Goal: Use online tool/utility: Use online tool/utility

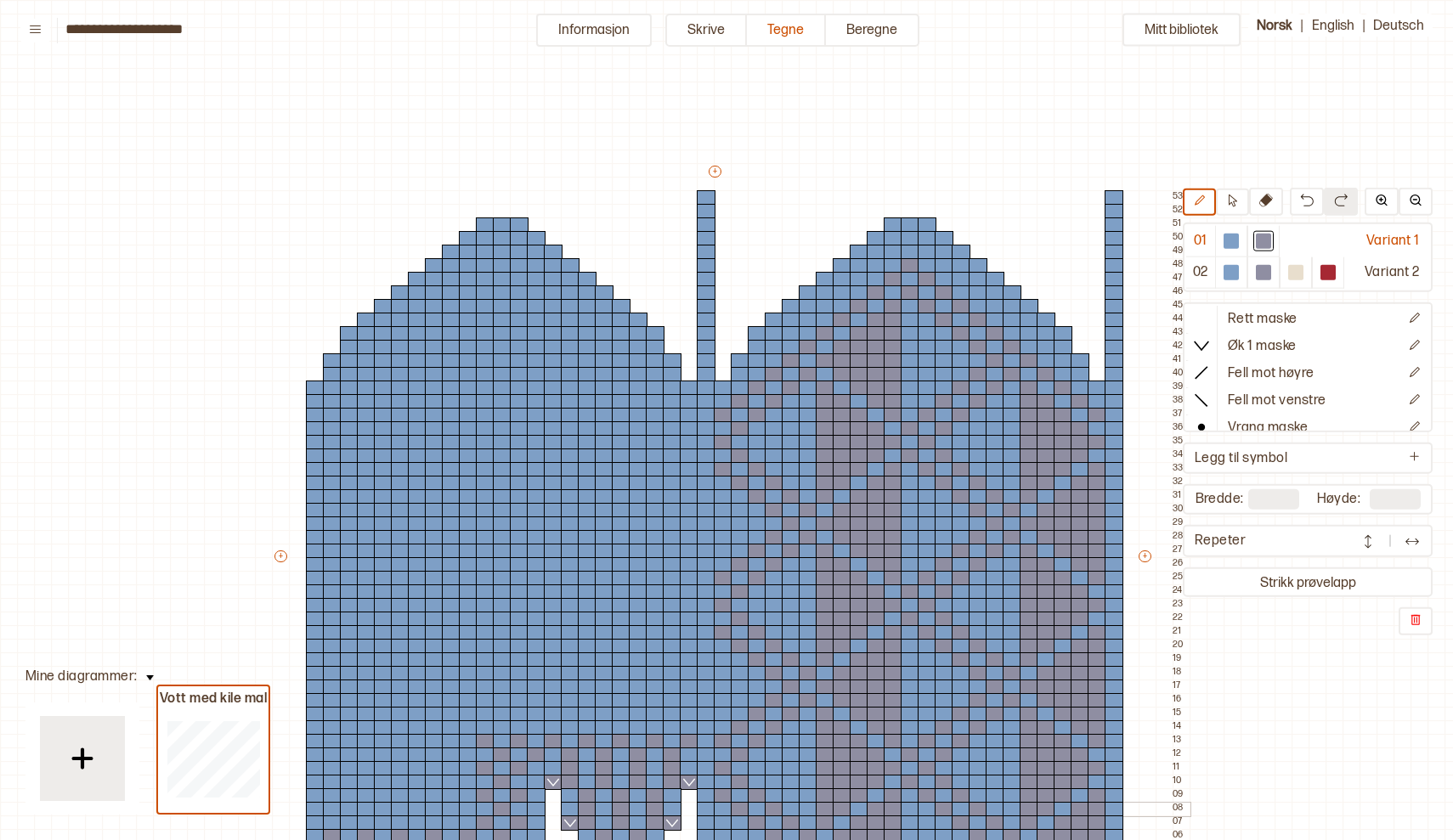
scroll to position [122, 0]
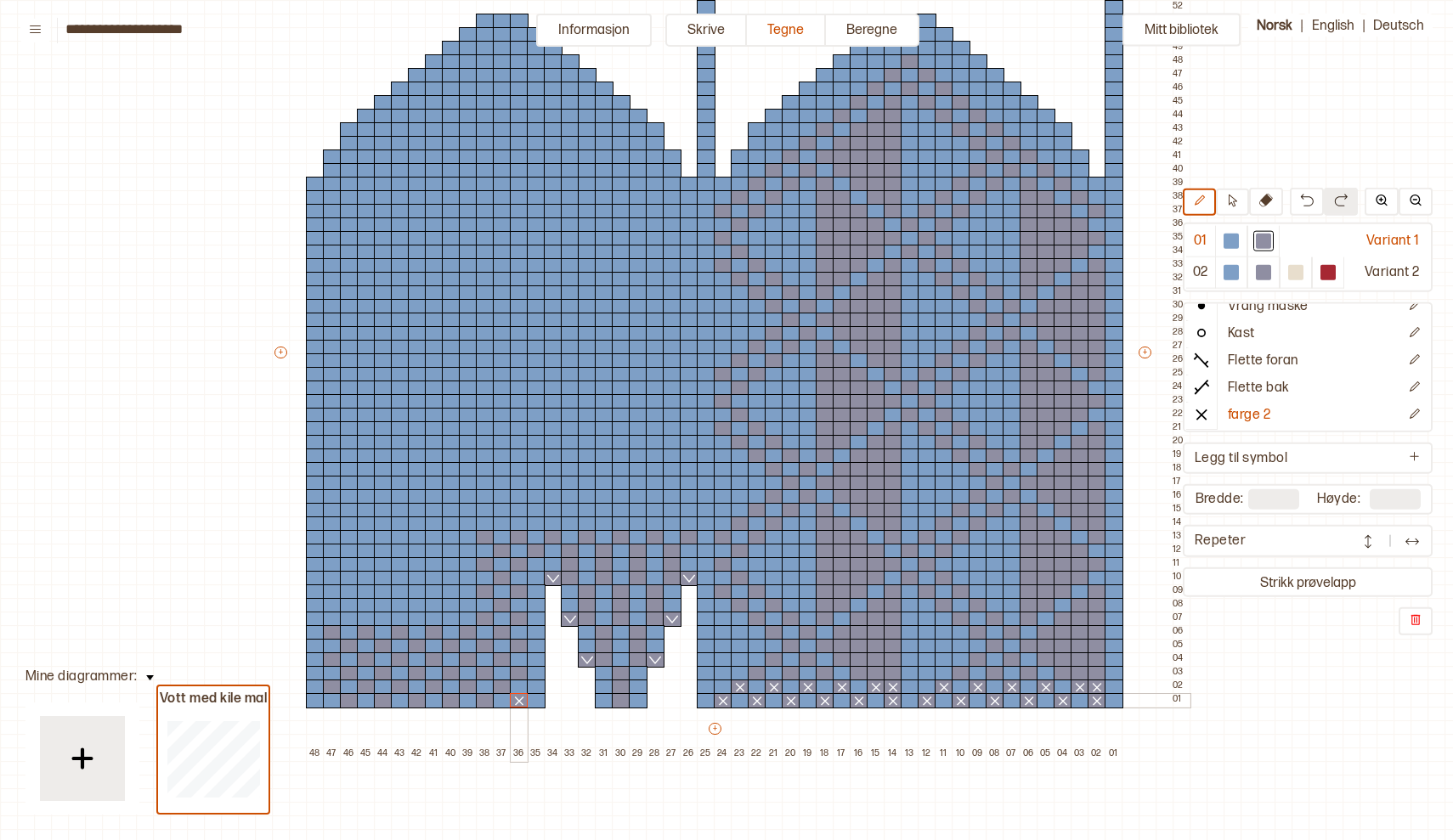
click at [522, 702] on div at bounding box center [519, 701] width 19 height 15
click at [481, 704] on div at bounding box center [485, 701] width 19 height 15
click at [446, 703] on div at bounding box center [452, 701] width 19 height 15
click at [414, 702] on div at bounding box center [417, 701] width 19 height 15
click at [382, 698] on div at bounding box center [383, 701] width 19 height 15
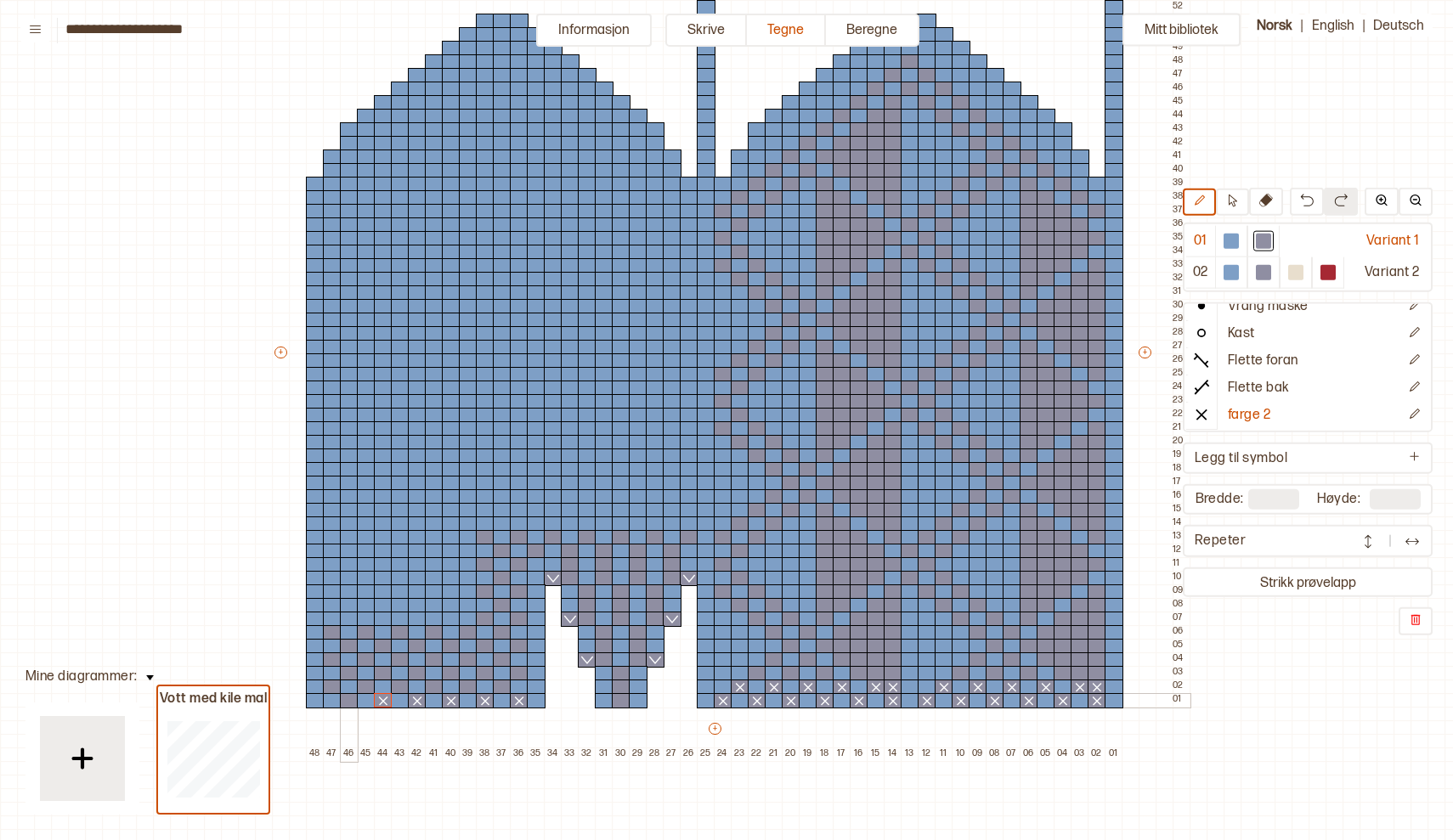
click at [349, 704] on div at bounding box center [350, 701] width 19 height 15
click at [1095, 674] on div at bounding box center [1097, 673] width 19 height 15
click at [1079, 671] on div at bounding box center [1080, 673] width 19 height 15
click at [1063, 671] on div at bounding box center [1063, 673] width 19 height 15
click at [1027, 671] on div at bounding box center [1029, 673] width 19 height 15
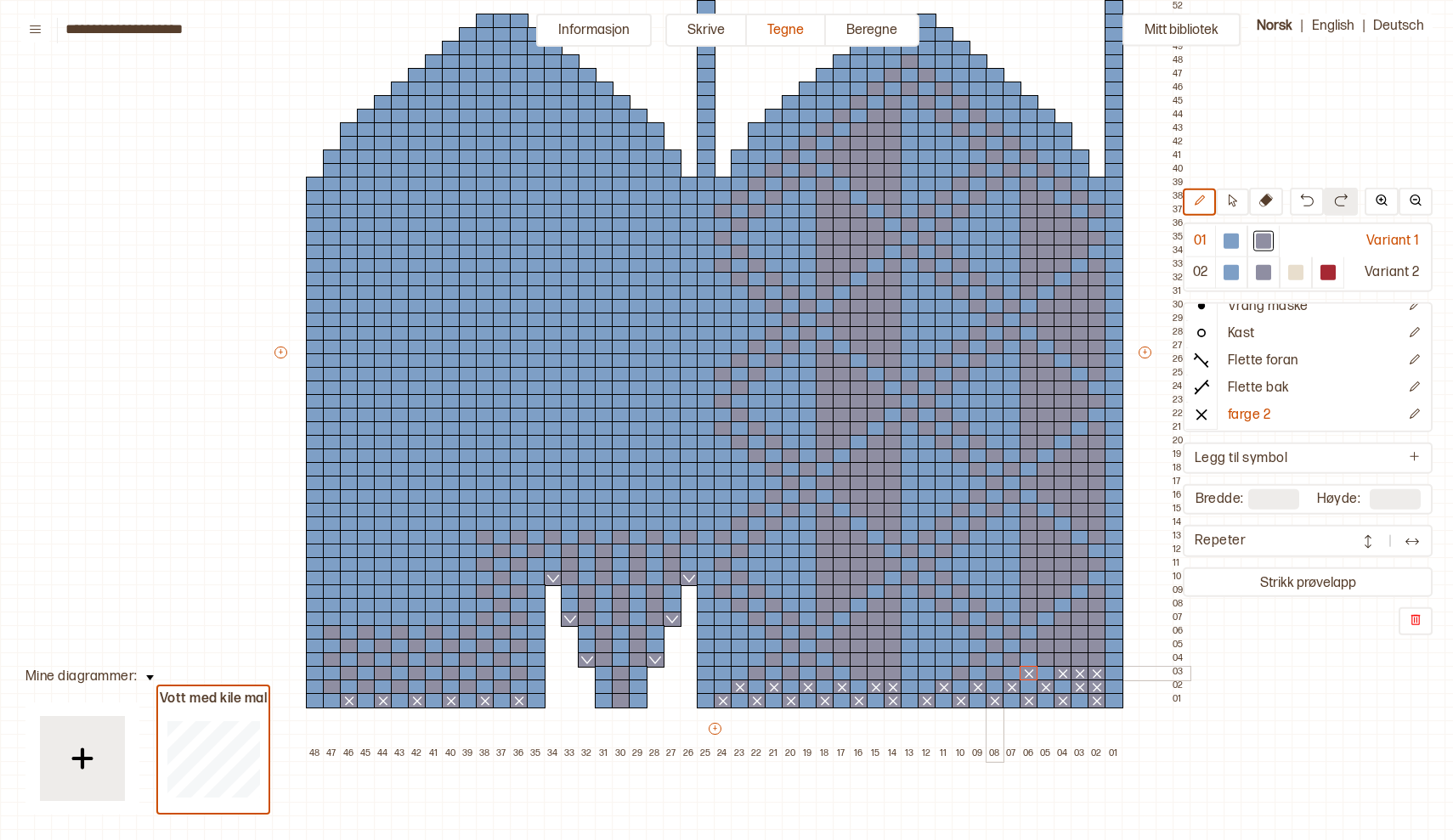
click at [996, 670] on div at bounding box center [995, 673] width 19 height 15
click at [959, 670] on div at bounding box center [961, 673] width 19 height 15
click at [890, 678] on div at bounding box center [893, 673] width 19 height 15
click at [874, 673] on div at bounding box center [877, 673] width 19 height 15
click at [859, 673] on div at bounding box center [859, 673] width 19 height 15
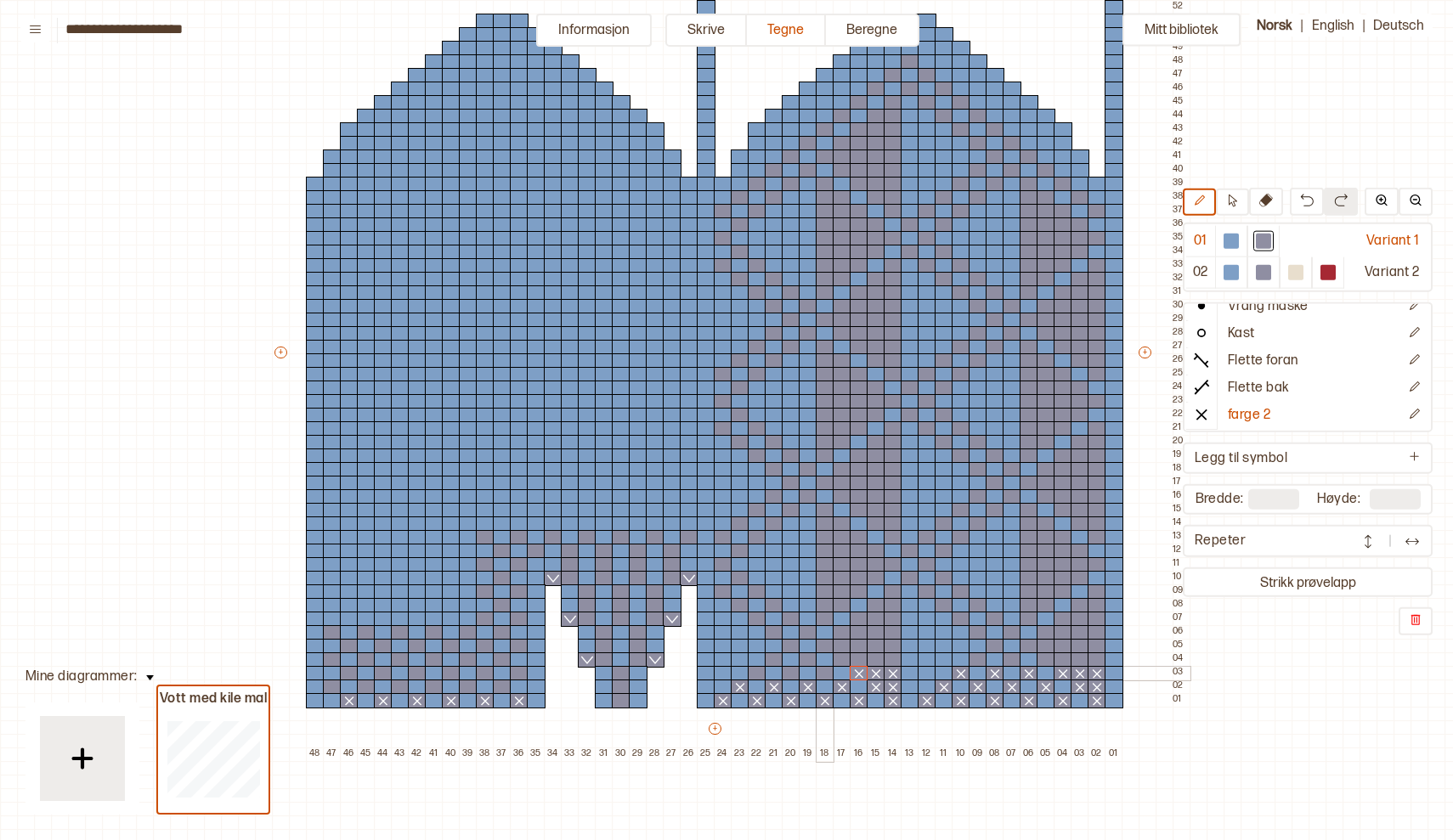
click at [823, 670] on div at bounding box center [825, 673] width 19 height 15
click at [794, 670] on div at bounding box center [791, 673] width 19 height 15
click at [757, 673] on div at bounding box center [757, 673] width 19 height 15
click at [726, 671] on div at bounding box center [723, 673] width 19 height 15
click at [618, 704] on div at bounding box center [621, 701] width 19 height 15
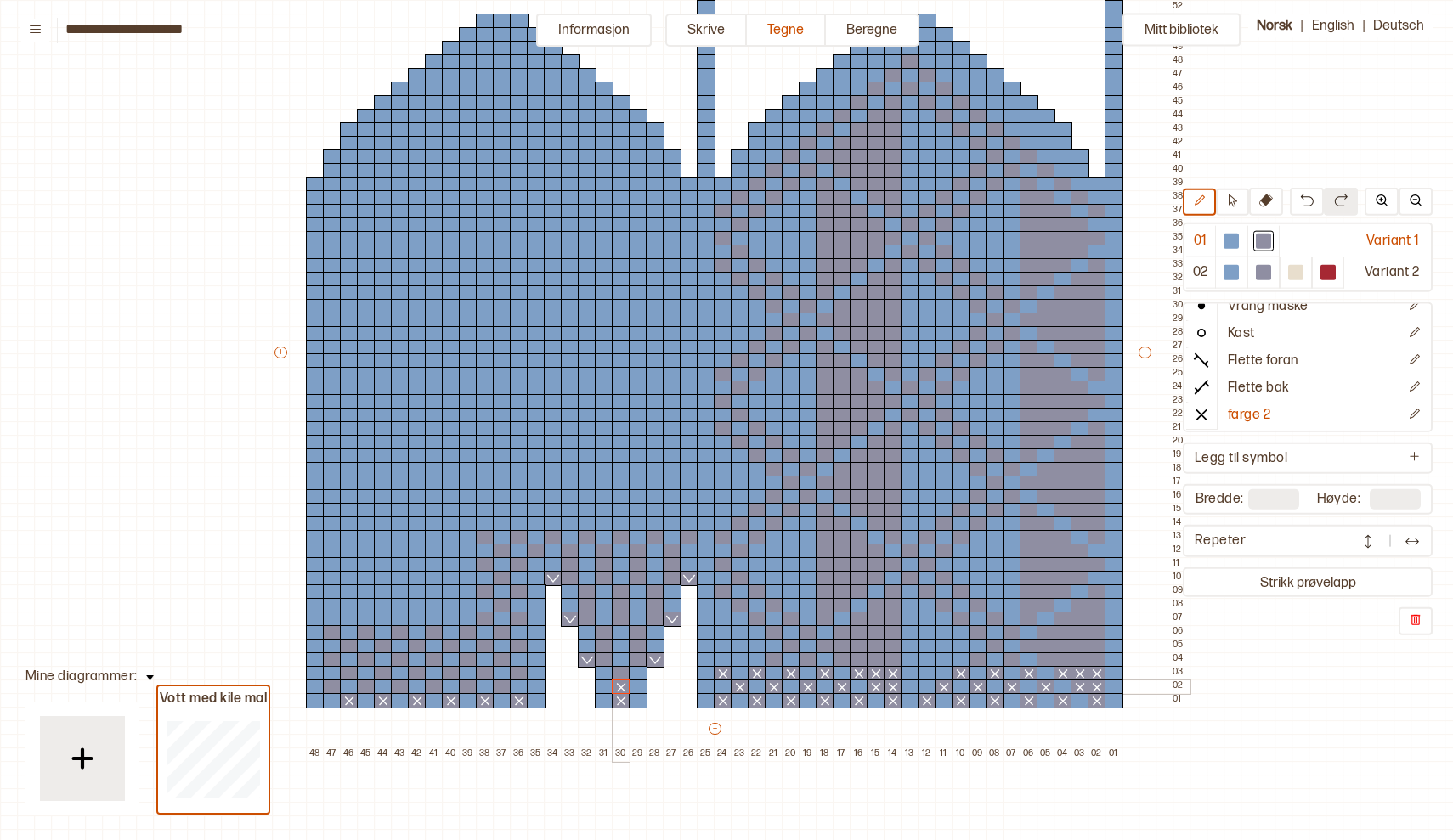
click at [621, 689] on div at bounding box center [621, 687] width 19 height 15
click at [622, 672] on div at bounding box center [621, 673] width 19 height 15
click at [502, 686] on div at bounding box center [502, 687] width 19 height 15
click at [465, 689] on div at bounding box center [469, 687] width 19 height 15
click at [435, 687] on div at bounding box center [434, 687] width 19 height 15
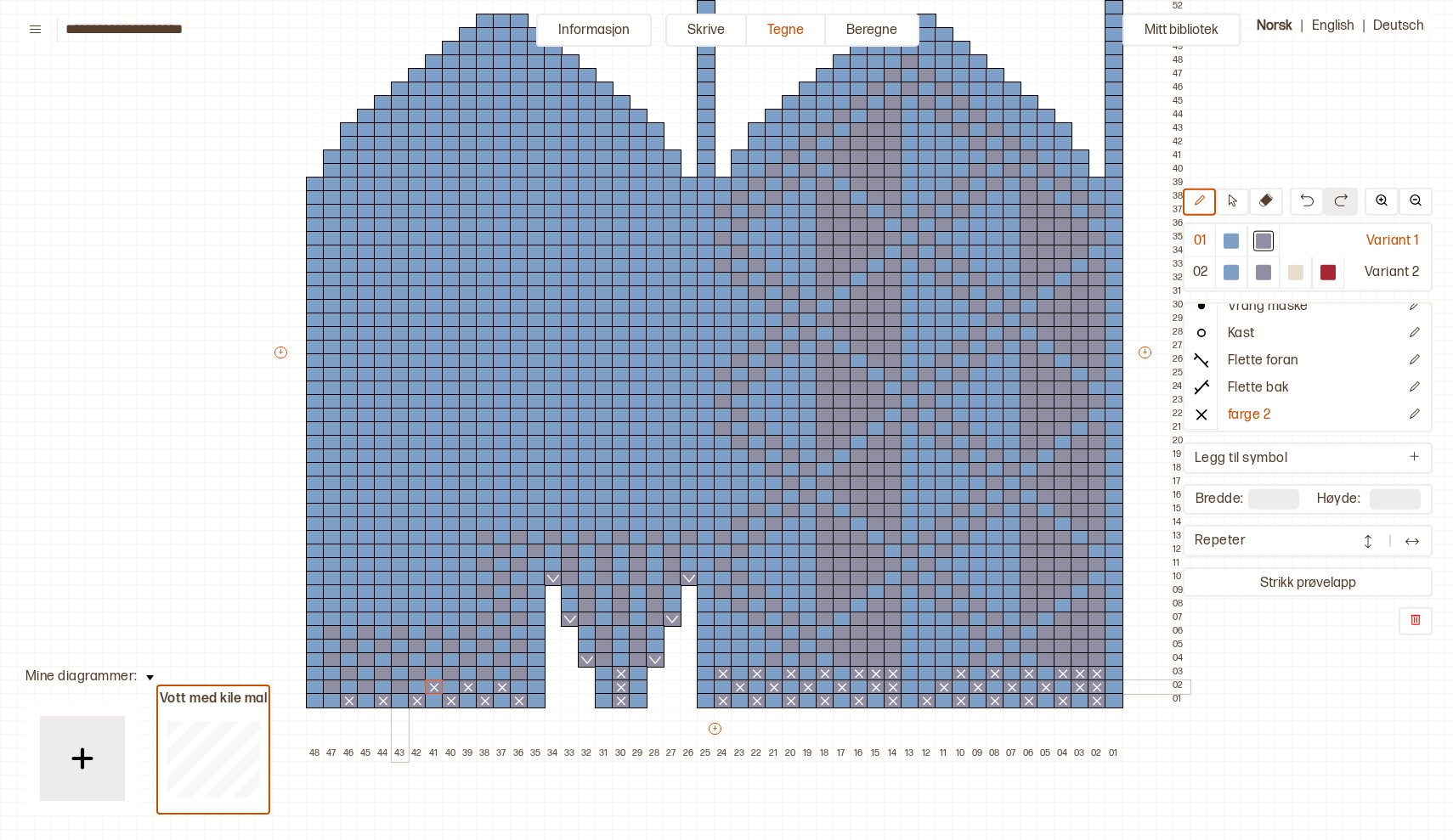
click at [394, 686] on div at bounding box center [400, 687] width 19 height 15
click at [366, 686] on div at bounding box center [367, 687] width 19 height 15
click at [334, 683] on div at bounding box center [333, 687] width 19 height 15
click at [518, 671] on div at bounding box center [519, 673] width 19 height 15
click at [486, 671] on div at bounding box center [485, 673] width 19 height 15
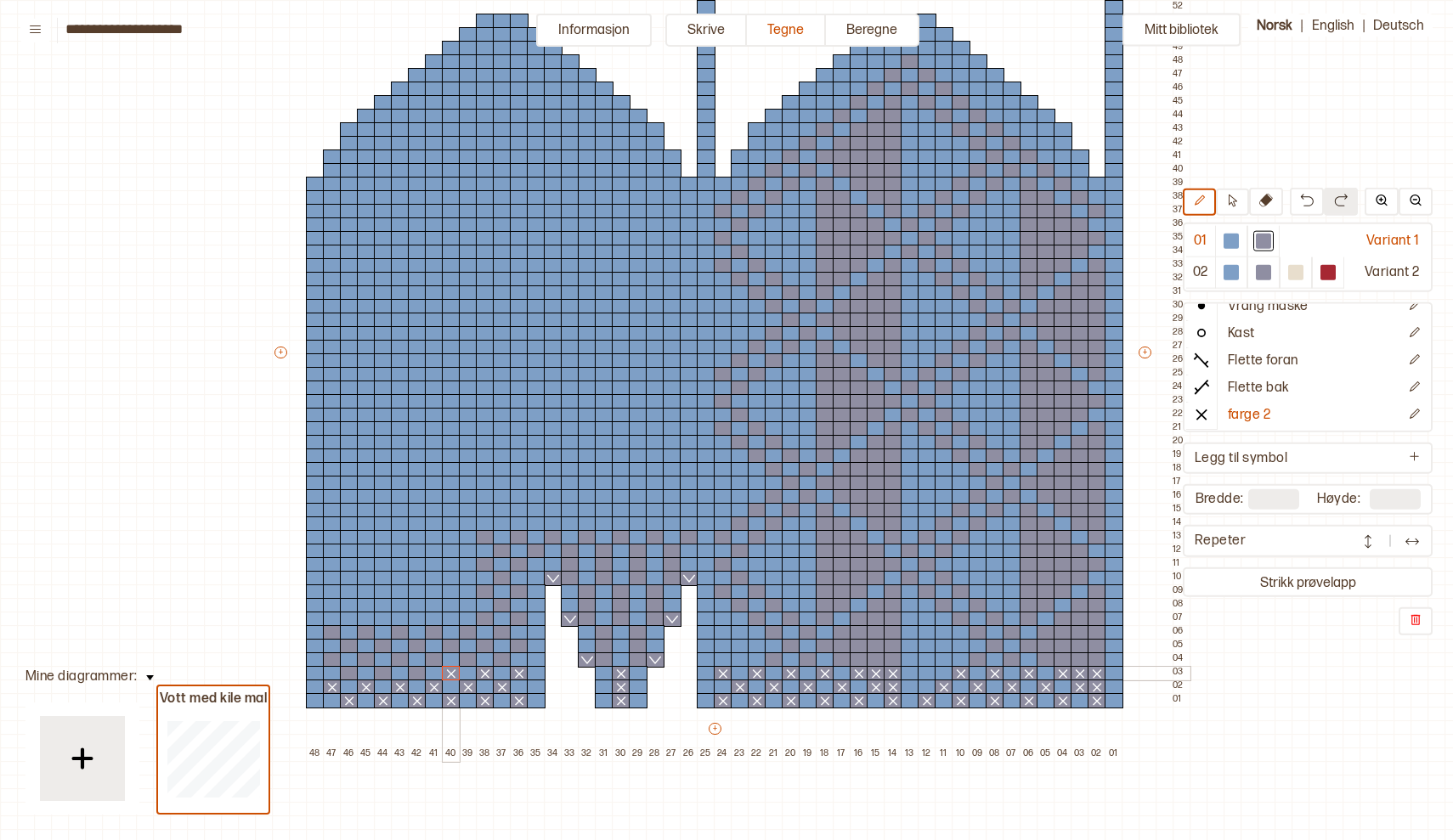
click at [451, 672] on div at bounding box center [452, 673] width 19 height 15
click at [413, 672] on div at bounding box center [417, 673] width 19 height 15
click at [387, 670] on div at bounding box center [383, 673] width 19 height 15
click at [349, 670] on div at bounding box center [350, 673] width 19 height 15
click at [1094, 661] on div at bounding box center [1097, 660] width 19 height 15
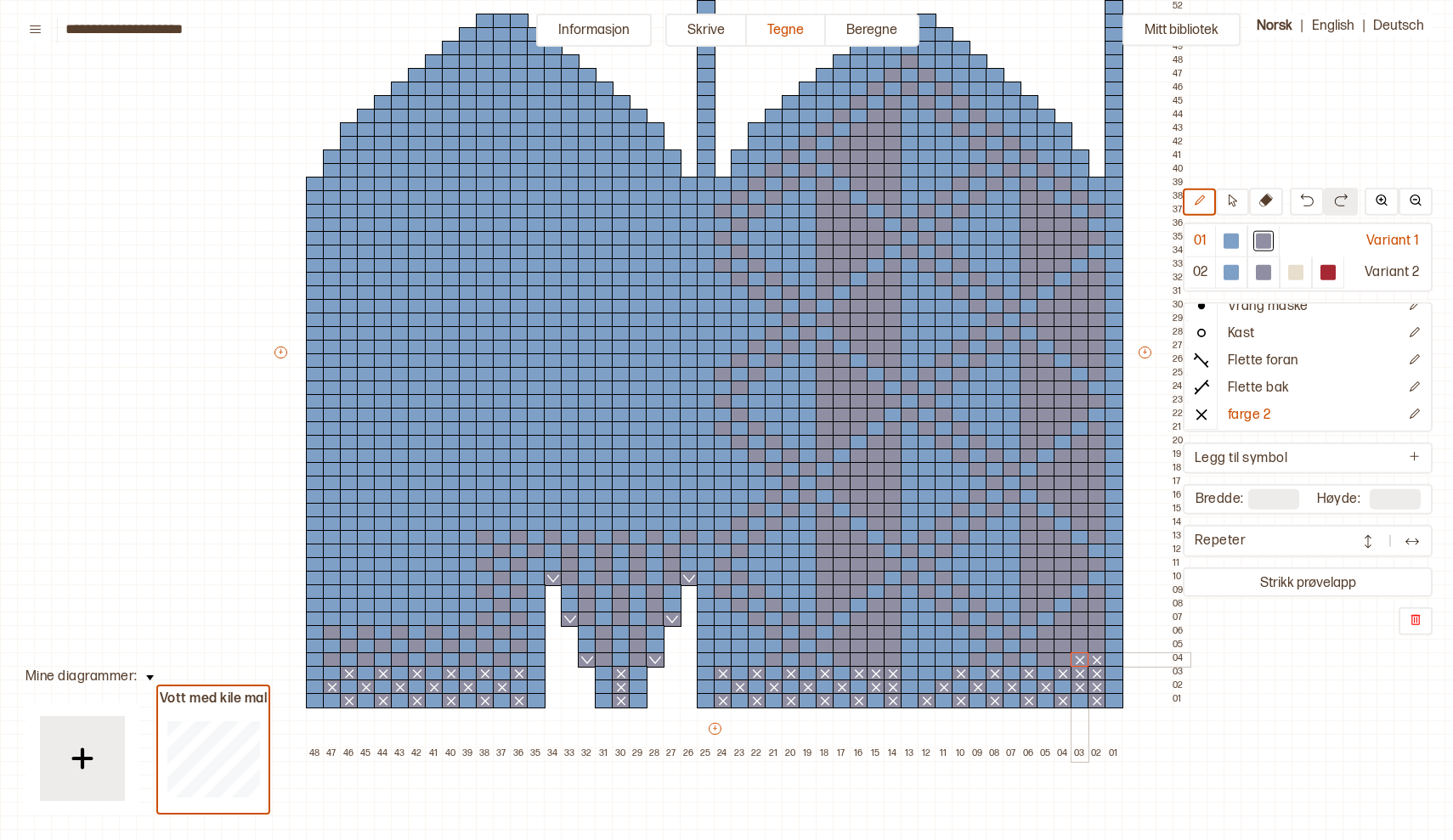
click at [1078, 661] on div at bounding box center [1080, 660] width 19 height 15
click at [1061, 658] on div at bounding box center [1063, 660] width 19 height 15
click at [1046, 658] on div at bounding box center [1046, 660] width 19 height 15
click at [1010, 657] on div at bounding box center [1012, 660] width 19 height 15
click at [979, 657] on div at bounding box center [979, 660] width 19 height 15
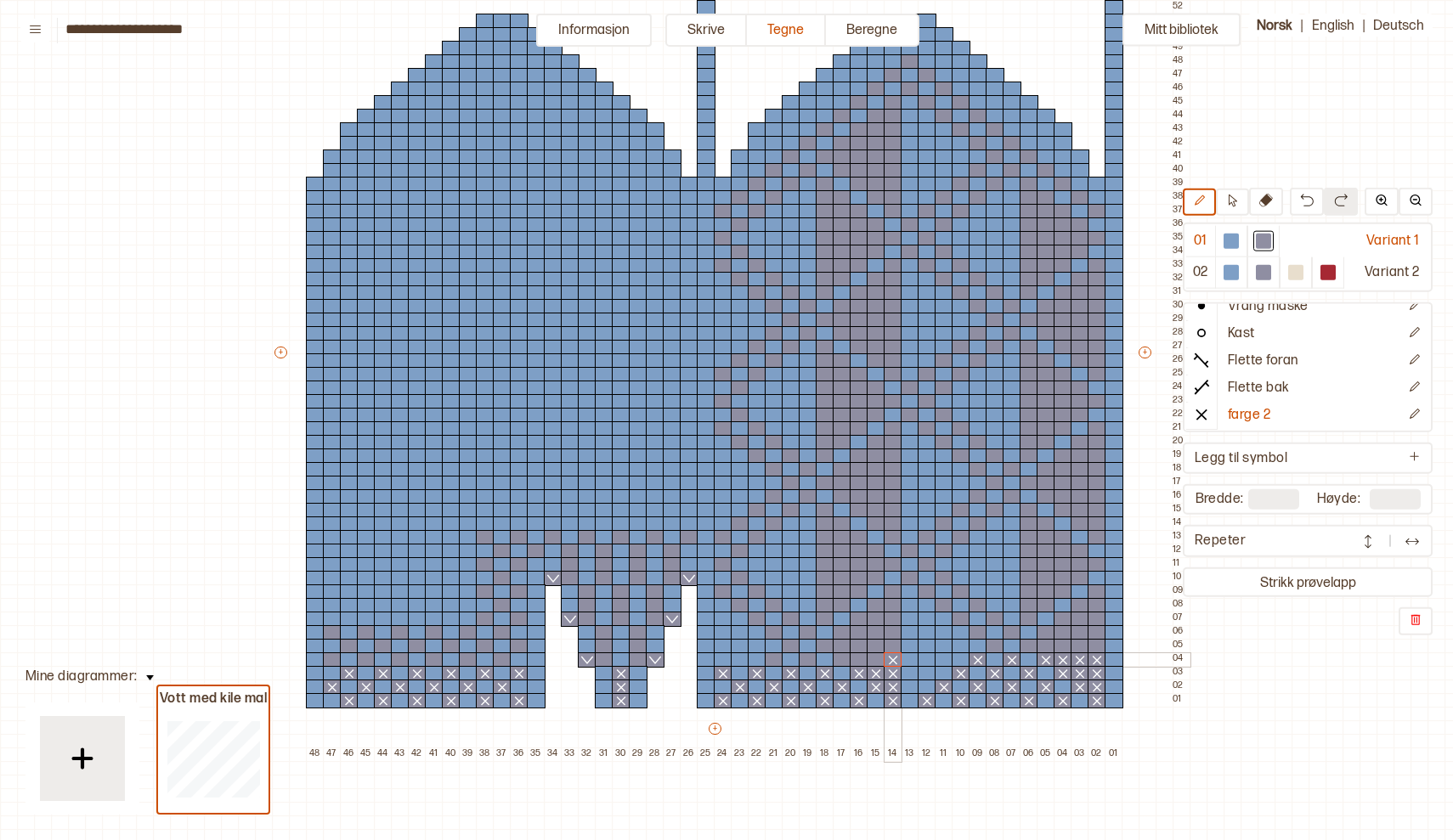
click at [893, 660] on div at bounding box center [893, 660] width 19 height 15
click at [877, 659] on div at bounding box center [877, 660] width 19 height 15
click at [858, 658] on div at bounding box center [859, 660] width 19 height 15
click at [843, 656] on div at bounding box center [842, 660] width 19 height 15
click at [807, 659] on div at bounding box center [808, 660] width 19 height 15
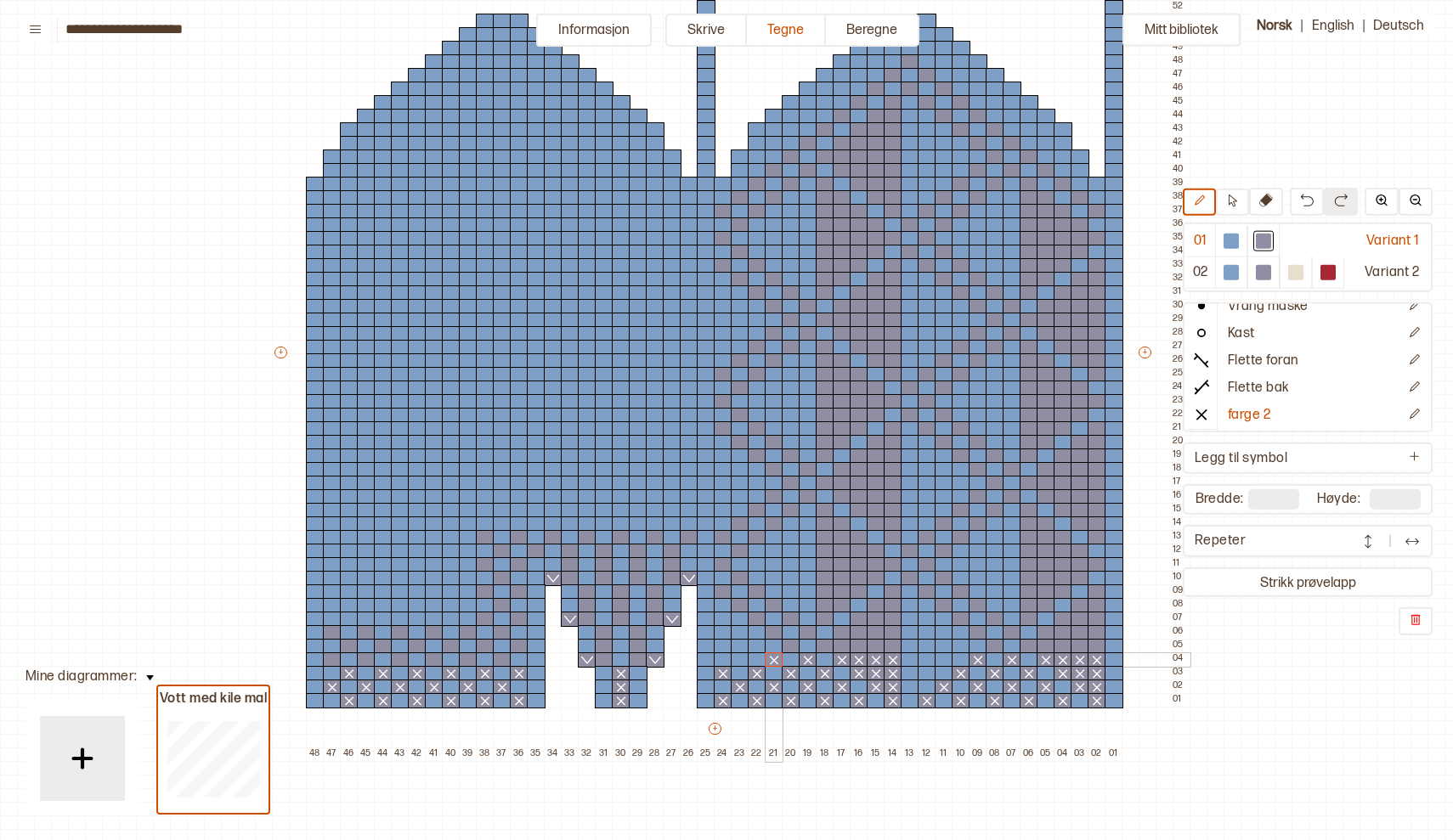
click at [773, 659] on div at bounding box center [775, 660] width 19 height 15
click at [503, 663] on div at bounding box center [502, 660] width 19 height 15
click at [469, 662] on div at bounding box center [469, 660] width 19 height 15
click at [433, 661] on div at bounding box center [434, 660] width 19 height 15
click at [398, 661] on div at bounding box center [400, 660] width 19 height 15
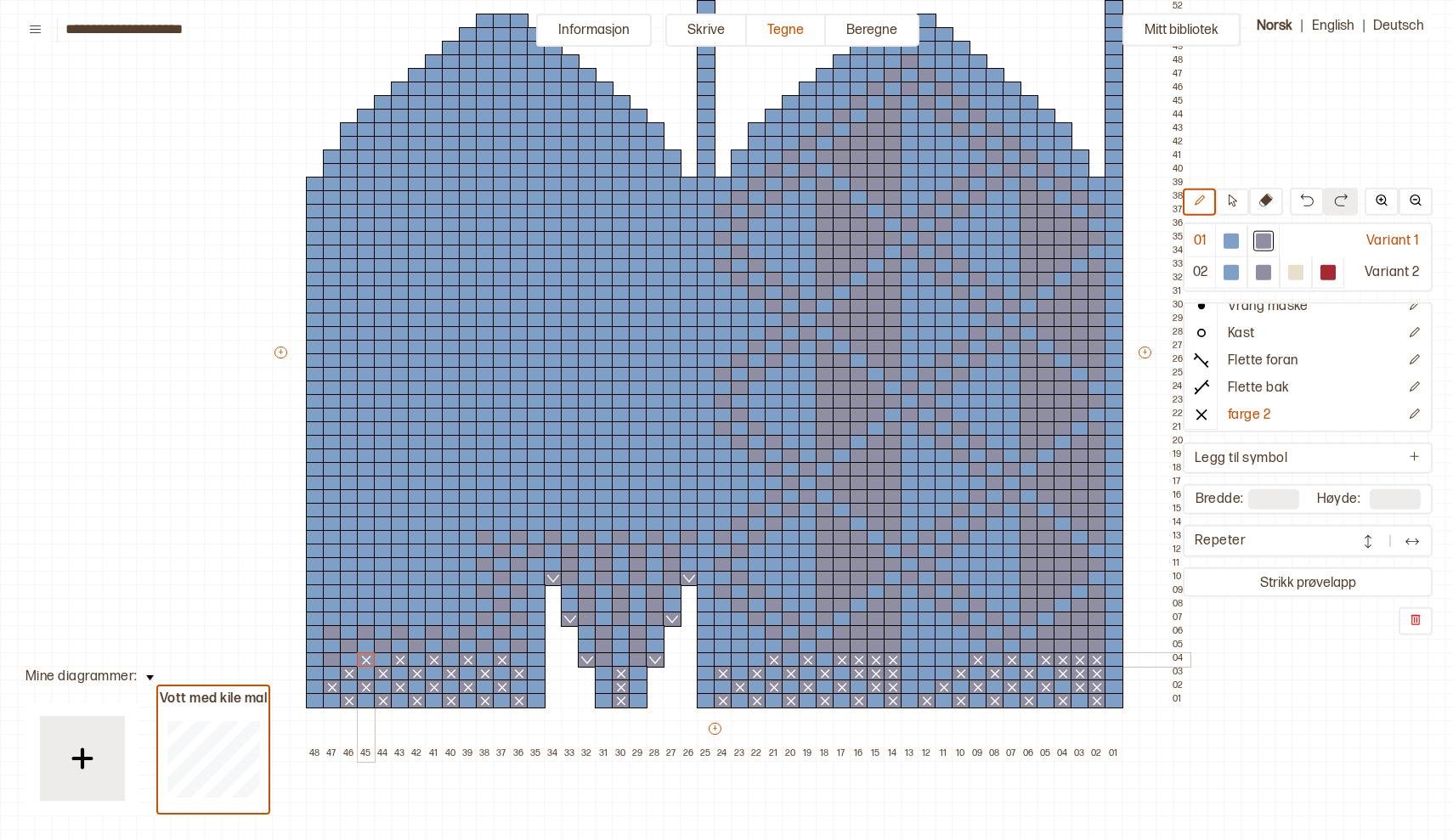
click at [364, 660] on div at bounding box center [367, 660] width 19 height 15
click at [326, 658] on div at bounding box center [333, 660] width 19 height 15
click at [1097, 649] on div at bounding box center [1097, 647] width 19 height 15
click at [1080, 650] on div at bounding box center [1080, 647] width 19 height 15
click at [1063, 647] on div at bounding box center [1063, 647] width 19 height 15
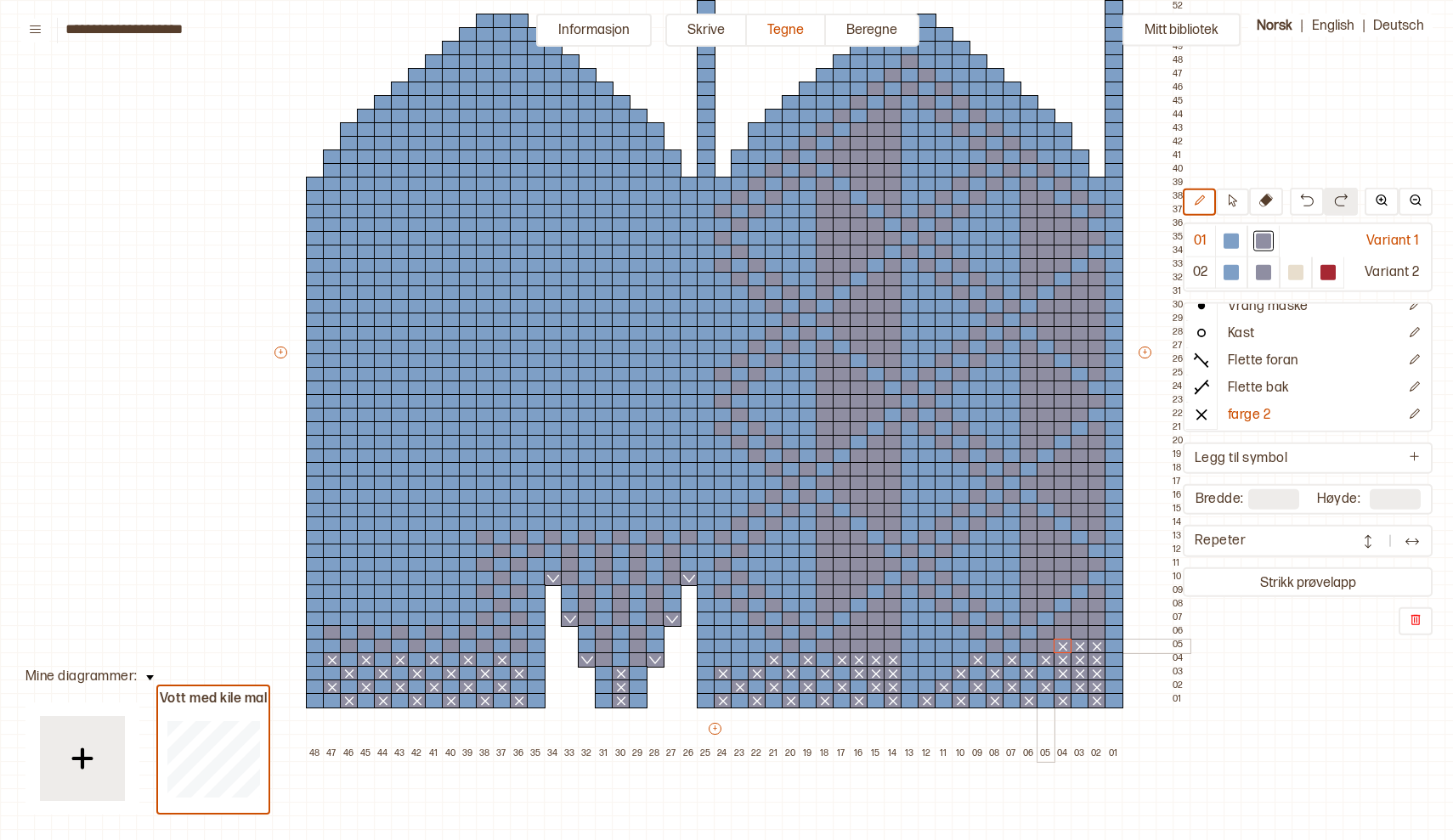
click at [1045, 647] on div at bounding box center [1046, 647] width 19 height 15
click at [1031, 646] on div at bounding box center [1029, 647] width 19 height 15
click at [999, 645] on div at bounding box center [995, 647] width 19 height 15
click at [890, 647] on div at bounding box center [893, 647] width 19 height 15
click at [878, 646] on div at bounding box center [877, 647] width 19 height 15
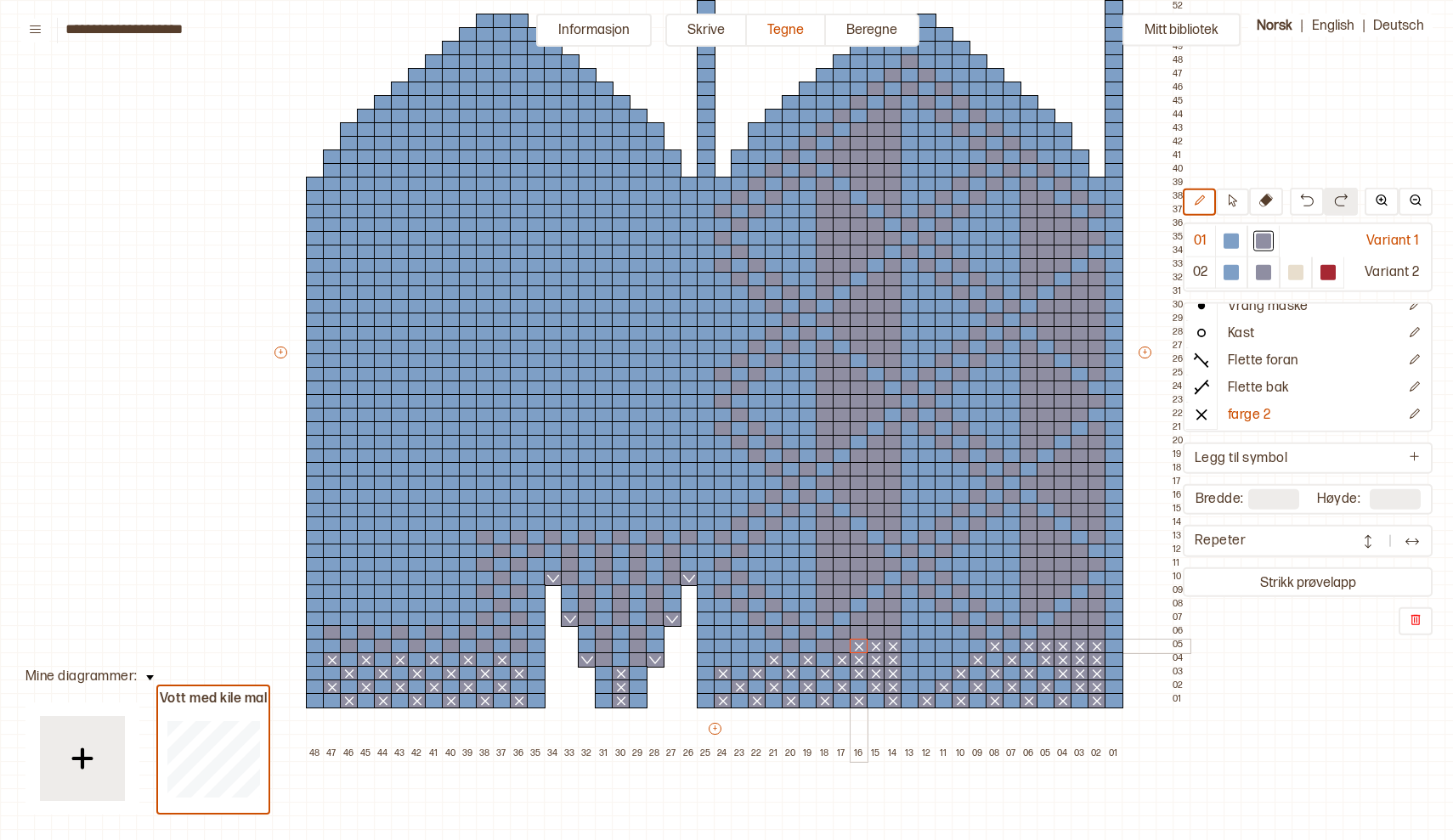
click at [862, 642] on div at bounding box center [859, 647] width 19 height 15
click at [842, 644] on div at bounding box center [842, 647] width 19 height 15
click at [830, 643] on div at bounding box center [825, 647] width 19 height 15
click at [796, 647] on div at bounding box center [791, 647] width 19 height 15
click at [641, 663] on div at bounding box center [638, 660] width 19 height 15
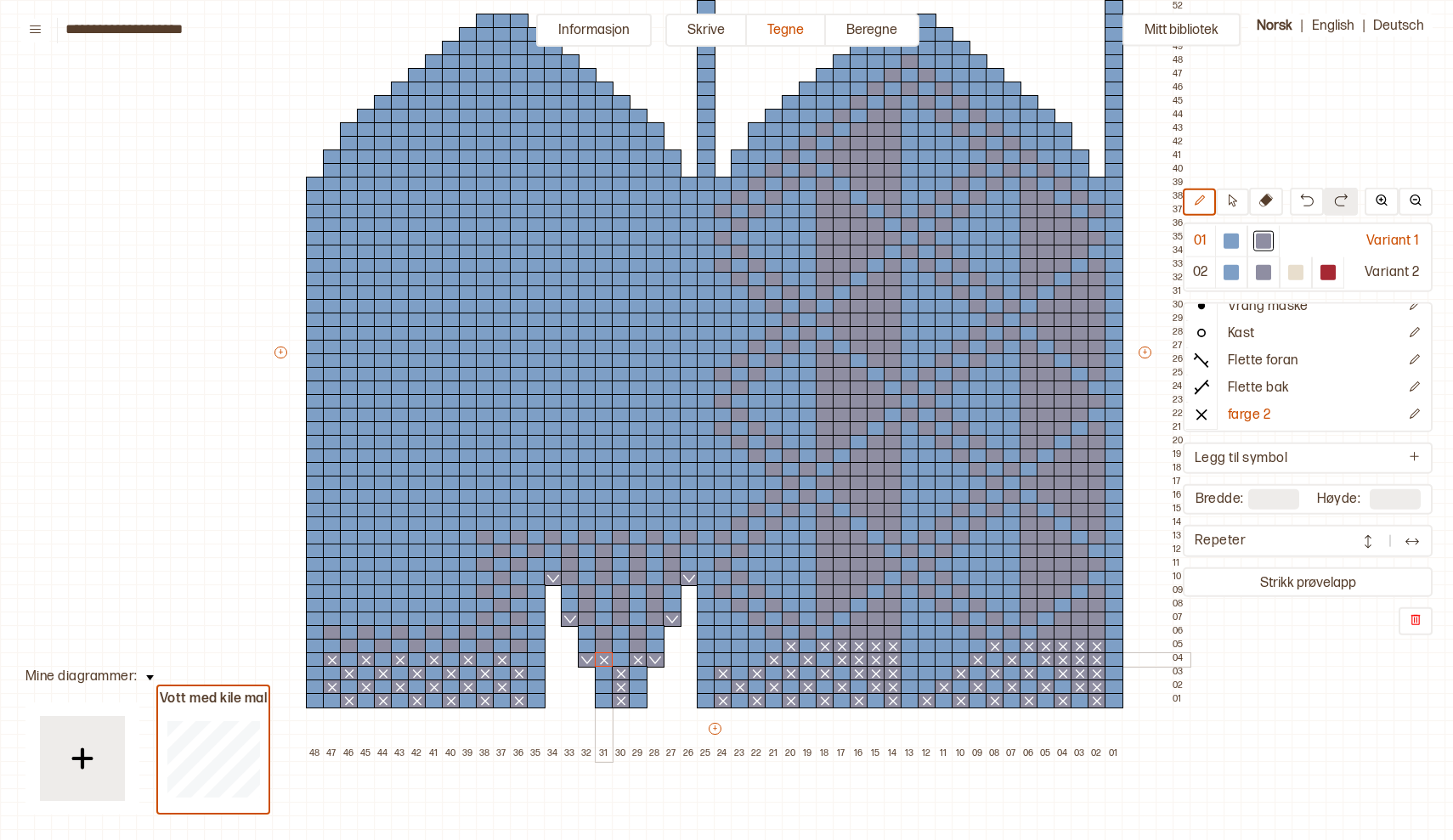
click at [602, 661] on div at bounding box center [604, 660] width 19 height 15
click at [636, 646] on div at bounding box center [638, 647] width 19 height 15
click at [607, 646] on div at bounding box center [604, 647] width 19 height 15
click at [519, 647] on div at bounding box center [519, 647] width 19 height 15
click at [482, 647] on div at bounding box center [485, 647] width 19 height 15
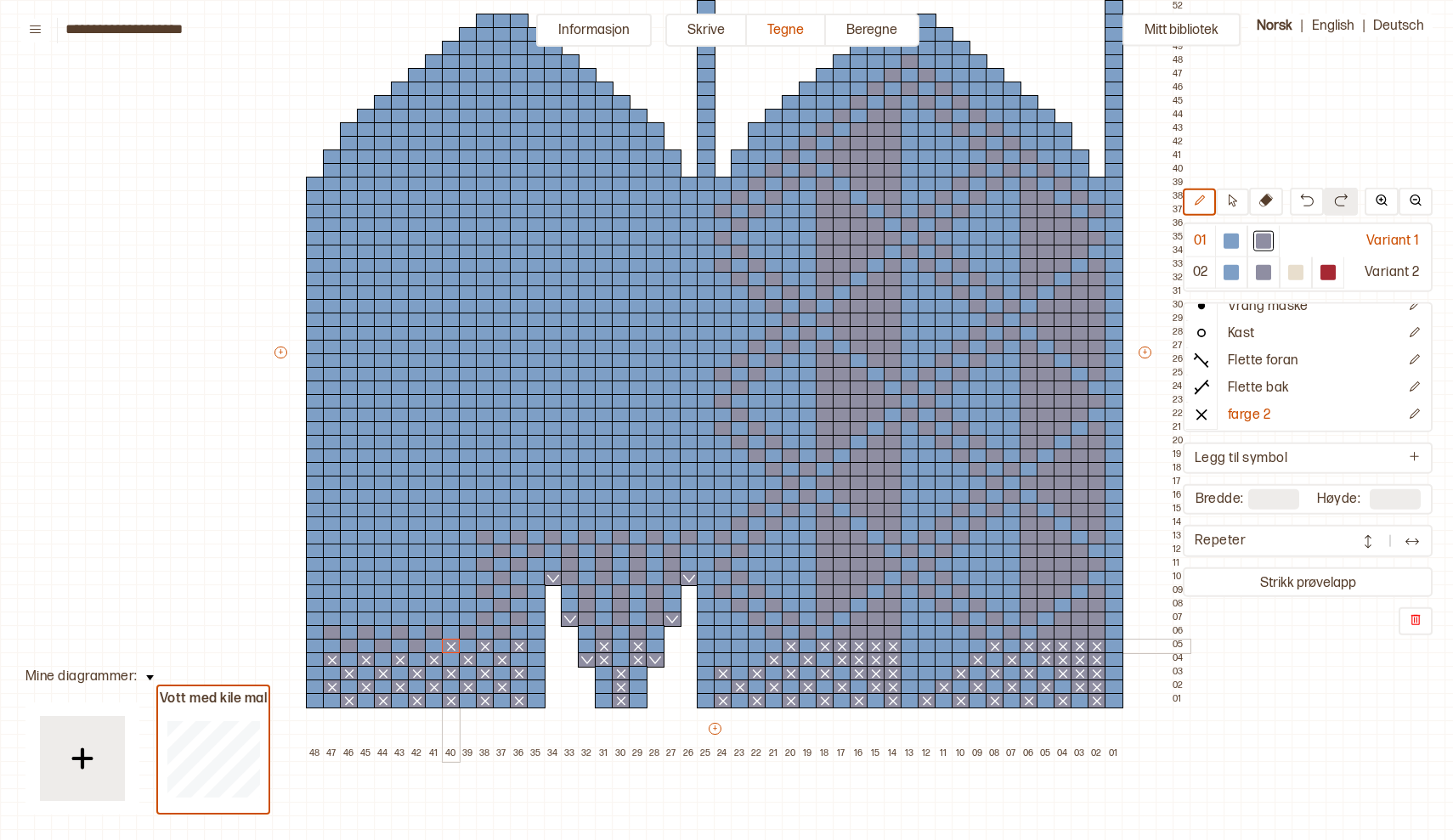
click at [451, 646] on div at bounding box center [452, 647] width 19 height 15
click at [418, 645] on div at bounding box center [417, 647] width 19 height 15
click at [382, 645] on div at bounding box center [383, 647] width 19 height 15
click at [348, 645] on div at bounding box center [350, 647] width 19 height 15
click at [1099, 636] on div at bounding box center [1097, 632] width 19 height 15
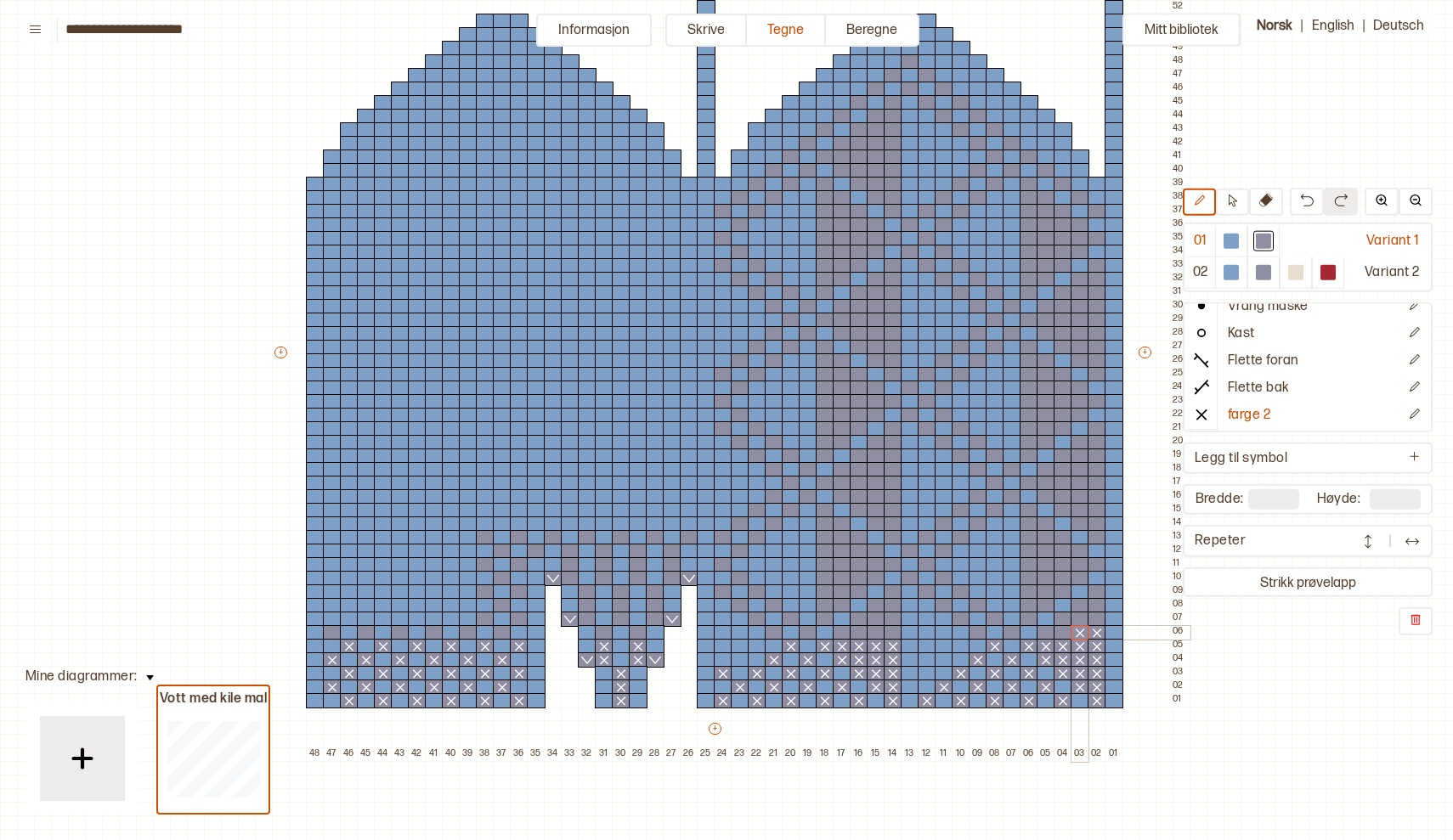
click at [1079, 636] on div at bounding box center [1080, 632] width 19 height 15
click at [1066, 636] on div at bounding box center [1063, 632] width 19 height 15
click at [1048, 631] on div at bounding box center [1046, 632] width 19 height 15
click at [1017, 633] on div at bounding box center [1012, 632] width 19 height 15
click at [978, 631] on div at bounding box center [979, 632] width 19 height 15
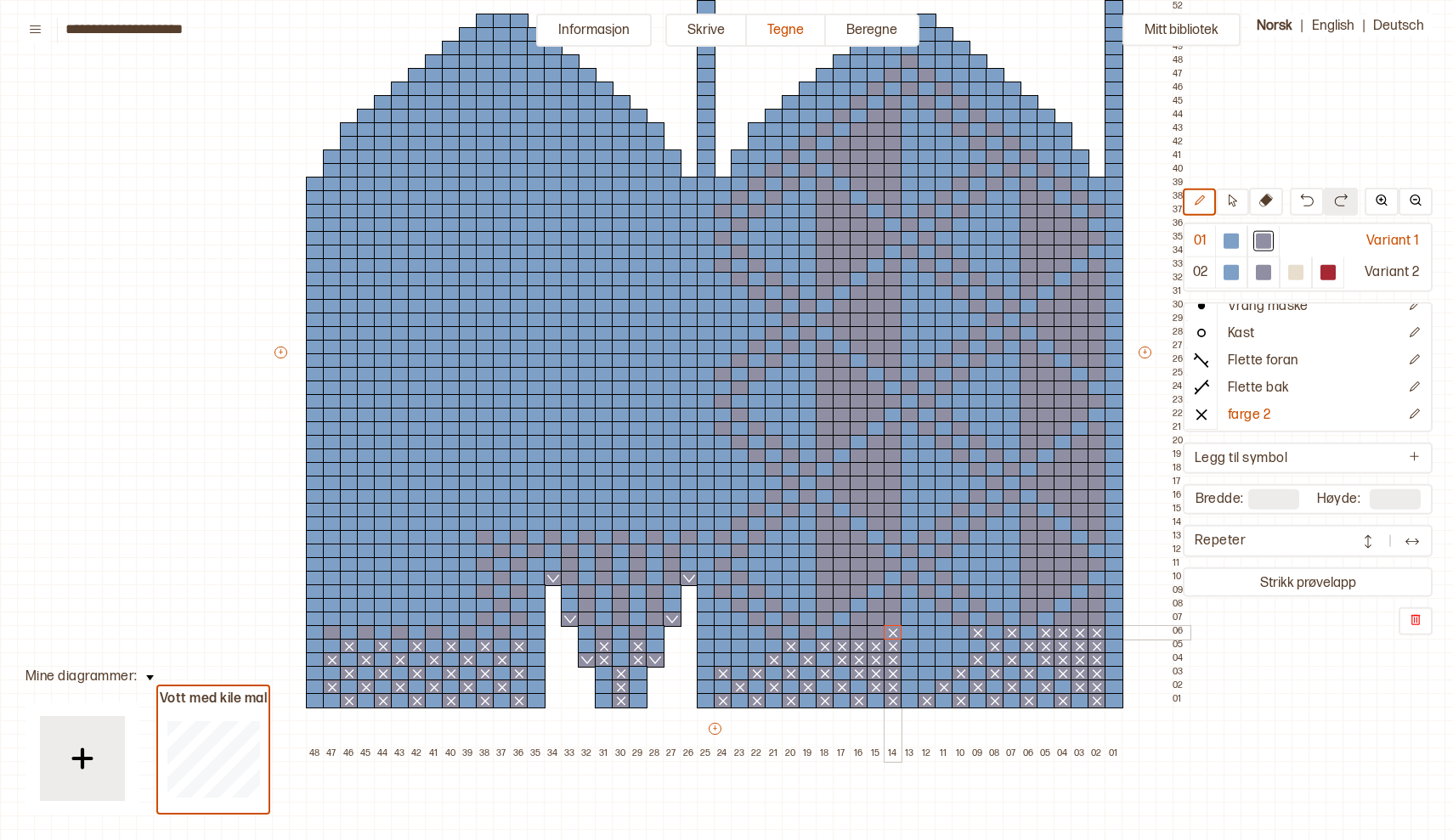
click at [893, 630] on div at bounding box center [893, 632] width 19 height 15
click at [878, 627] on div at bounding box center [877, 632] width 19 height 15
click at [855, 630] on div at bounding box center [859, 632] width 19 height 15
click at [838, 630] on div at bounding box center [842, 632] width 19 height 15
click at [809, 631] on div at bounding box center [808, 632] width 19 height 15
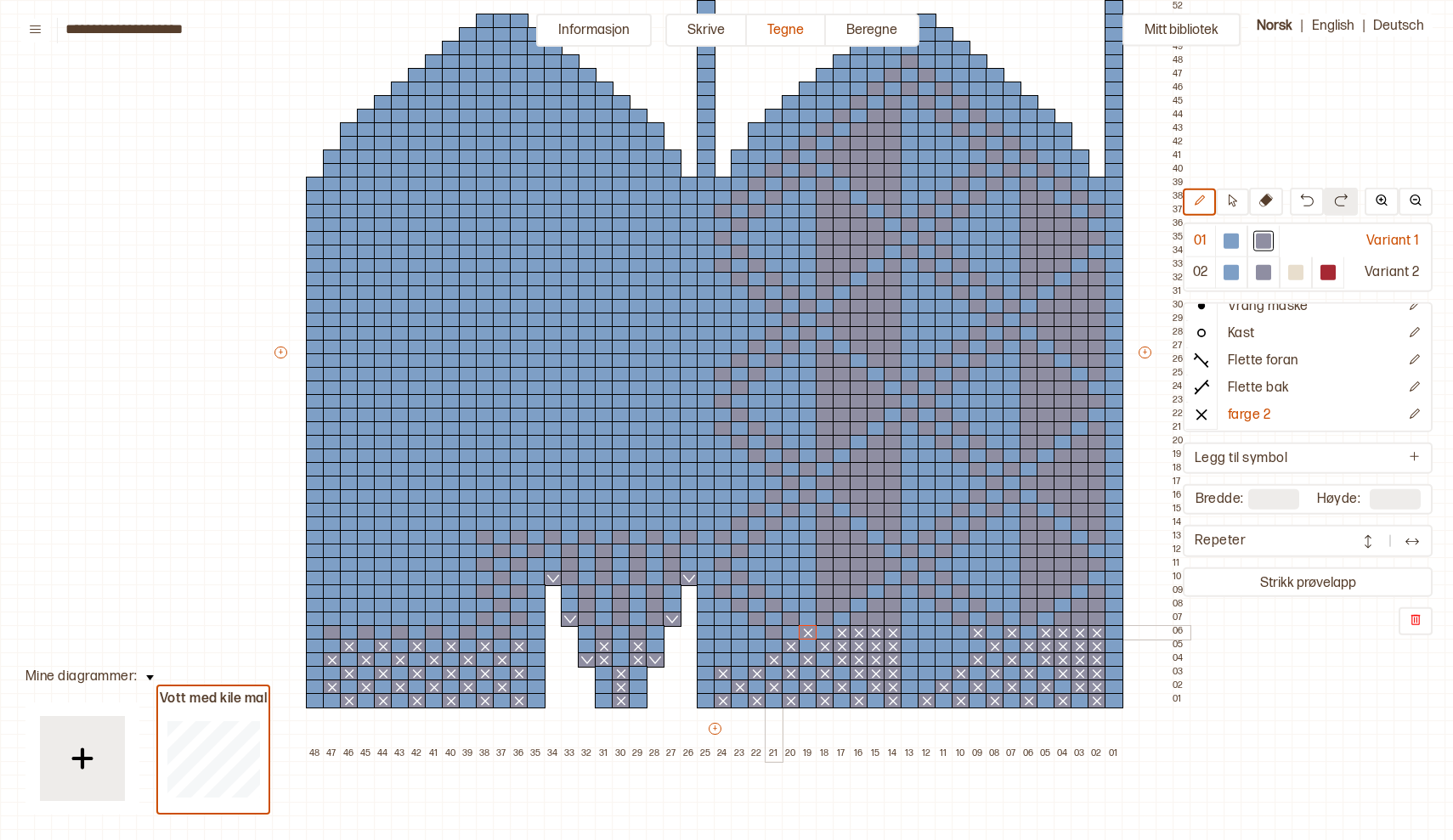
click at [777, 632] on div at bounding box center [775, 632] width 19 height 15
click at [643, 630] on div at bounding box center [638, 632] width 19 height 15
click at [600, 628] on div at bounding box center [604, 632] width 19 height 15
click at [500, 632] on div at bounding box center [502, 632] width 19 height 15
click at [467, 630] on div at bounding box center [469, 632] width 19 height 15
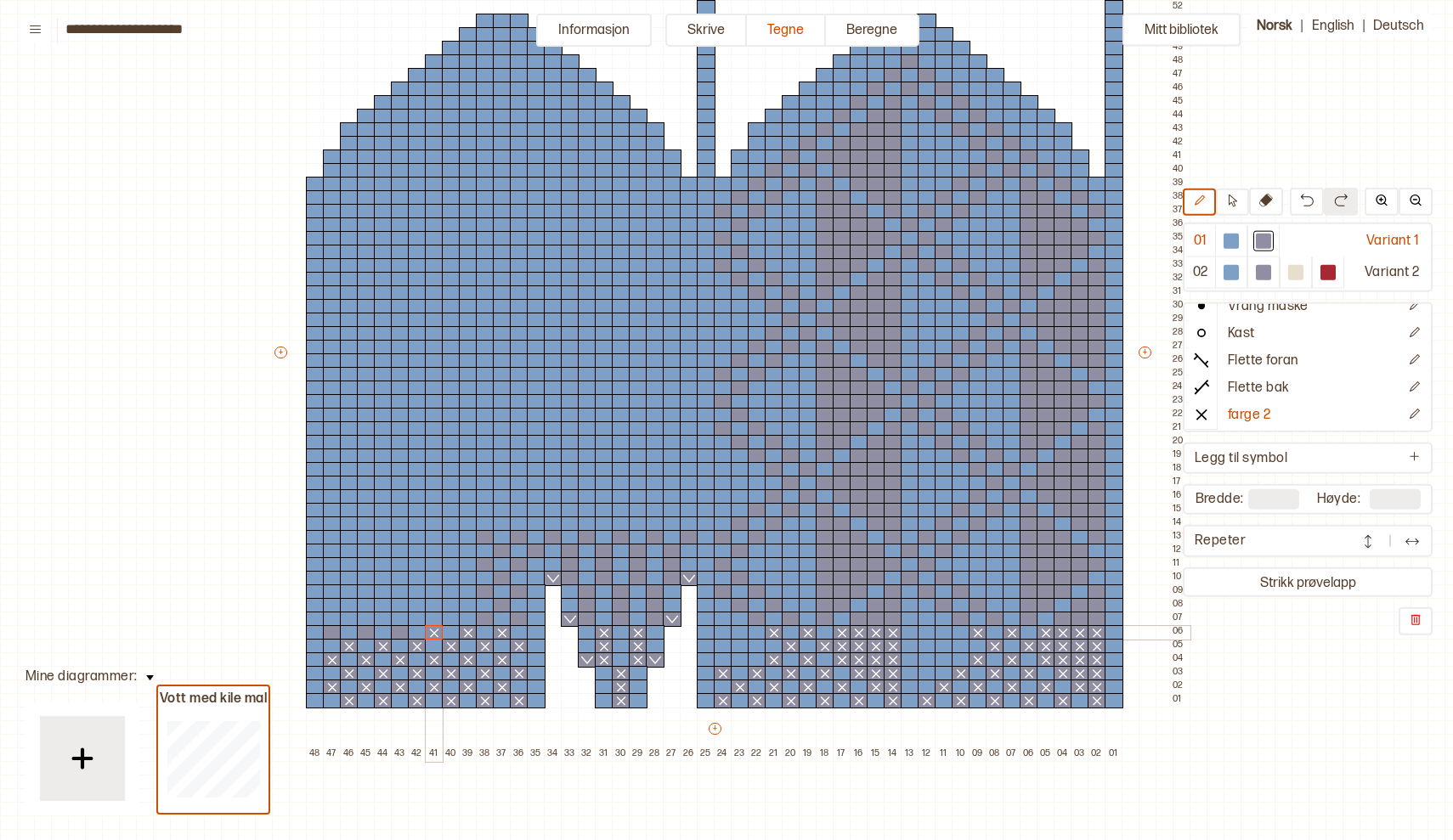
click at [431, 632] on div at bounding box center [434, 632] width 19 height 15
click at [401, 631] on div at bounding box center [400, 632] width 19 height 15
click at [363, 637] on div at bounding box center [367, 632] width 19 height 15
click at [334, 631] on div at bounding box center [333, 632] width 19 height 15
click at [1098, 616] on div at bounding box center [1097, 619] width 19 height 15
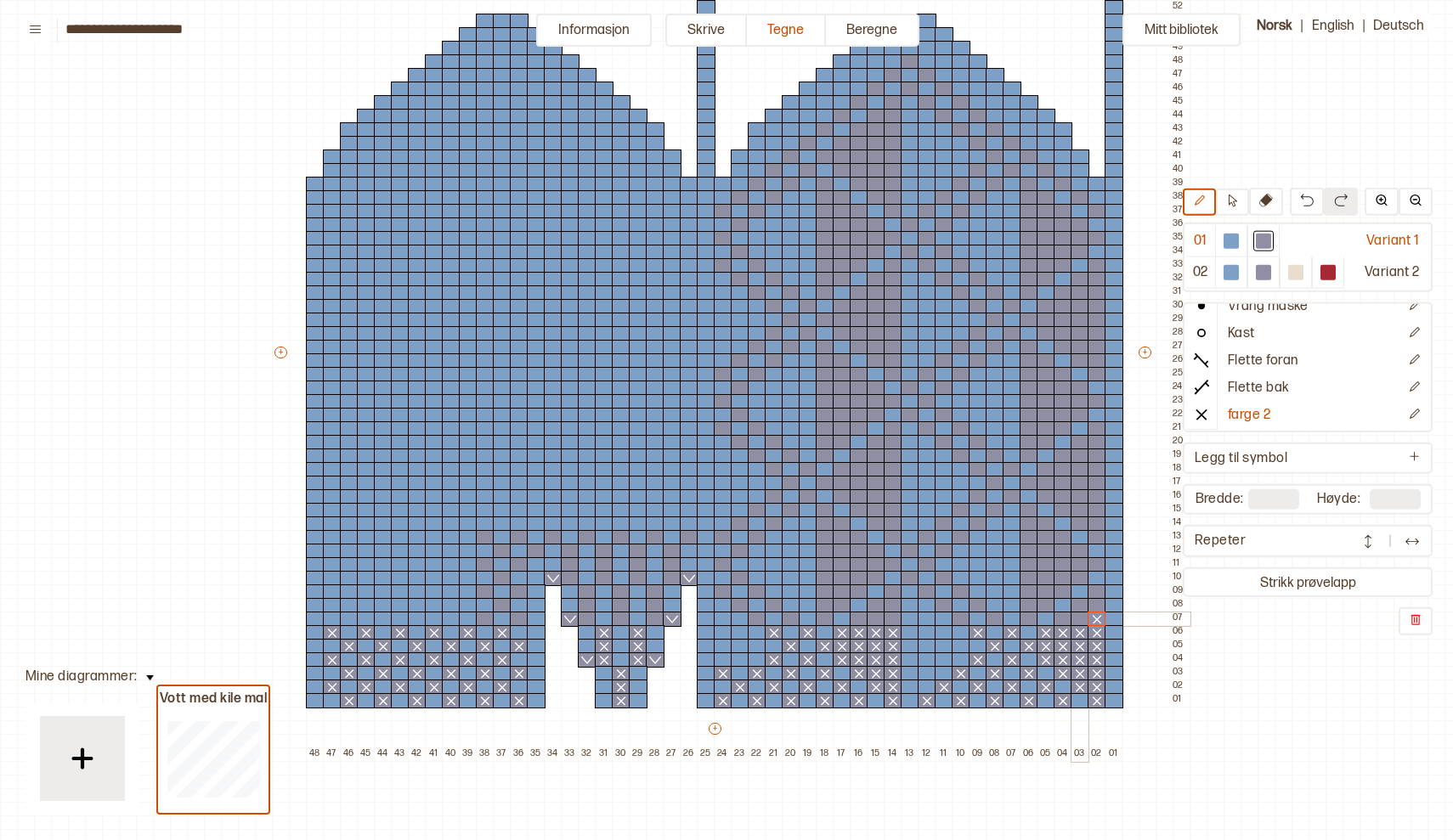
click at [1076, 617] on div at bounding box center [1080, 619] width 19 height 15
click at [1064, 617] on div at bounding box center [1063, 619] width 19 height 15
click at [1028, 616] on div at bounding box center [1029, 619] width 19 height 15
click at [999, 615] on div at bounding box center [995, 619] width 19 height 15
click at [959, 624] on div at bounding box center [961, 619] width 19 height 15
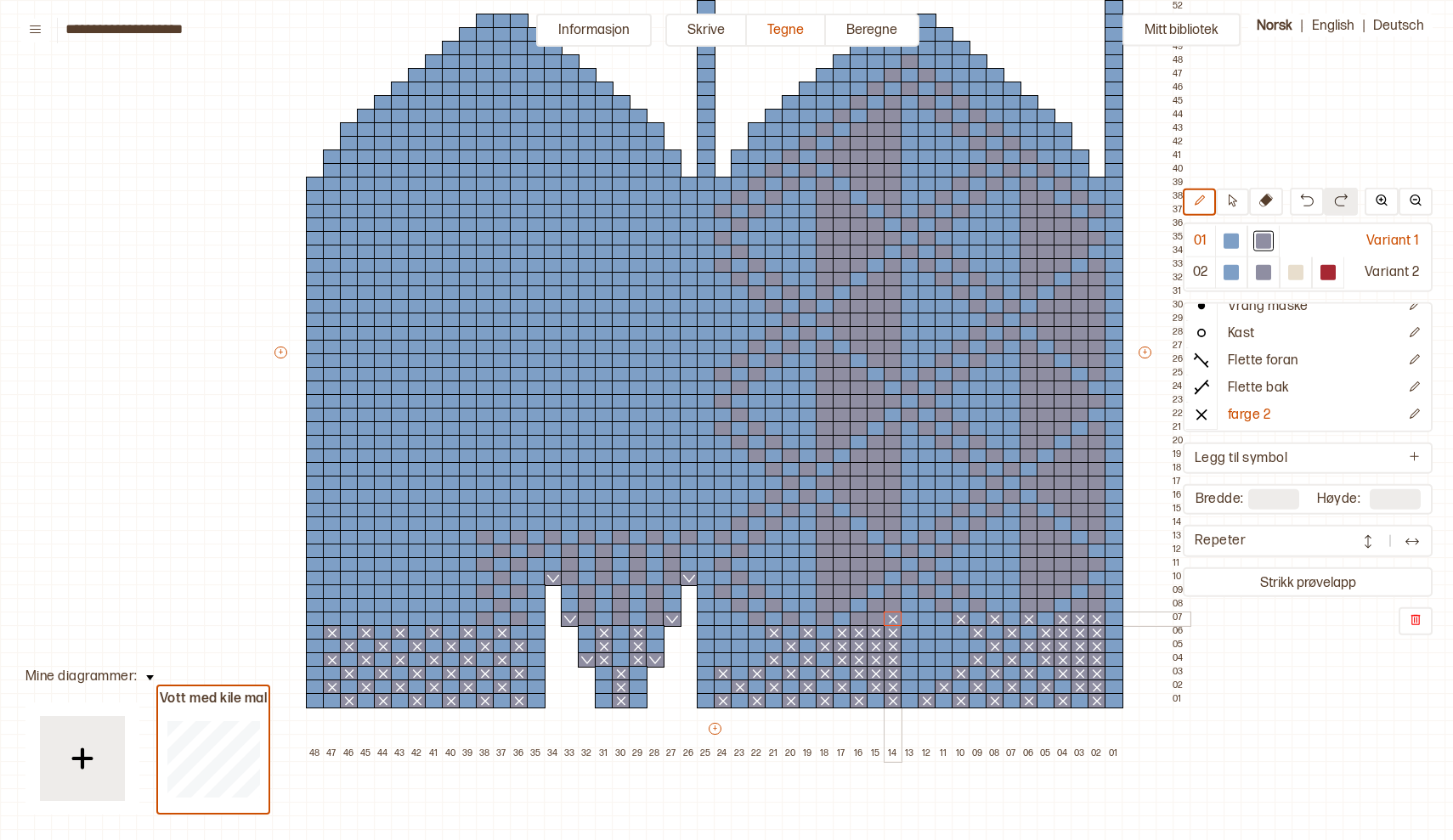
click at [894, 619] on div at bounding box center [893, 619] width 19 height 15
click at [882, 618] on div at bounding box center [877, 619] width 19 height 15
click at [863, 620] on div at bounding box center [859, 619] width 19 height 15
click at [826, 622] on div at bounding box center [825, 619] width 19 height 15
click at [791, 621] on div at bounding box center [791, 619] width 19 height 15
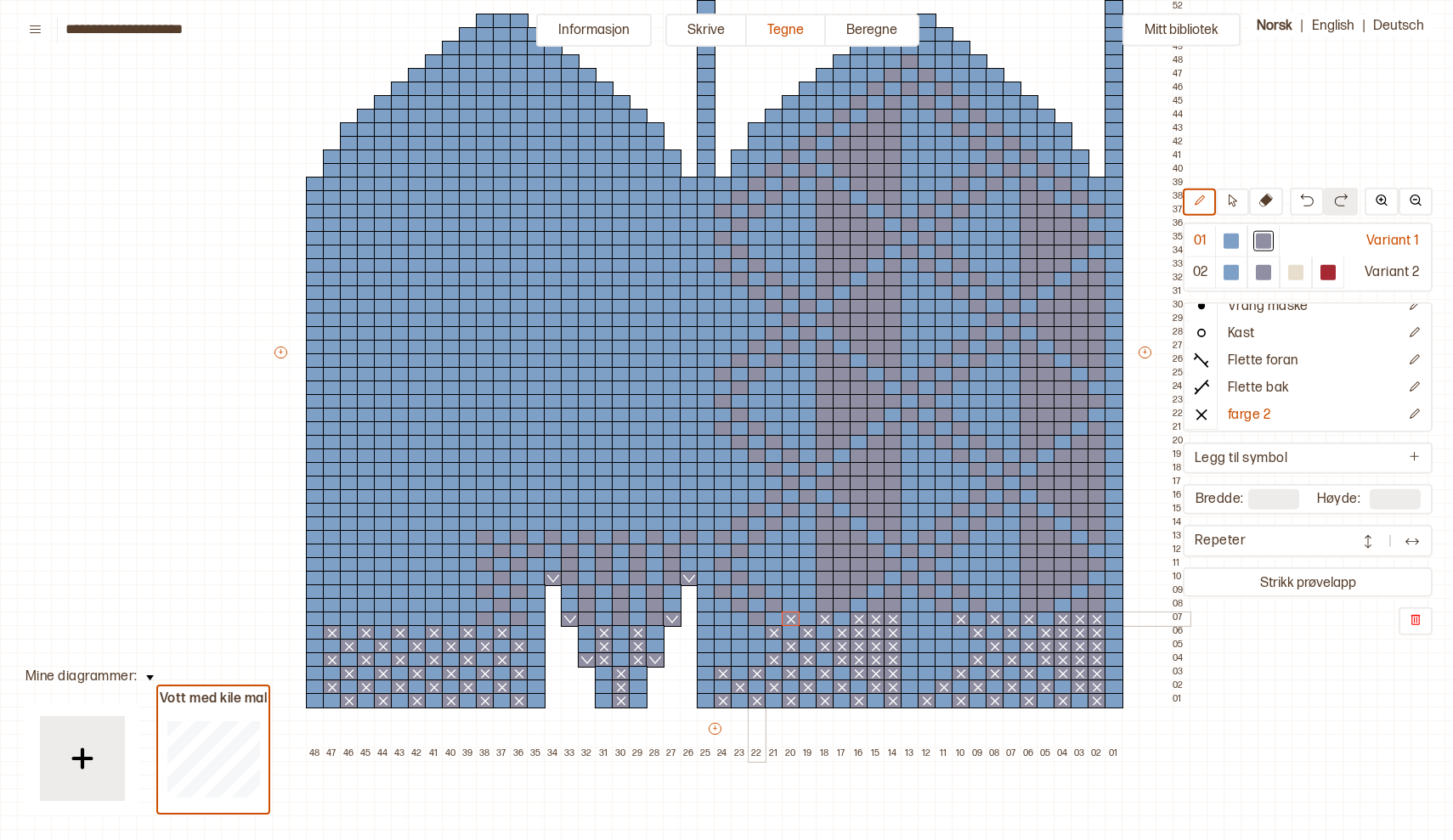
click at [757, 619] on div at bounding box center [757, 619] width 19 height 15
click at [654, 624] on div at bounding box center [656, 619] width 19 height 15
click at [624, 619] on div at bounding box center [621, 619] width 19 height 15
click at [588, 619] on div at bounding box center [587, 619] width 19 height 15
click at [522, 616] on div at bounding box center [519, 619] width 19 height 15
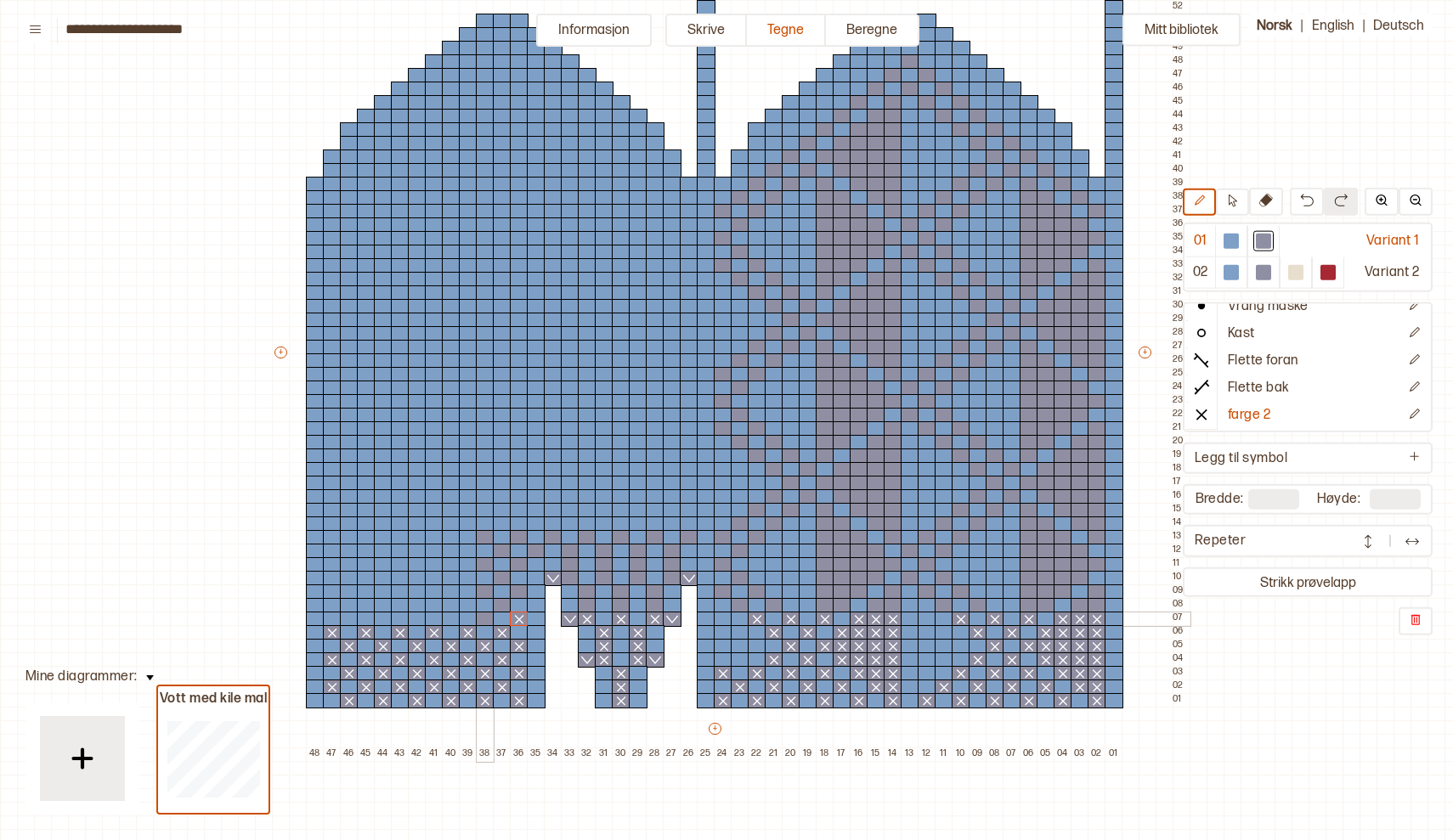
click at [486, 618] on div at bounding box center [485, 619] width 19 height 15
click at [449, 622] on div at bounding box center [452, 619] width 19 height 15
click at [418, 619] on div at bounding box center [417, 619] width 19 height 15
click at [382, 619] on div at bounding box center [383, 619] width 19 height 15
click at [351, 615] on div at bounding box center [350, 619] width 19 height 15
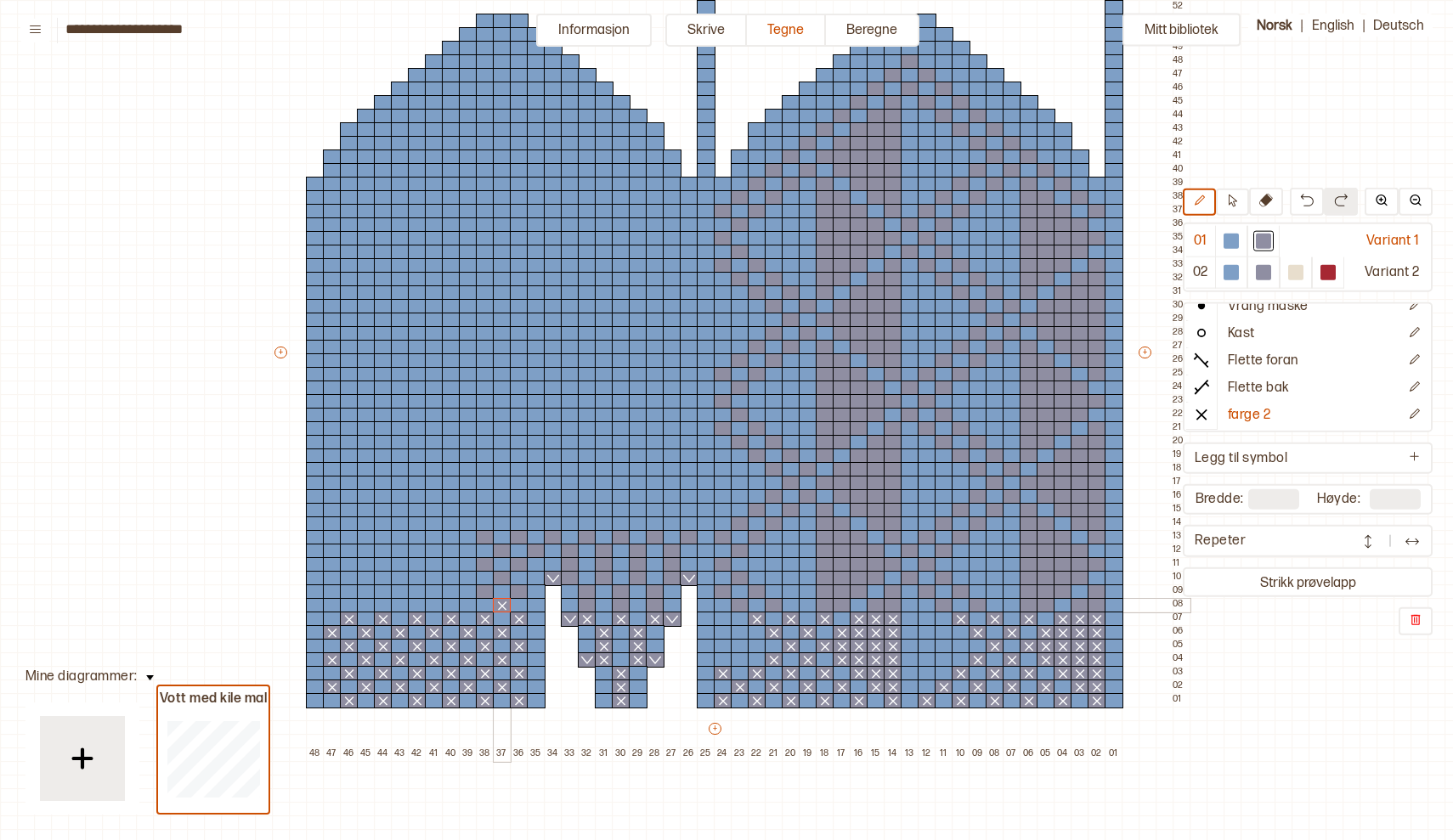
click at [505, 603] on div at bounding box center [502, 606] width 19 height 15
click at [1100, 610] on div at bounding box center [1097, 606] width 19 height 15
click at [1082, 610] on div at bounding box center [1080, 606] width 19 height 15
click at [1050, 608] on div at bounding box center [1046, 606] width 19 height 15
click at [1024, 605] on div at bounding box center [1029, 606] width 19 height 15
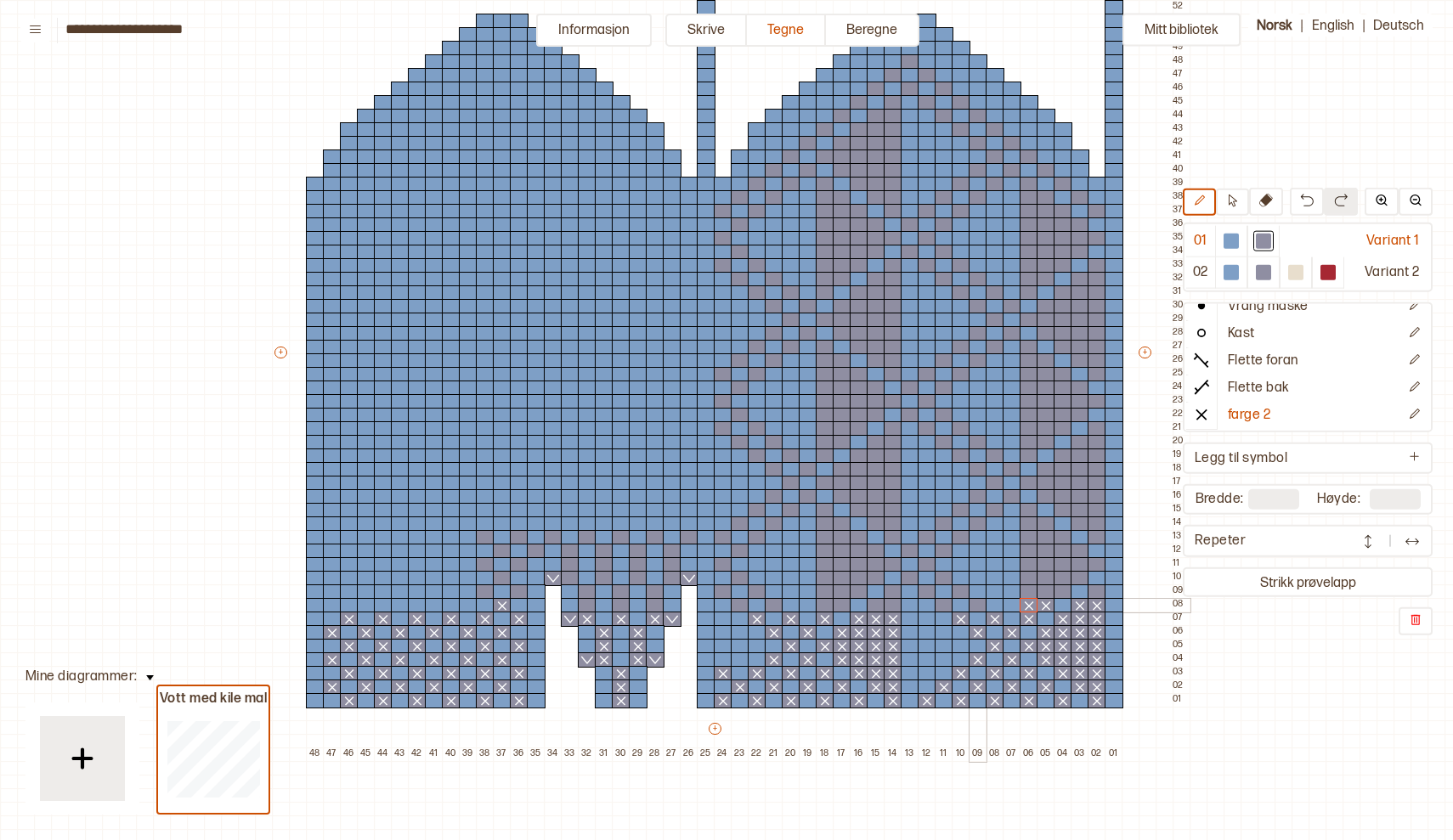
click at [982, 608] on div at bounding box center [979, 606] width 19 height 15
click at [946, 607] on div at bounding box center [944, 606] width 19 height 15
click at [894, 605] on div at bounding box center [893, 606] width 19 height 15
click at [878, 607] on div at bounding box center [877, 606] width 19 height 15
click at [845, 605] on div at bounding box center [842, 606] width 19 height 15
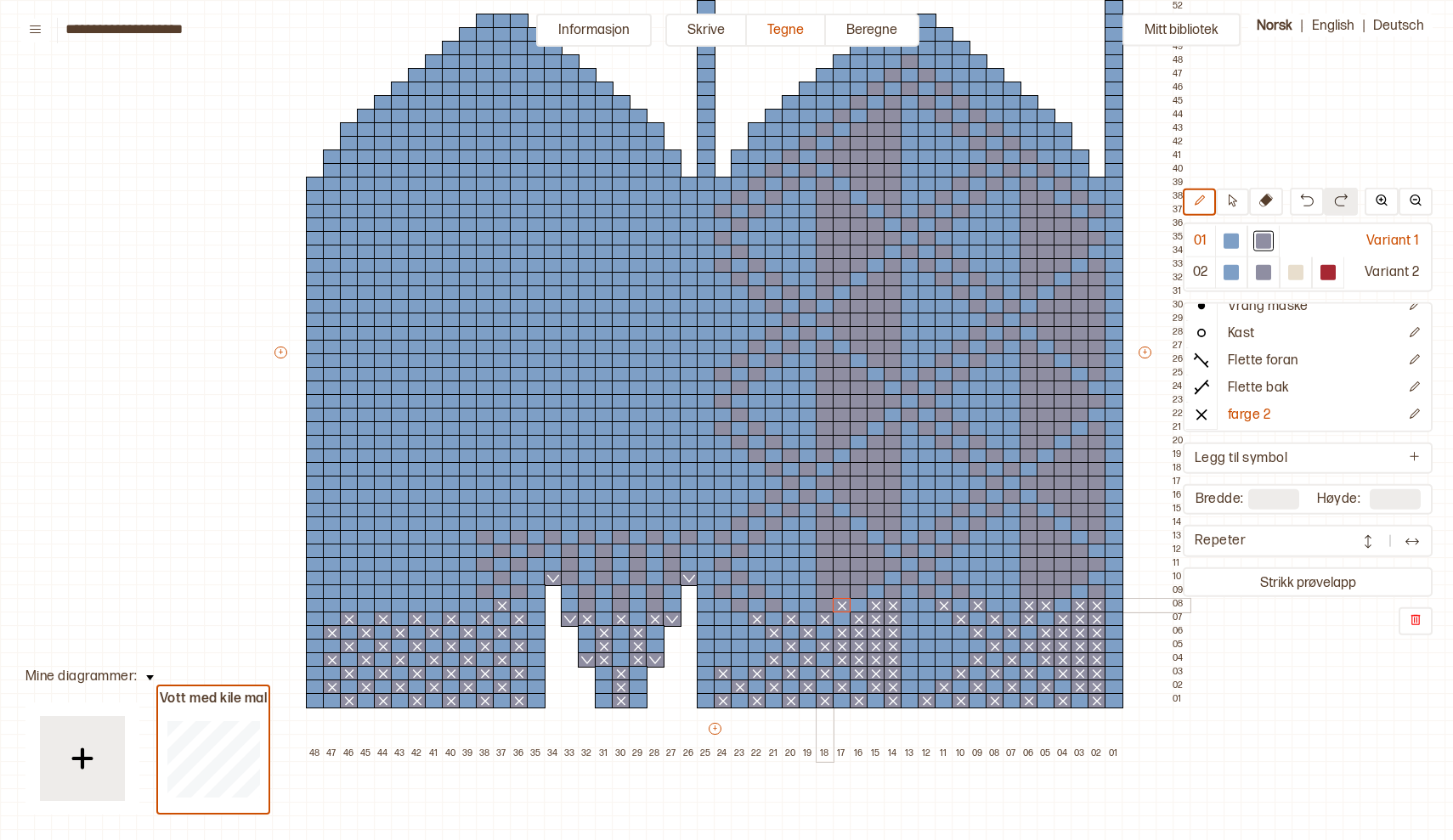
click at [827, 604] on div at bounding box center [825, 606] width 19 height 15
click at [780, 602] on div at bounding box center [775, 606] width 19 height 15
click at [741, 606] on div at bounding box center [740, 606] width 19 height 15
click at [655, 608] on div at bounding box center [656, 606] width 19 height 15
click at [620, 610] on div at bounding box center [621, 606] width 19 height 15
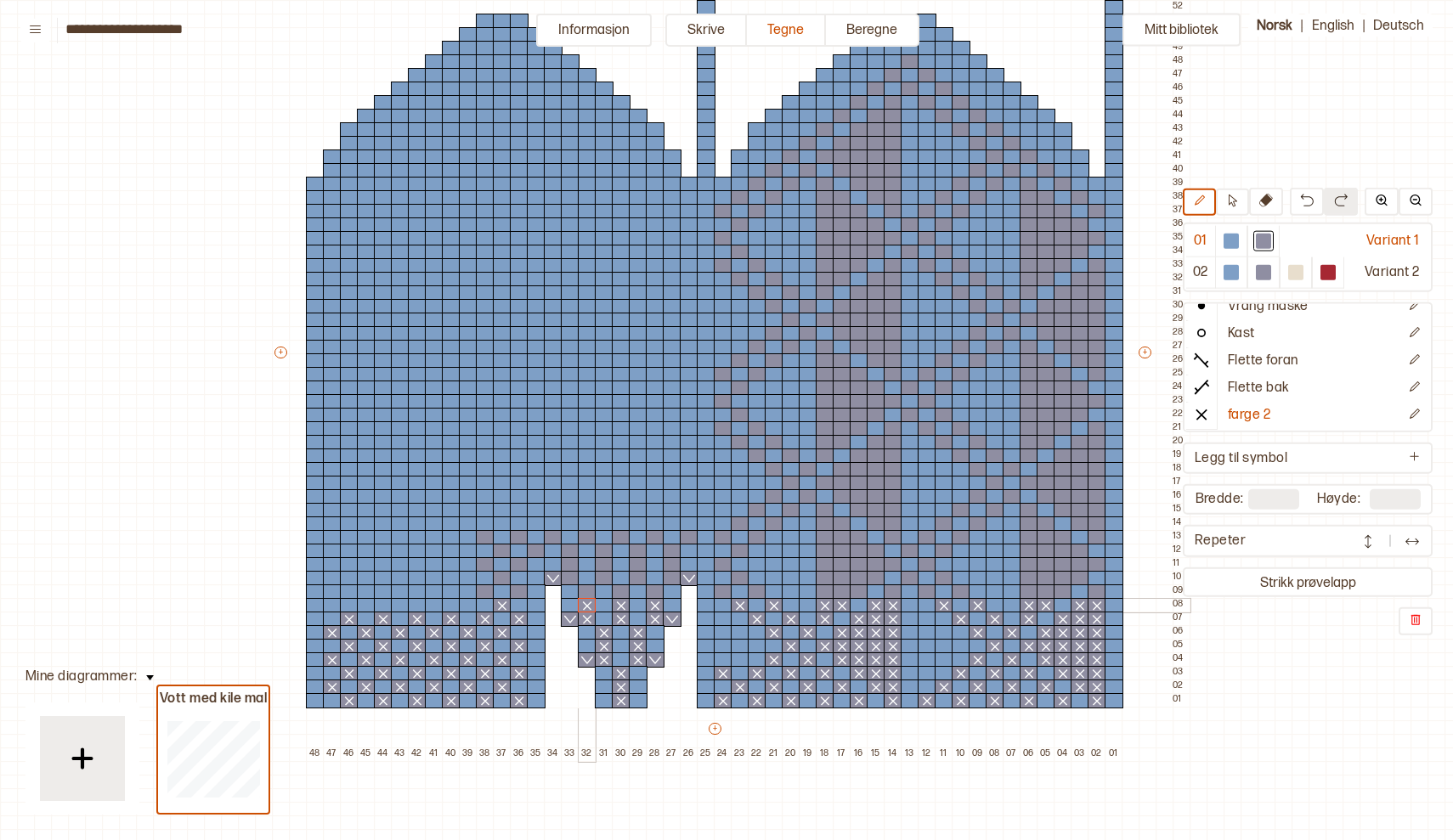
click at [586, 608] on div at bounding box center [587, 606] width 19 height 15
click at [469, 607] on div at bounding box center [469, 606] width 19 height 15
click at [435, 607] on div at bounding box center [434, 606] width 19 height 15
click at [403, 610] on div at bounding box center [400, 606] width 19 height 15
click at [364, 608] on div at bounding box center [367, 606] width 19 height 15
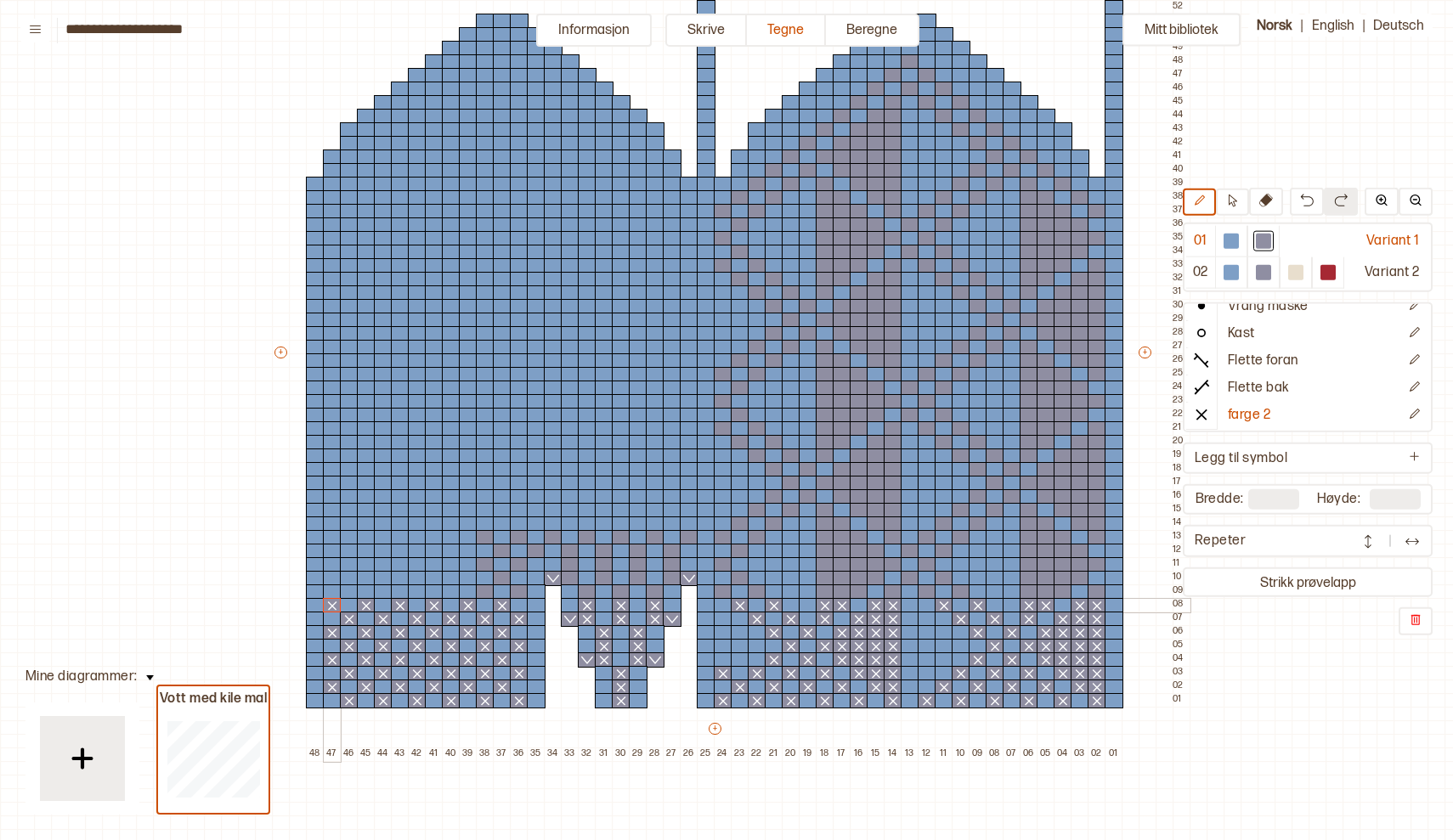
click at [330, 606] on div at bounding box center [333, 606] width 19 height 15
click at [1099, 596] on div at bounding box center [1097, 591] width 19 height 15
click at [1063, 593] on div at bounding box center [1063, 591] width 19 height 15
click at [1046, 591] on div at bounding box center [1046, 591] width 19 height 15
click at [1032, 591] on div at bounding box center [1029, 591] width 19 height 15
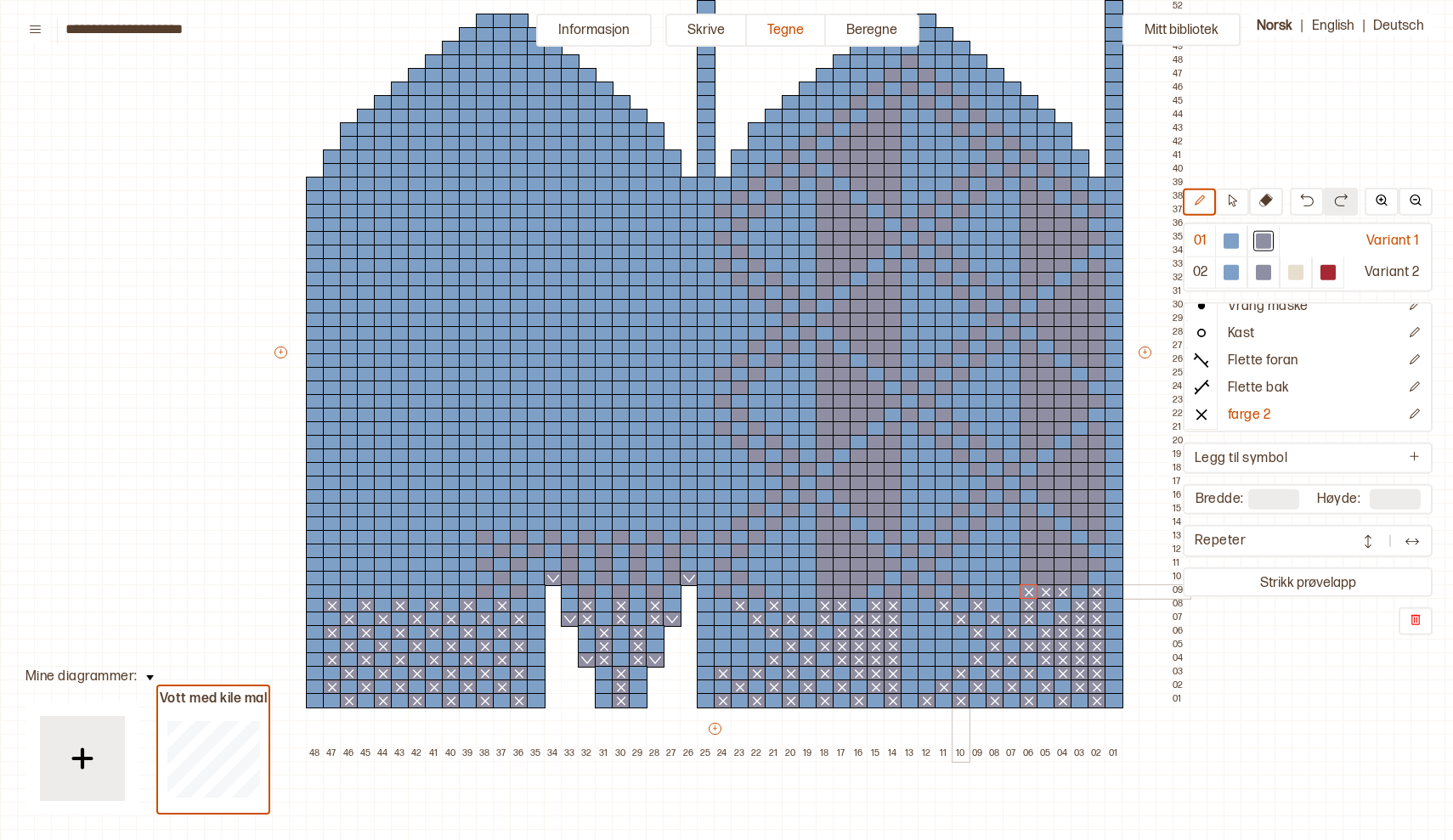
click at [964, 590] on div at bounding box center [961, 591] width 19 height 15
click at [924, 591] on div at bounding box center [927, 591] width 19 height 15
click at [892, 590] on div at bounding box center [893, 591] width 19 height 15
click at [860, 591] on div at bounding box center [859, 591] width 19 height 15
click at [838, 592] on div at bounding box center [842, 591] width 19 height 15
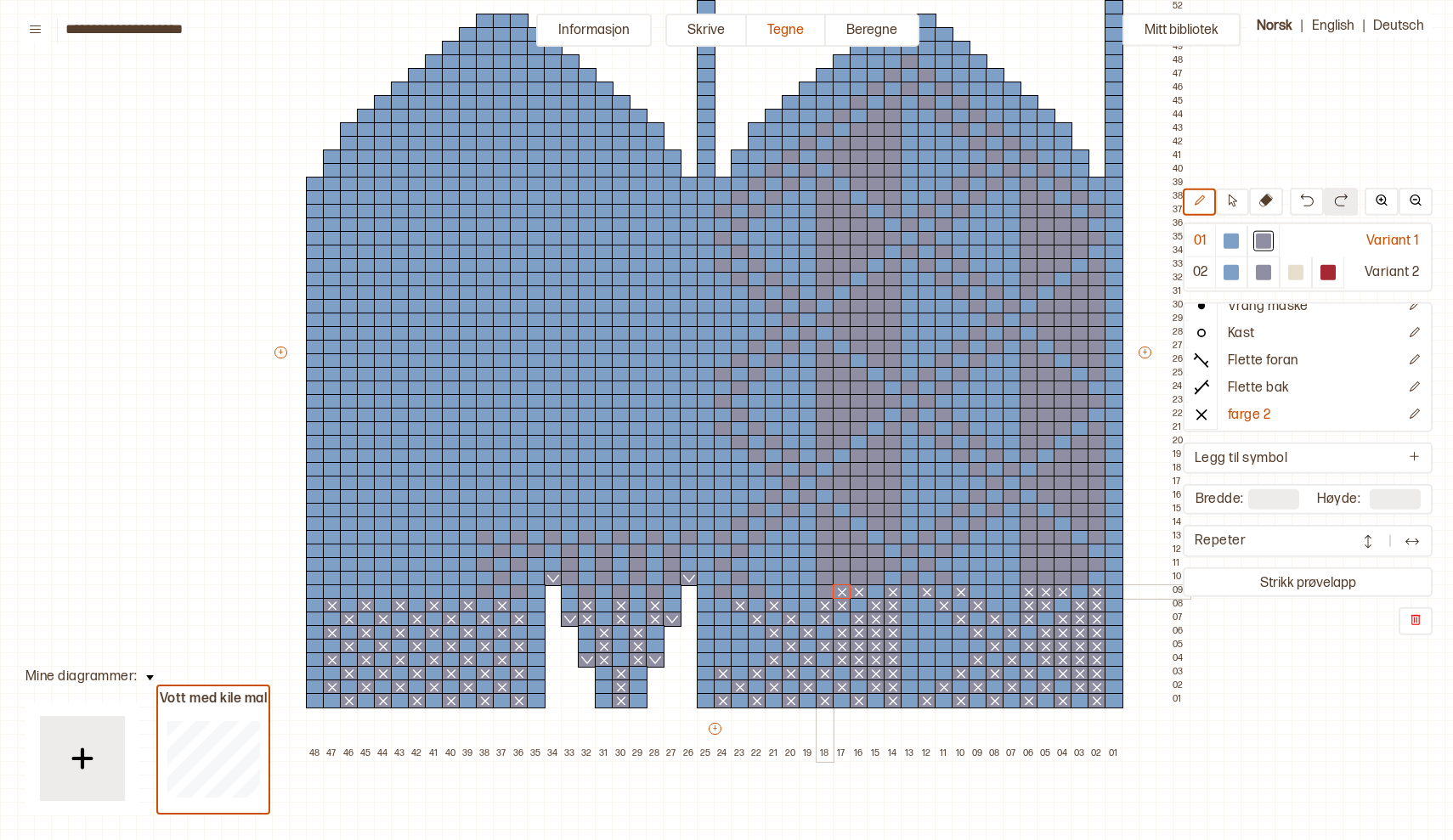
click at [818, 592] on div at bounding box center [825, 591] width 19 height 15
click at [759, 591] on div at bounding box center [757, 591] width 19 height 15
click at [726, 592] on div at bounding box center [723, 591] width 19 height 15
click at [658, 594] on div at bounding box center [656, 591] width 19 height 15
click at [620, 587] on div at bounding box center [621, 591] width 19 height 15
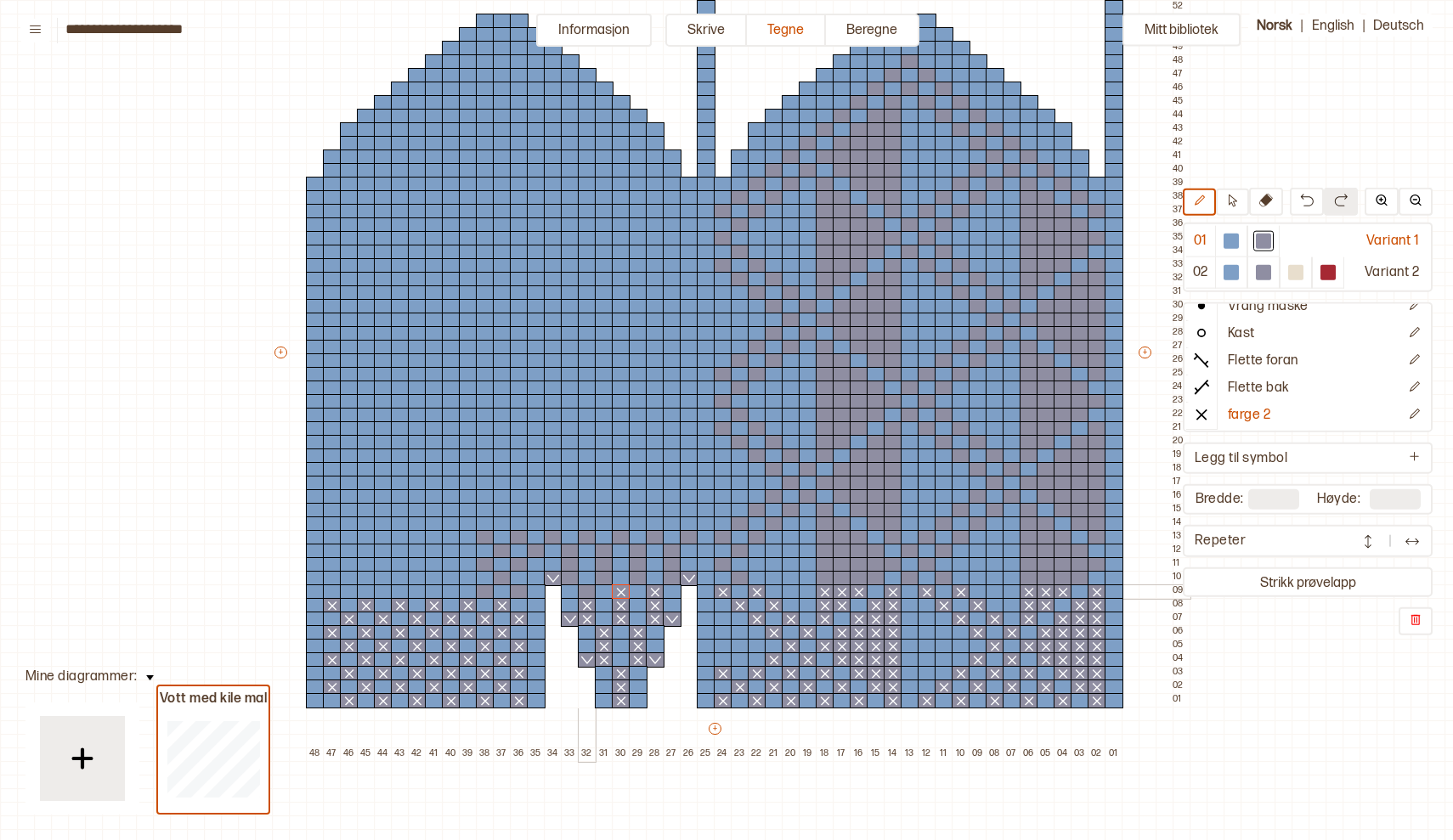
click at [587, 590] on div at bounding box center [587, 591] width 19 height 15
click at [520, 590] on div at bounding box center [519, 591] width 19 height 15
click at [486, 592] on div at bounding box center [485, 591] width 19 height 15
click at [455, 591] on div at bounding box center [452, 591] width 19 height 15
click at [420, 587] on div at bounding box center [417, 591] width 19 height 15
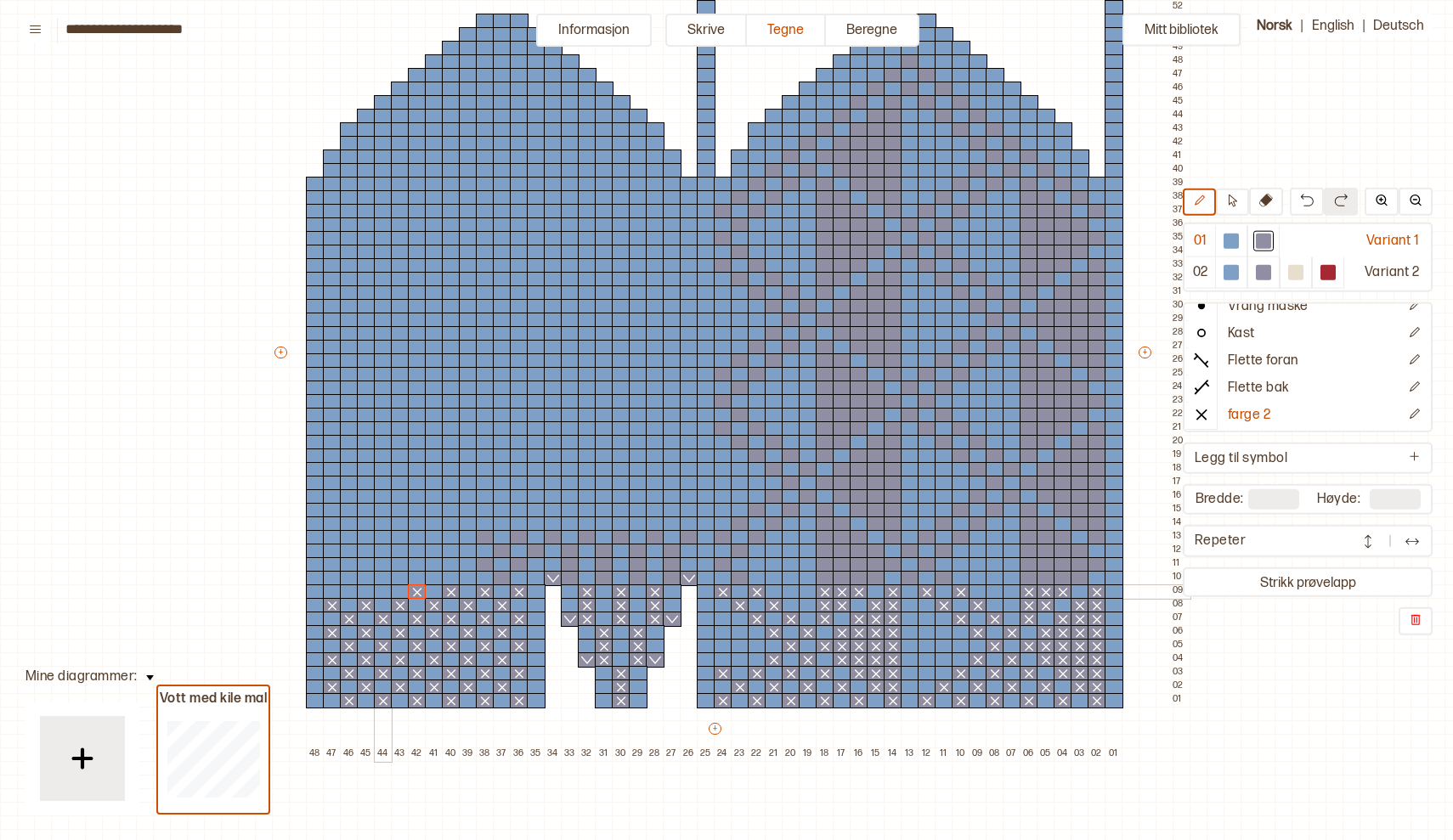
click at [388, 586] on div at bounding box center [383, 591] width 19 height 15
click at [348, 587] on div at bounding box center [350, 591] width 19 height 15
click at [1078, 577] on div at bounding box center [1080, 578] width 19 height 15
click at [1063, 579] on div at bounding box center [1063, 578] width 19 height 15
click at [1046, 579] on div at bounding box center [1046, 578] width 19 height 15
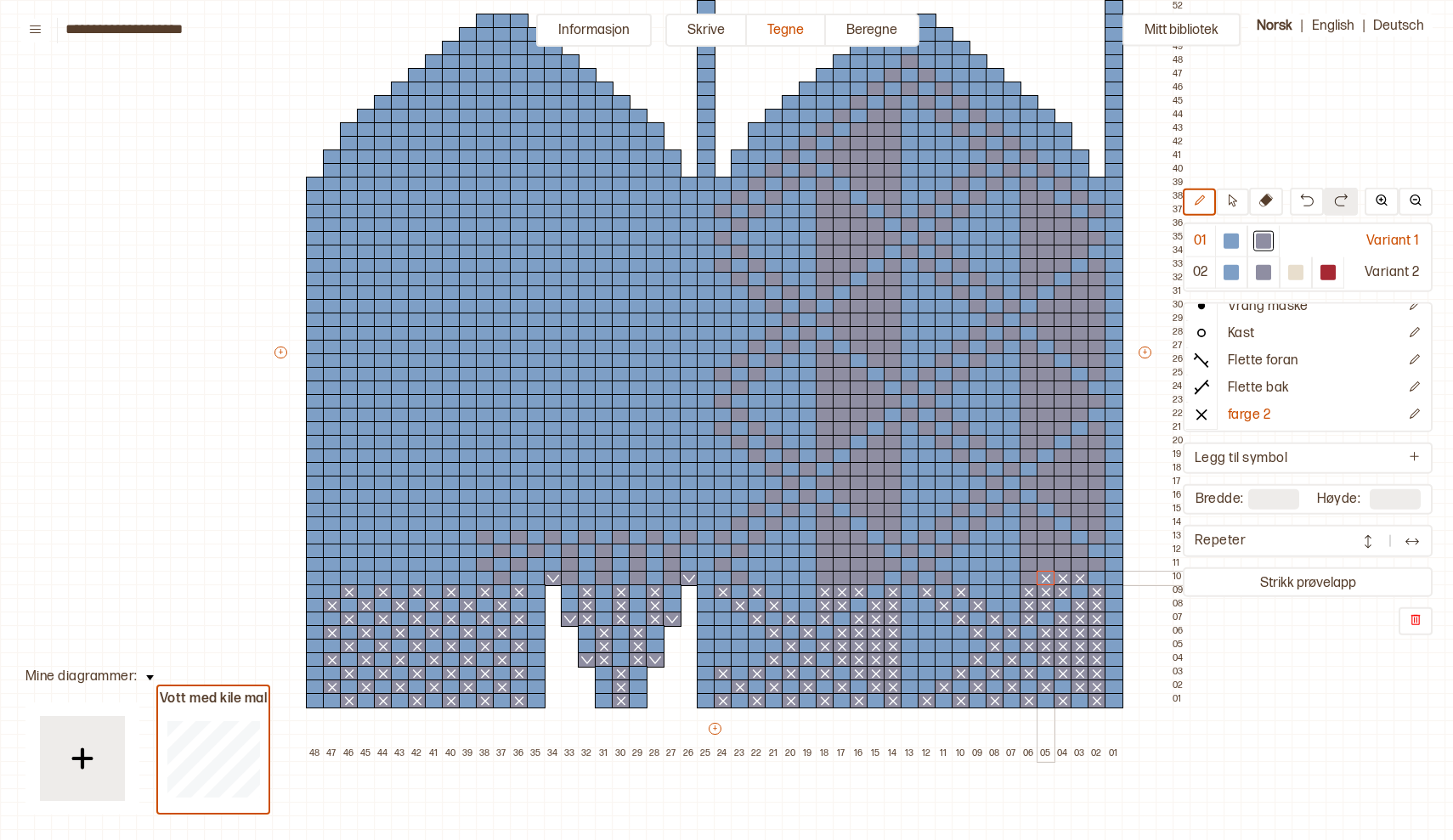
click at [1046, 579] on line at bounding box center [1046, 579] width 8 height 8
click at [1030, 580] on div at bounding box center [1029, 578] width 19 height 15
click at [944, 576] on div at bounding box center [944, 578] width 19 height 15
click at [916, 578] on div at bounding box center [910, 578] width 19 height 15
click at [875, 580] on div at bounding box center [877, 578] width 19 height 15
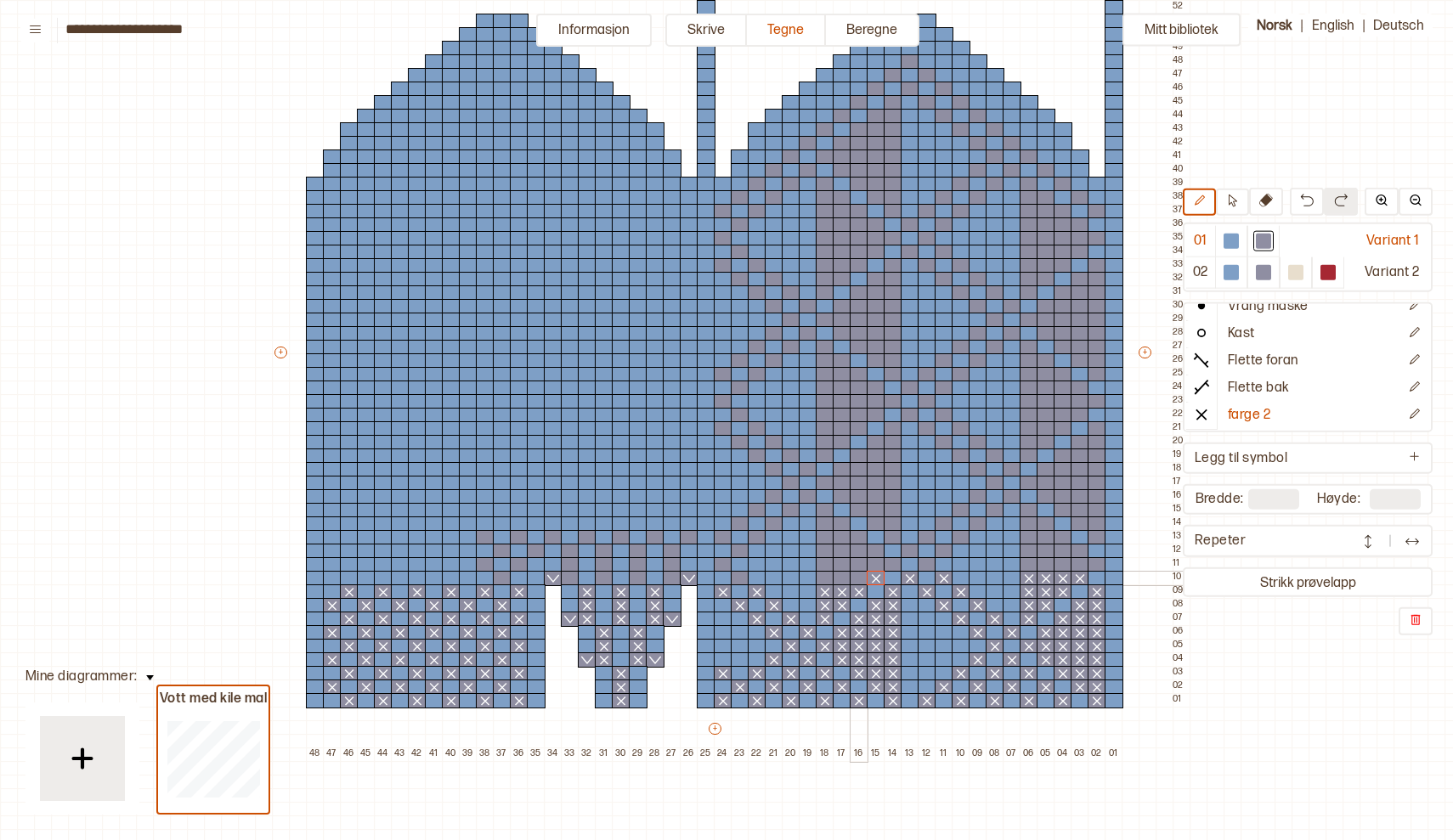
click at [859, 578] on div at bounding box center [859, 578] width 19 height 15
click at [843, 577] on div at bounding box center [842, 578] width 19 height 15
click at [824, 576] on div at bounding box center [825, 578] width 19 height 15
click at [741, 575] on div at bounding box center [740, 578] width 19 height 15
click at [670, 578] on div at bounding box center [673, 578] width 19 height 15
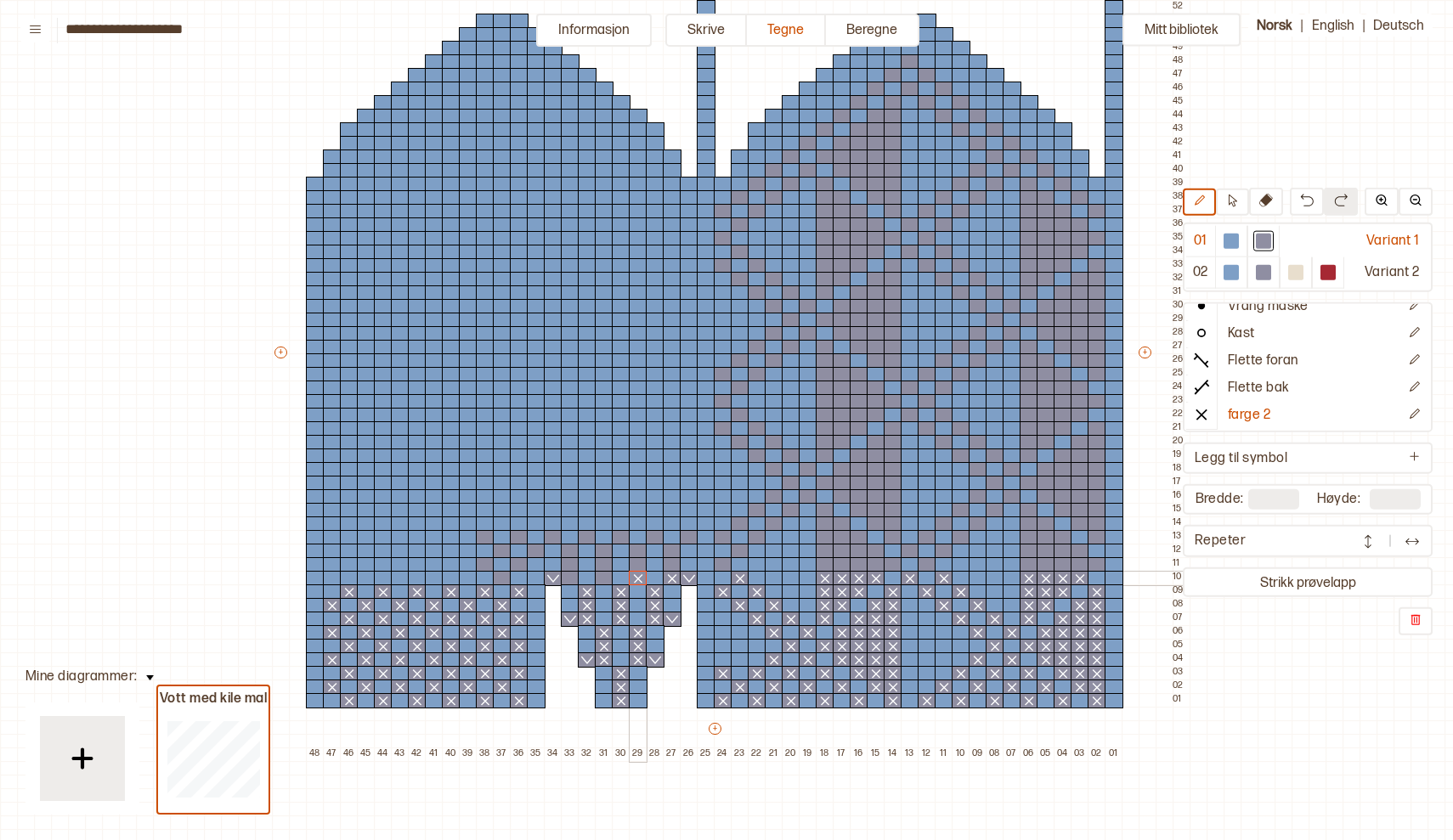
click at [635, 578] on div at bounding box center [638, 578] width 19 height 15
click at [603, 580] on div at bounding box center [604, 578] width 19 height 15
click at [569, 581] on div at bounding box center [571, 578] width 19 height 15
click at [502, 577] on div at bounding box center [502, 578] width 19 height 15
click at [468, 581] on div at bounding box center [469, 578] width 19 height 15
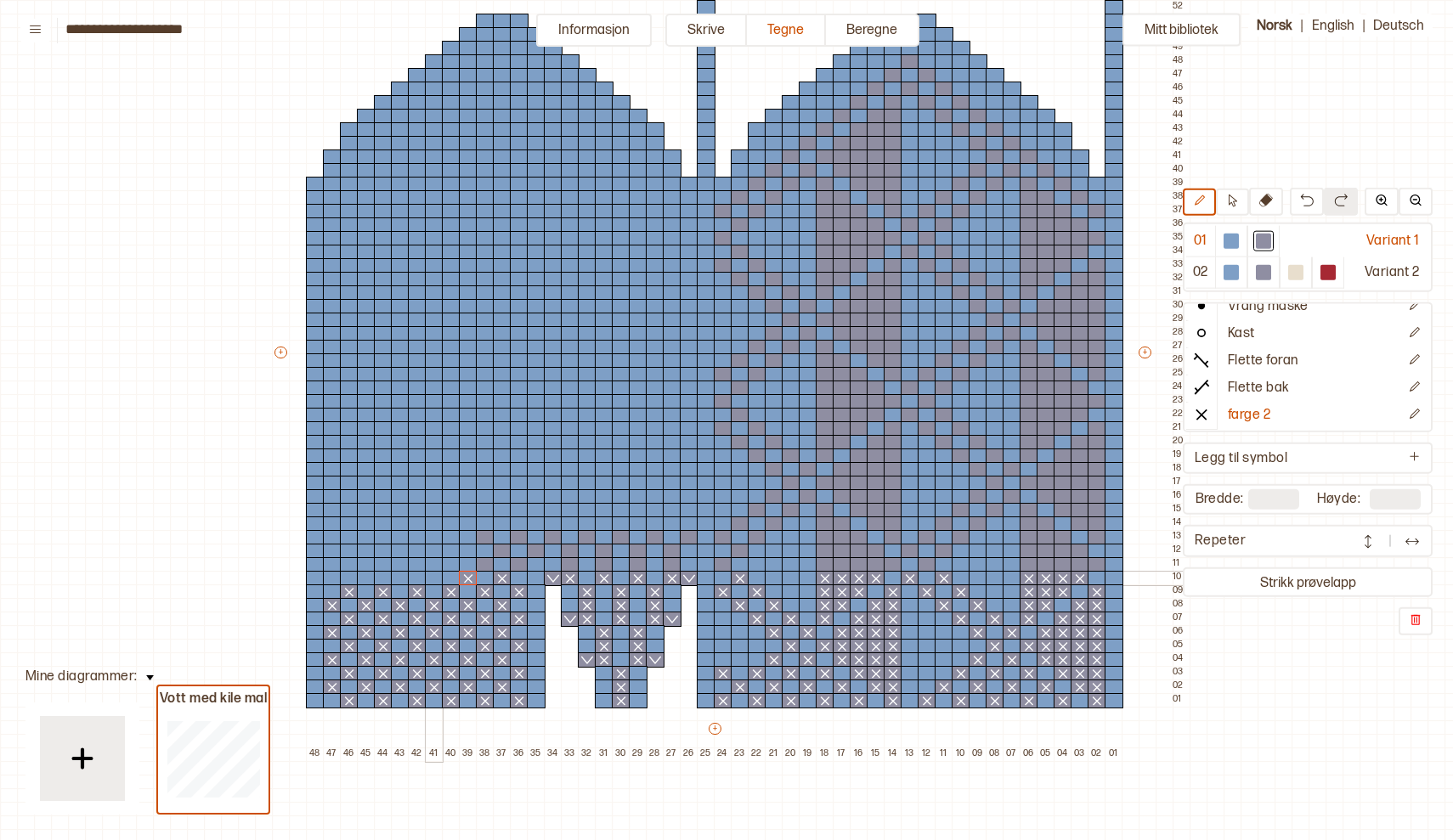
click at [435, 576] on div at bounding box center [434, 578] width 19 height 15
click at [401, 578] on div at bounding box center [400, 578] width 19 height 15
click at [370, 577] on div at bounding box center [367, 578] width 19 height 15
click at [333, 575] on div at bounding box center [333, 578] width 19 height 15
click at [1099, 570] on div at bounding box center [1097, 565] width 19 height 15
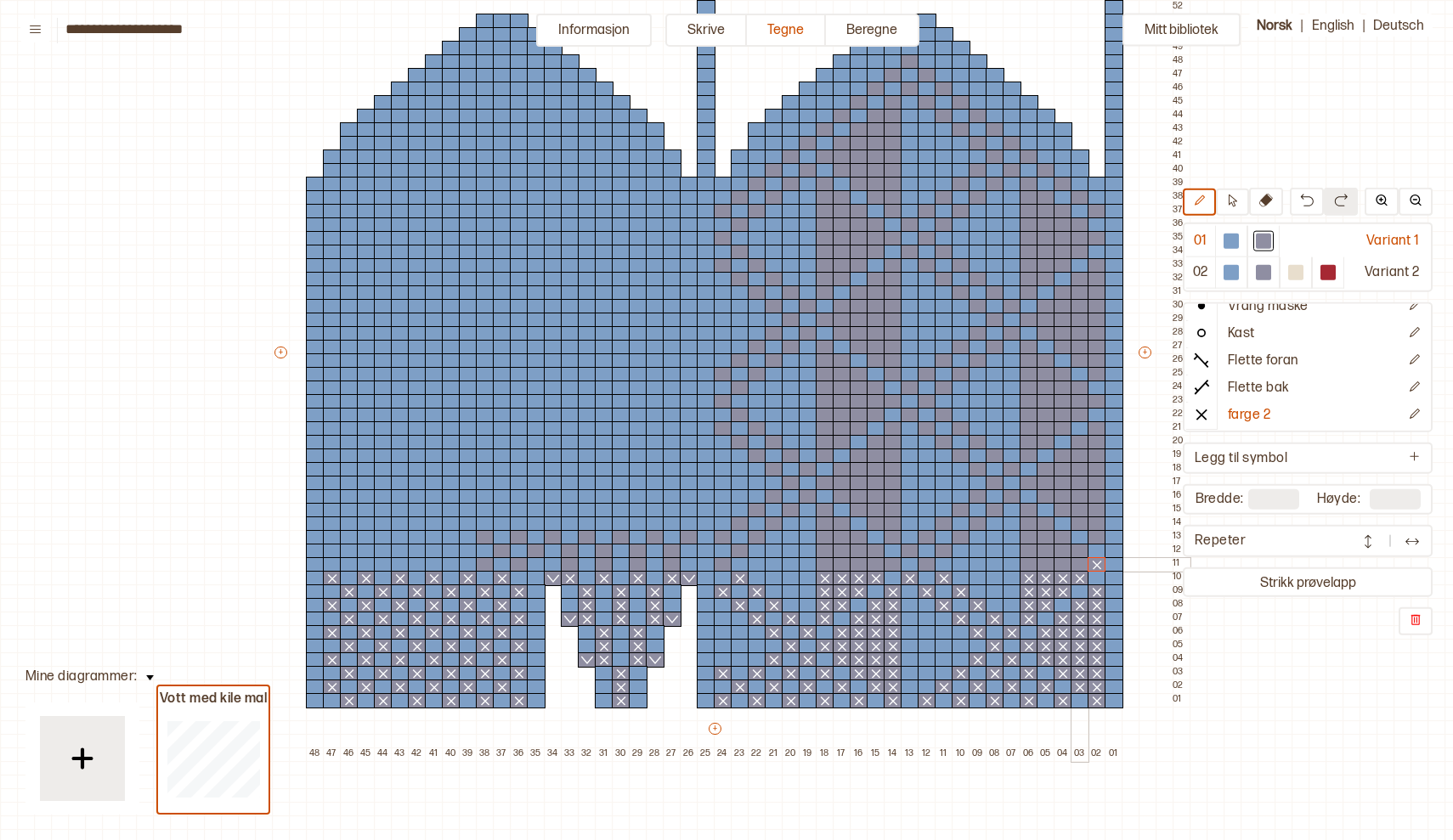
click at [1079, 567] on div at bounding box center [1080, 565] width 19 height 15
click at [1062, 566] on div at bounding box center [1063, 565] width 19 height 15
click at [1047, 565] on div at bounding box center [1046, 565] width 19 height 15
click at [1032, 564] on div at bounding box center [1029, 565] width 19 height 15
click at [924, 564] on div at bounding box center [927, 565] width 19 height 15
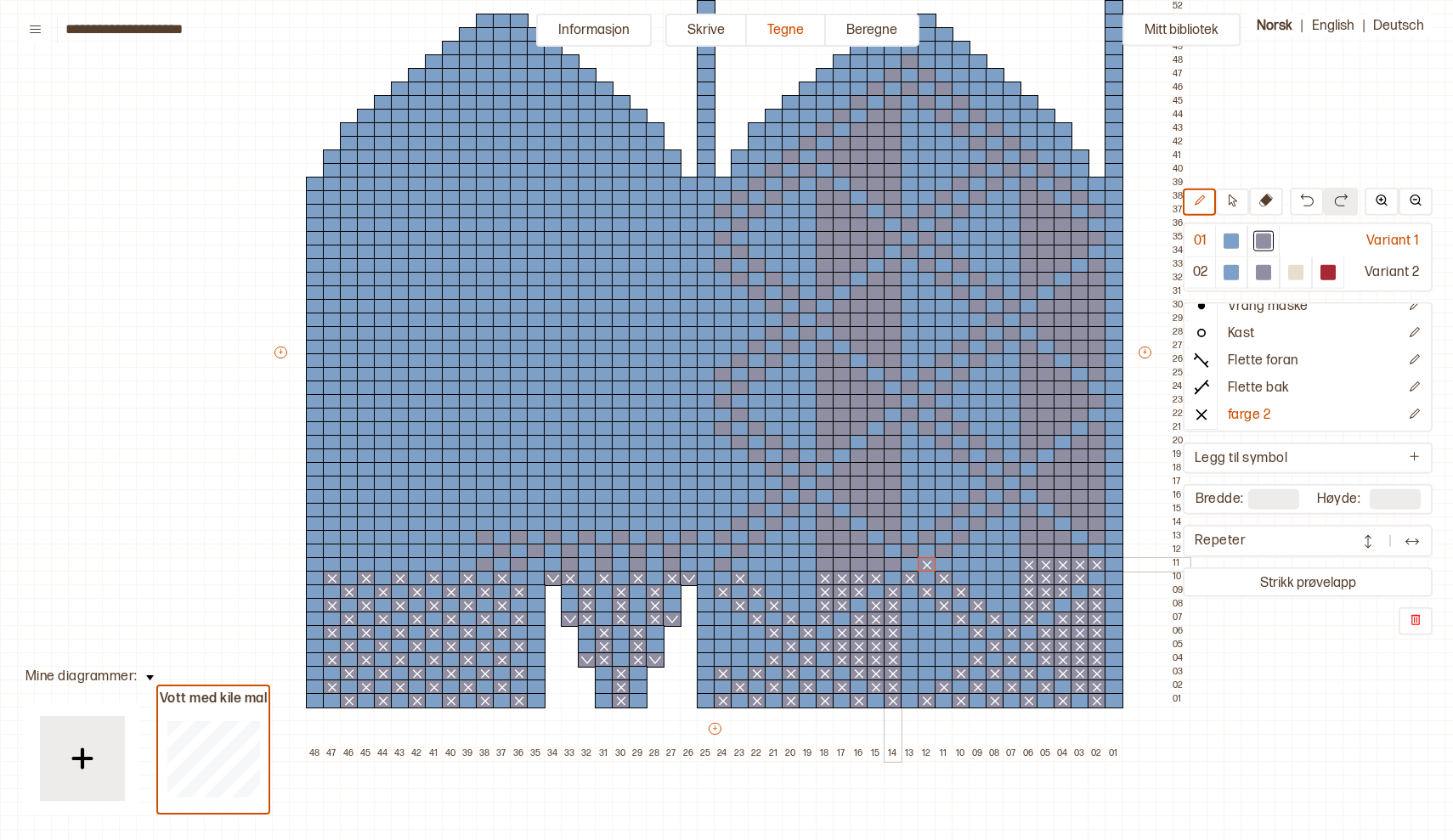
click at [890, 562] on div at bounding box center [893, 565] width 19 height 15
click at [875, 563] on div at bounding box center [877, 565] width 19 height 15
click at [866, 561] on div at bounding box center [859, 565] width 19 height 15
click at [842, 563] on div at bounding box center [842, 565] width 19 height 15
click at [819, 563] on div at bounding box center [825, 565] width 19 height 15
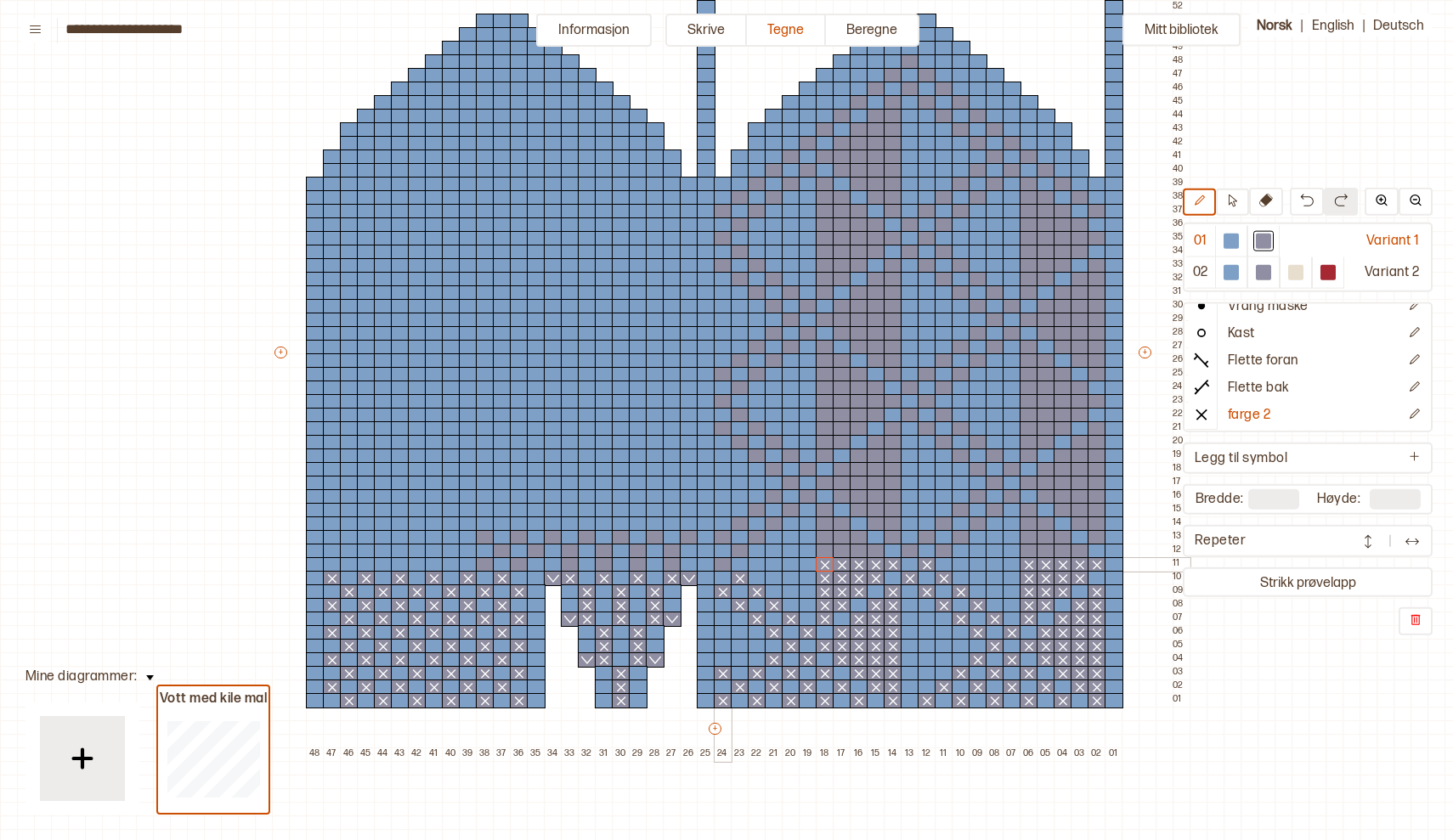
click at [722, 563] on div at bounding box center [723, 565] width 19 height 15
click at [673, 565] on div at bounding box center [673, 565] width 19 height 15
click at [639, 565] on div at bounding box center [638, 565] width 19 height 15
click at [601, 564] on div at bounding box center [604, 565] width 19 height 15
click at [569, 564] on div at bounding box center [571, 565] width 19 height 15
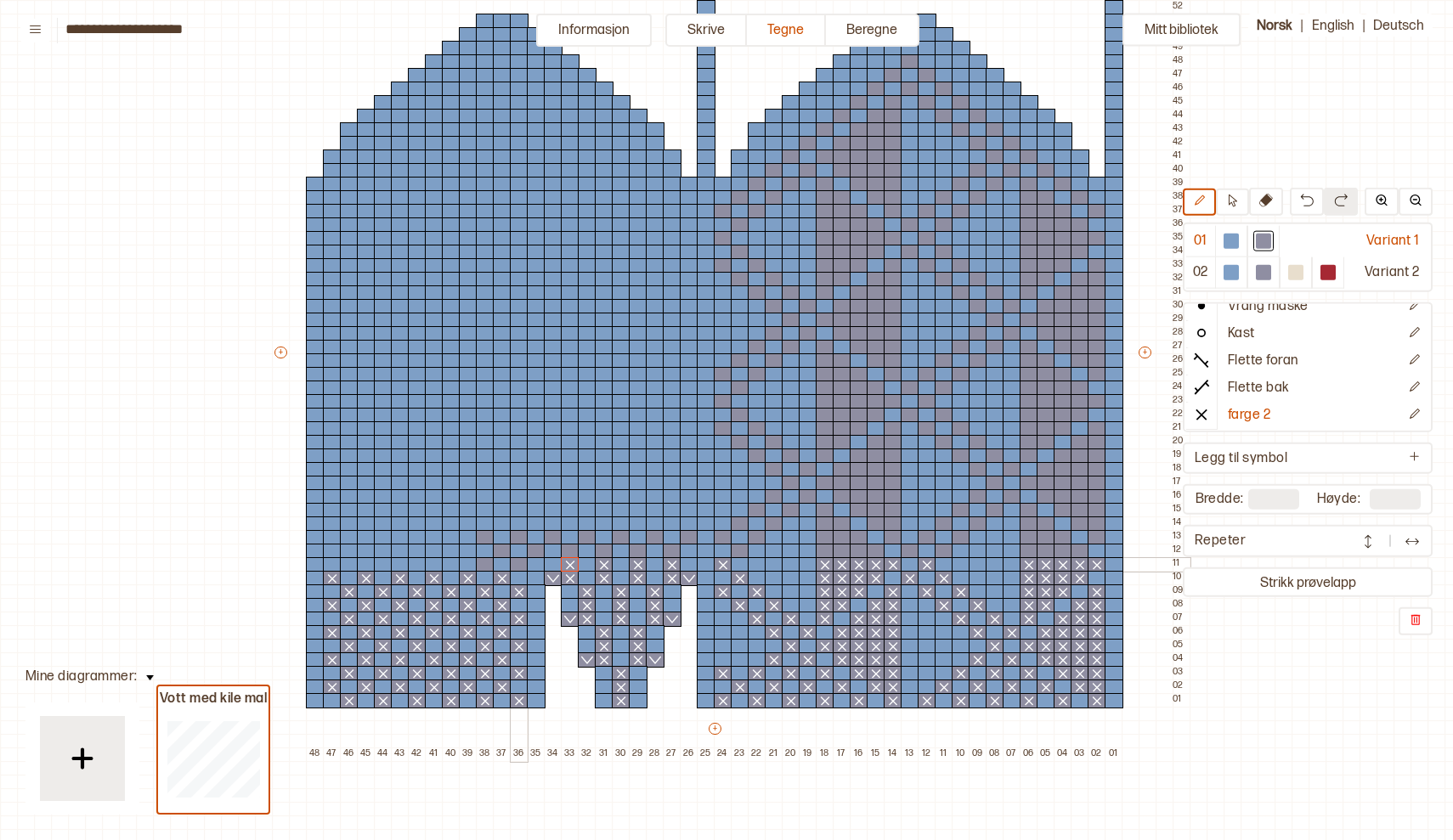
click at [520, 565] on div at bounding box center [519, 565] width 19 height 15
click at [488, 565] on div at bounding box center [485, 565] width 19 height 15
click at [450, 563] on div at bounding box center [452, 565] width 19 height 15
click at [421, 561] on div at bounding box center [417, 565] width 19 height 15
click at [386, 560] on div at bounding box center [383, 565] width 19 height 15
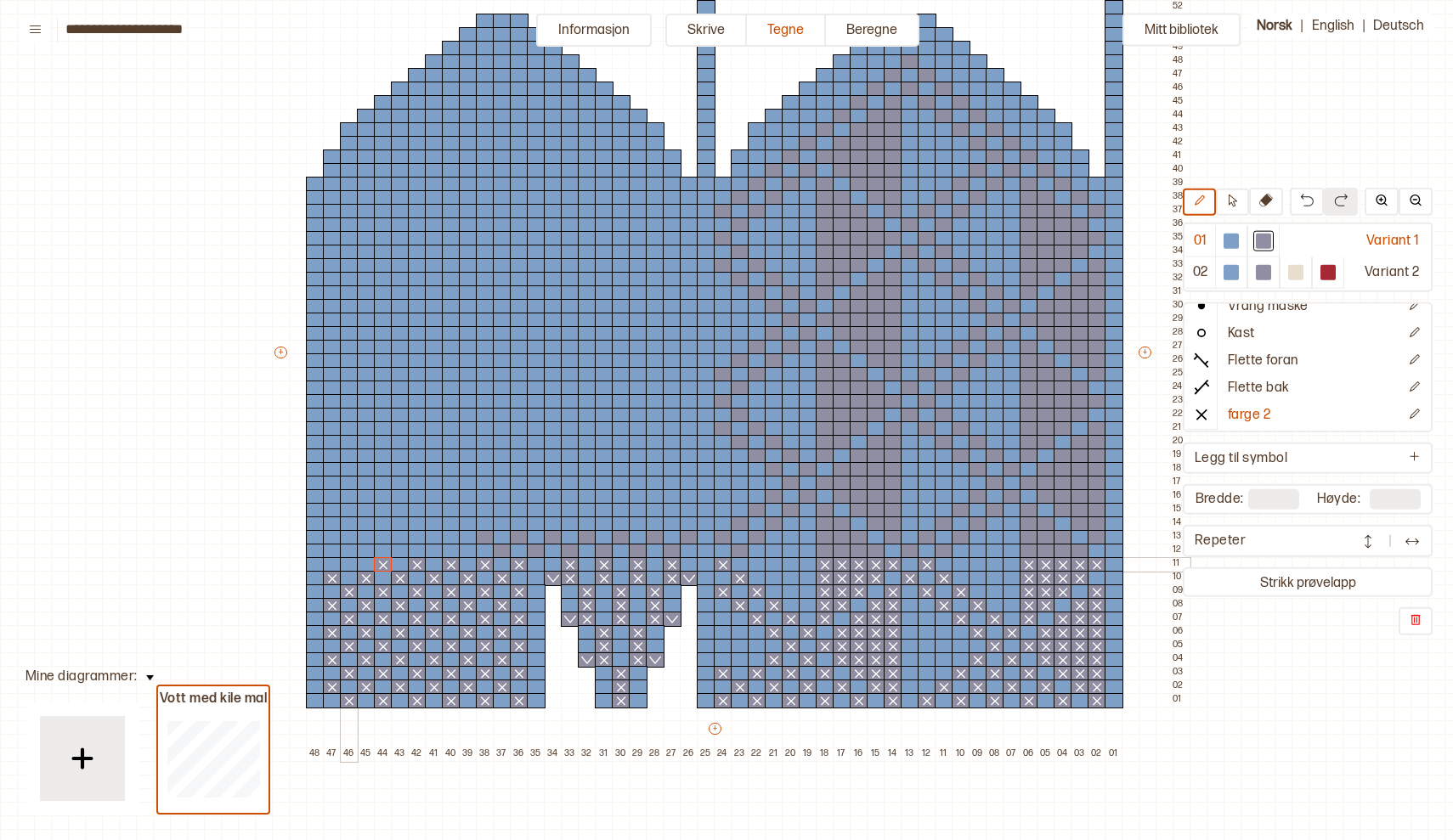
click at [350, 564] on div at bounding box center [350, 565] width 19 height 15
click at [1079, 551] on div at bounding box center [1080, 551] width 19 height 15
click at [1064, 550] on div at bounding box center [1063, 551] width 19 height 15
click at [1048, 552] on div at bounding box center [1046, 551] width 19 height 15
click at [1031, 551] on div at bounding box center [1029, 551] width 19 height 15
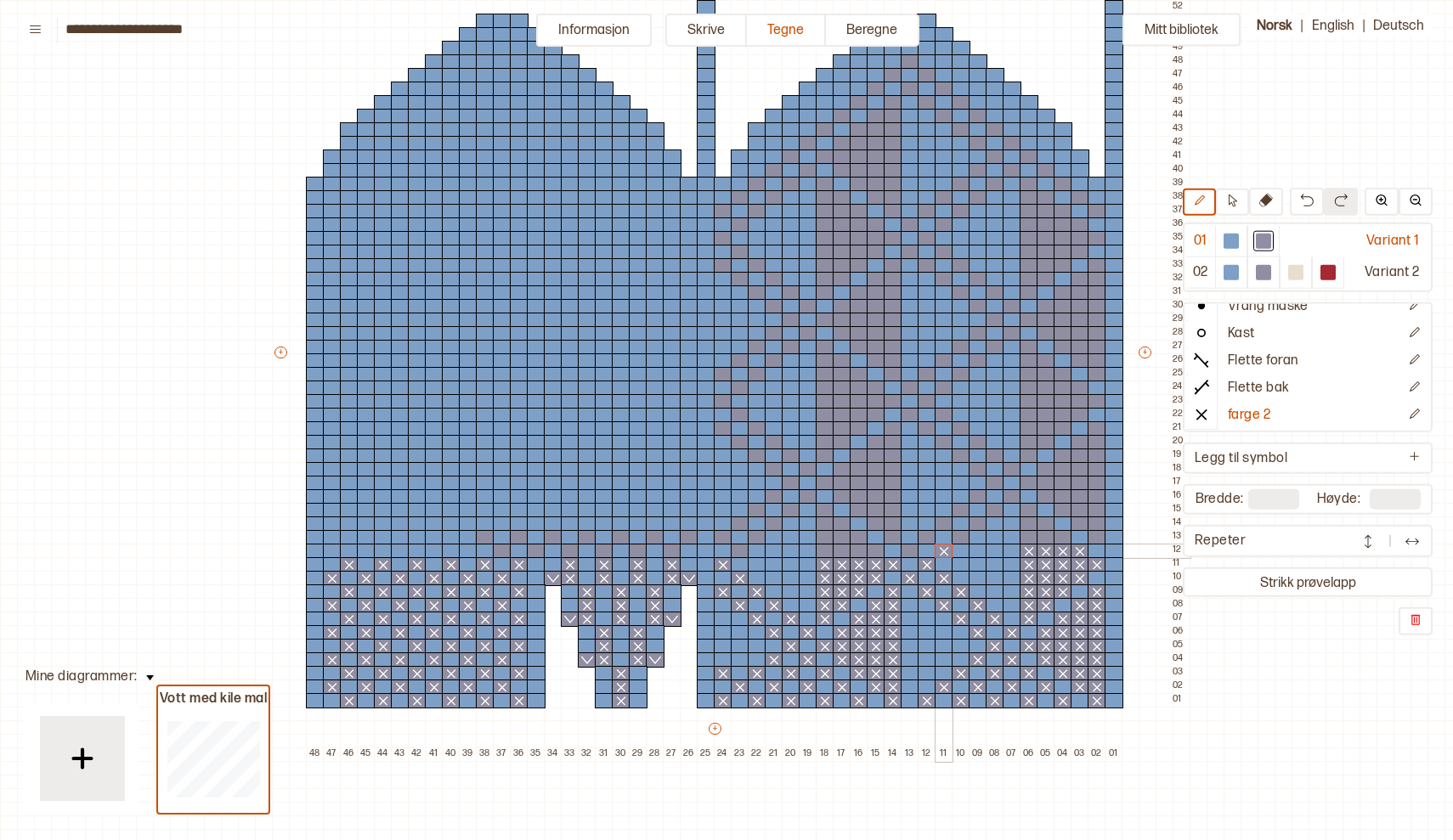
click at [945, 554] on div at bounding box center [944, 551] width 19 height 15
click at [913, 550] on div at bounding box center [910, 551] width 19 height 15
click at [878, 555] on div at bounding box center [877, 551] width 19 height 15
click at [859, 555] on div at bounding box center [859, 551] width 19 height 15
click at [840, 553] on div at bounding box center [842, 551] width 19 height 15
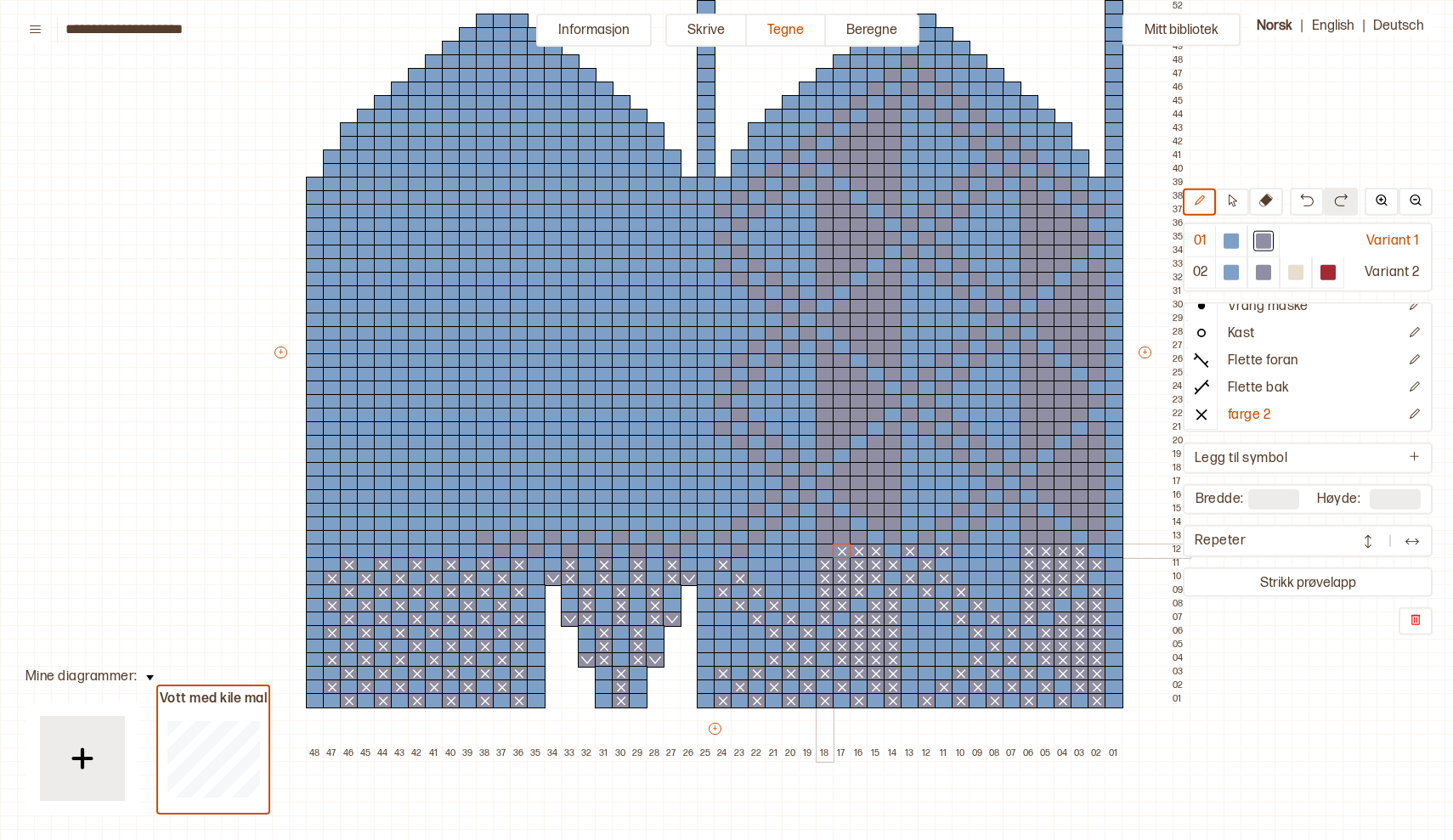
click at [823, 553] on div at bounding box center [825, 551] width 19 height 15
click at [744, 552] on div at bounding box center [740, 551] width 19 height 15
click at [671, 553] on div at bounding box center [673, 551] width 19 height 15
click at [635, 552] on div at bounding box center [638, 551] width 19 height 15
click at [603, 551] on div at bounding box center [604, 551] width 19 height 15
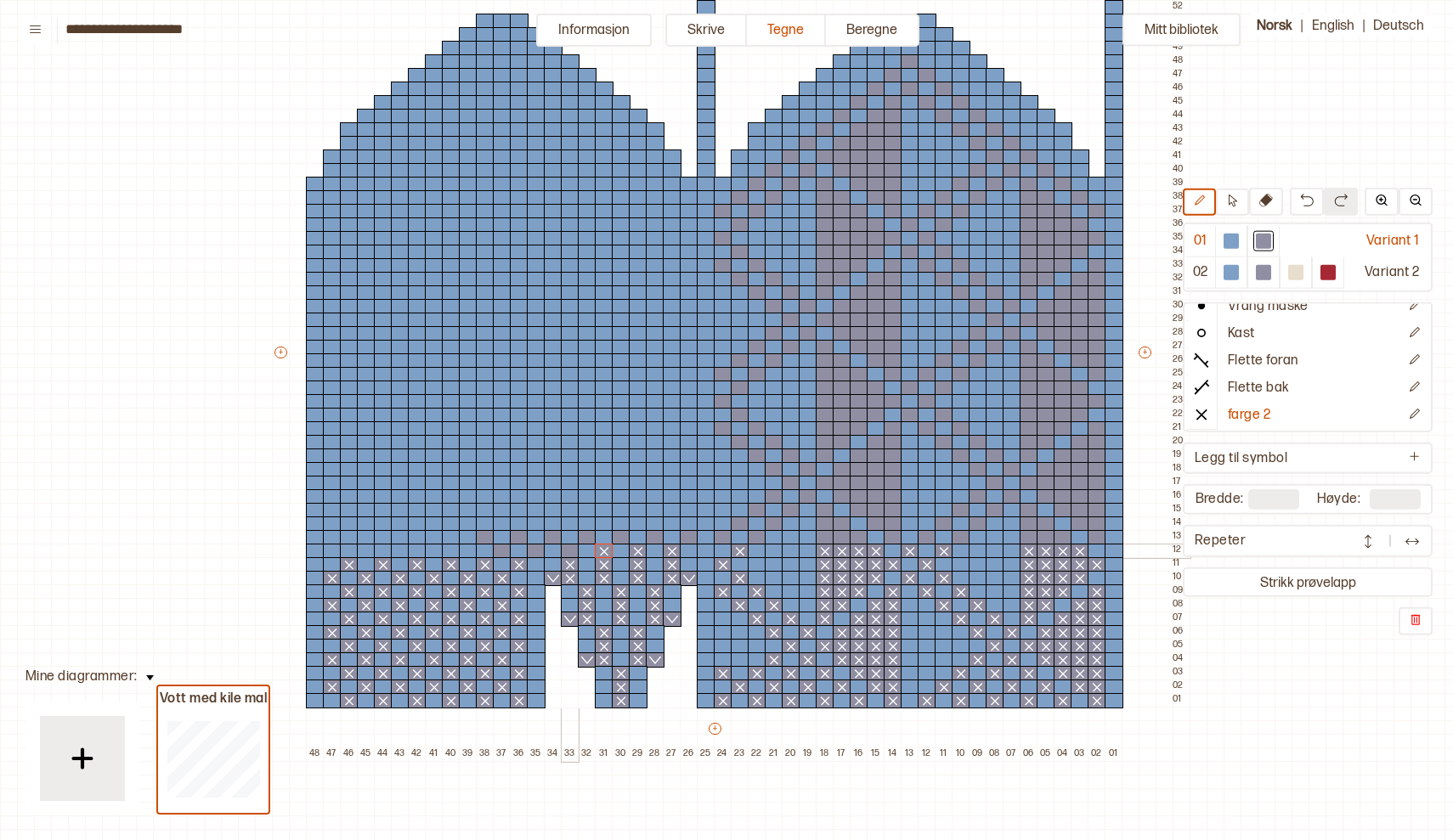
click at [573, 552] on div at bounding box center [571, 551] width 19 height 15
click at [536, 551] on div at bounding box center [536, 551] width 19 height 15
click at [504, 553] on div at bounding box center [502, 551] width 19 height 15
click at [469, 549] on div at bounding box center [469, 551] width 19 height 15
click at [434, 551] on div at bounding box center [434, 551] width 19 height 15
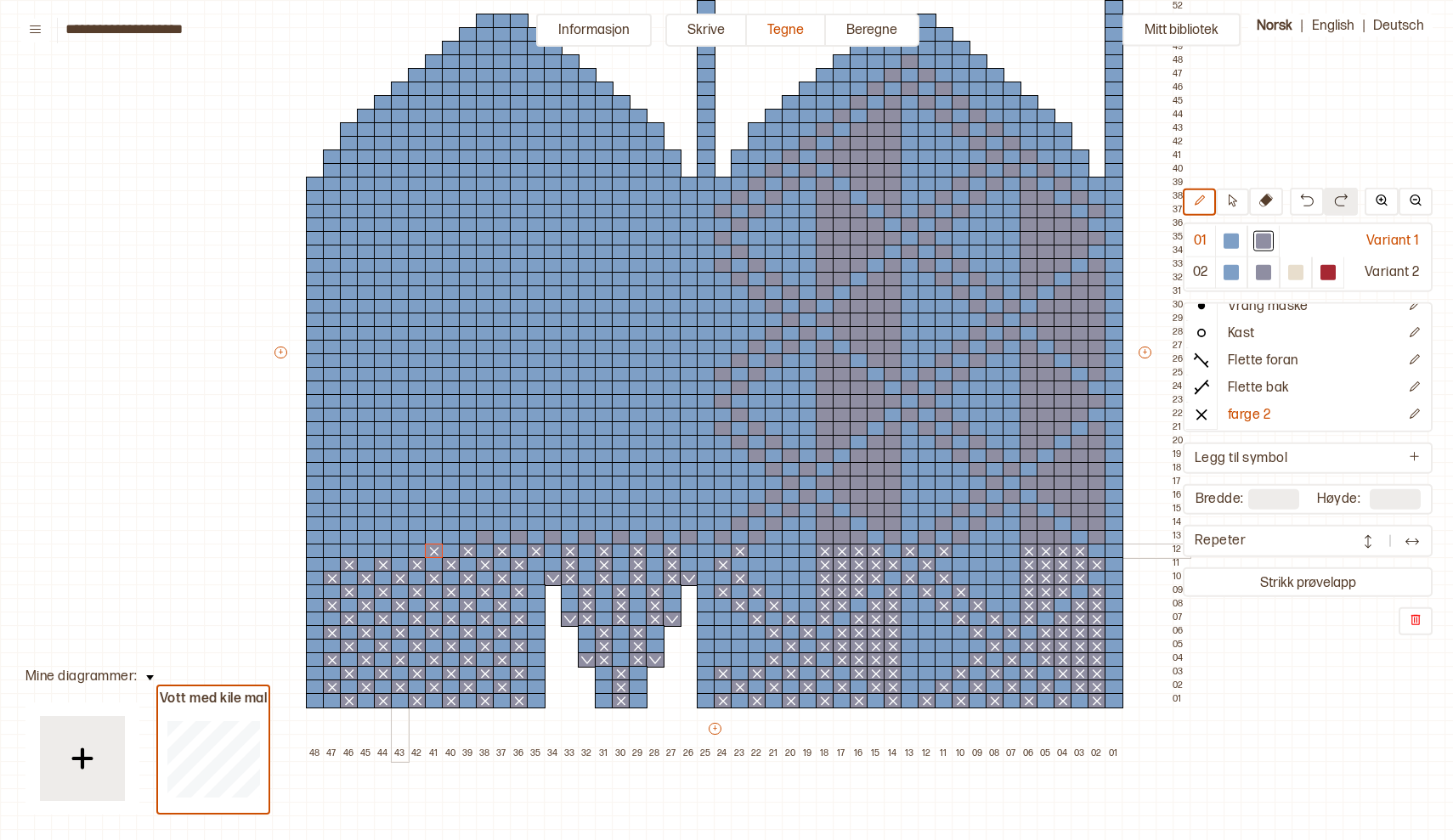
click at [404, 552] on div at bounding box center [400, 551] width 19 height 15
click at [369, 549] on div at bounding box center [367, 551] width 19 height 15
click at [333, 549] on div at bounding box center [333, 551] width 19 height 15
click at [1097, 537] on div at bounding box center [1097, 537] width 19 height 15
click at [1069, 538] on div at bounding box center [1063, 537] width 19 height 15
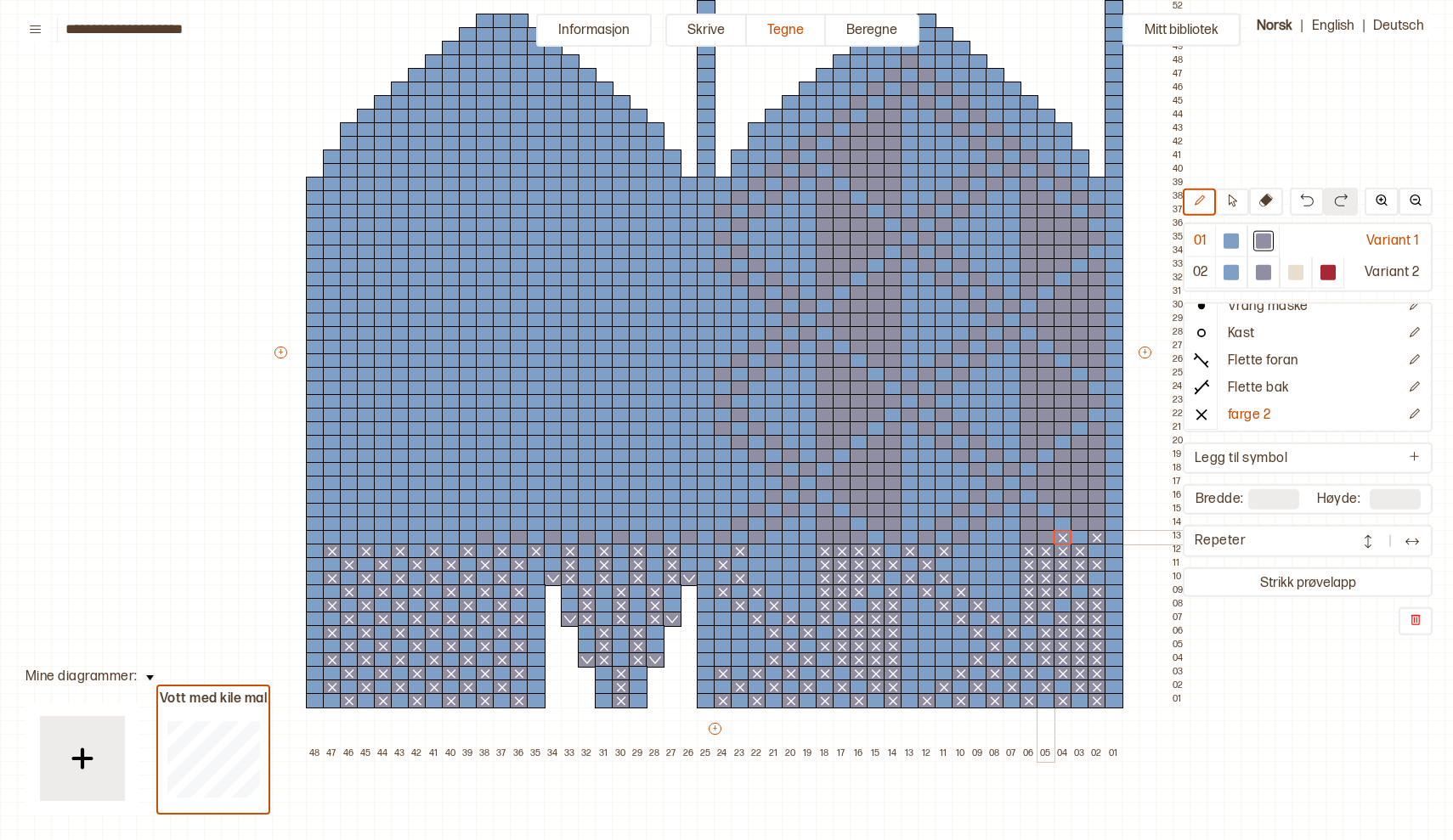
click at [1051, 537] on div at bounding box center [1046, 537] width 19 height 15
click at [1032, 537] on div at bounding box center [1029, 537] width 19 height 15
click at [964, 540] on div at bounding box center [961, 537] width 19 height 15
click at [926, 538] on div at bounding box center [927, 537] width 19 height 15
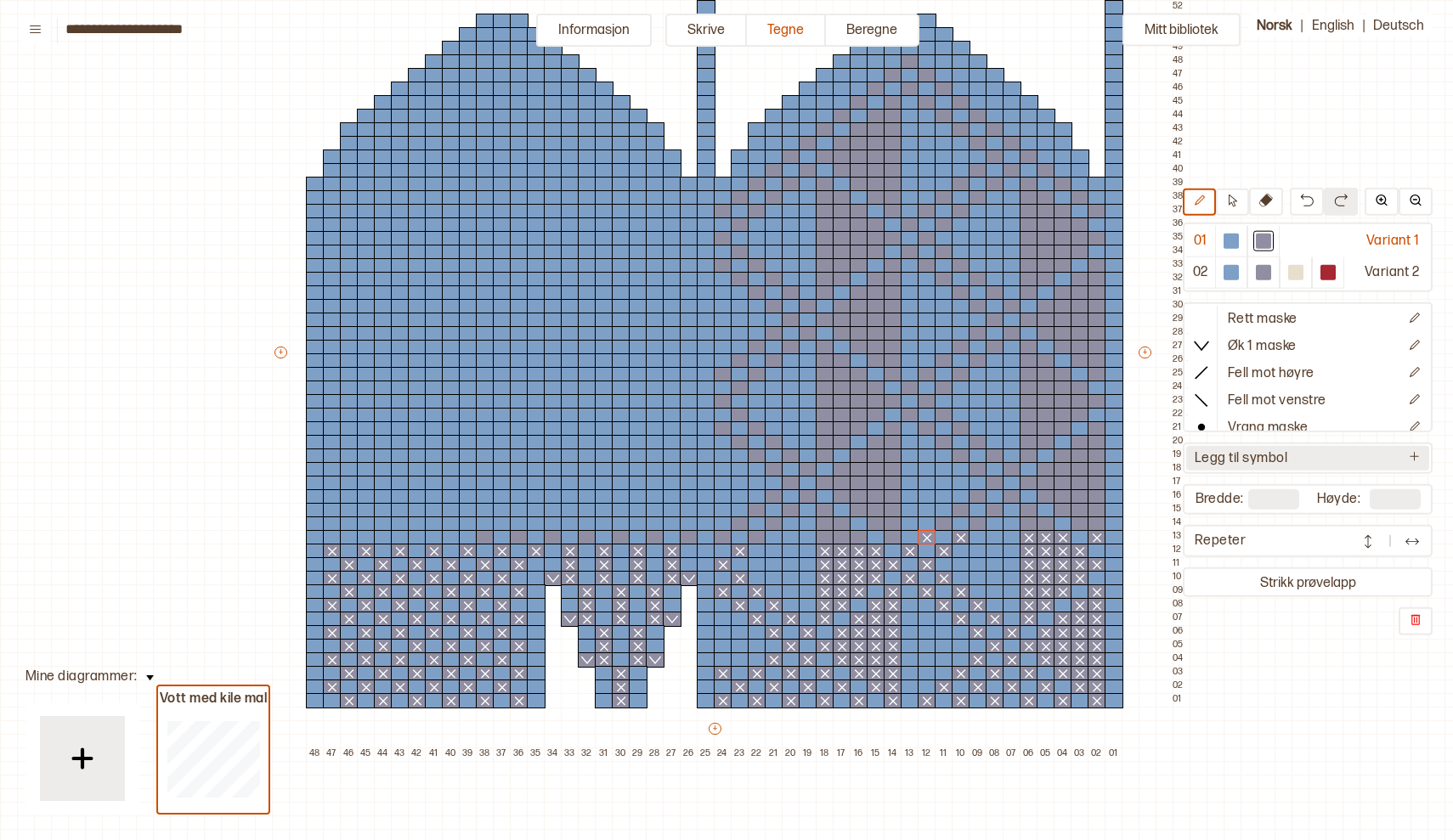
click at [1265, 462] on p "Legg til symbol" at bounding box center [1241, 459] width 92 height 18
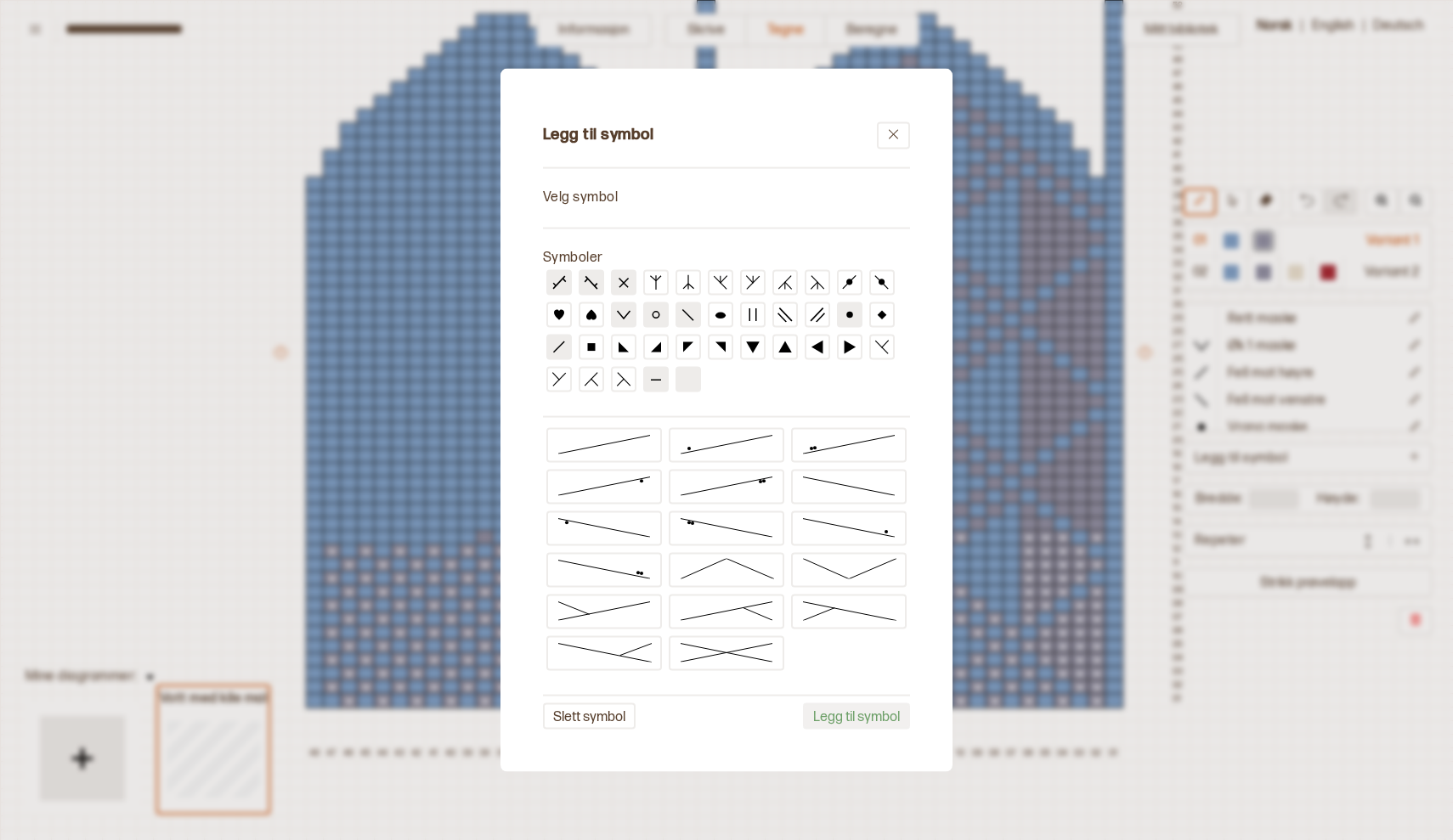
click at [656, 378] on icon at bounding box center [656, 380] width 15 height 15
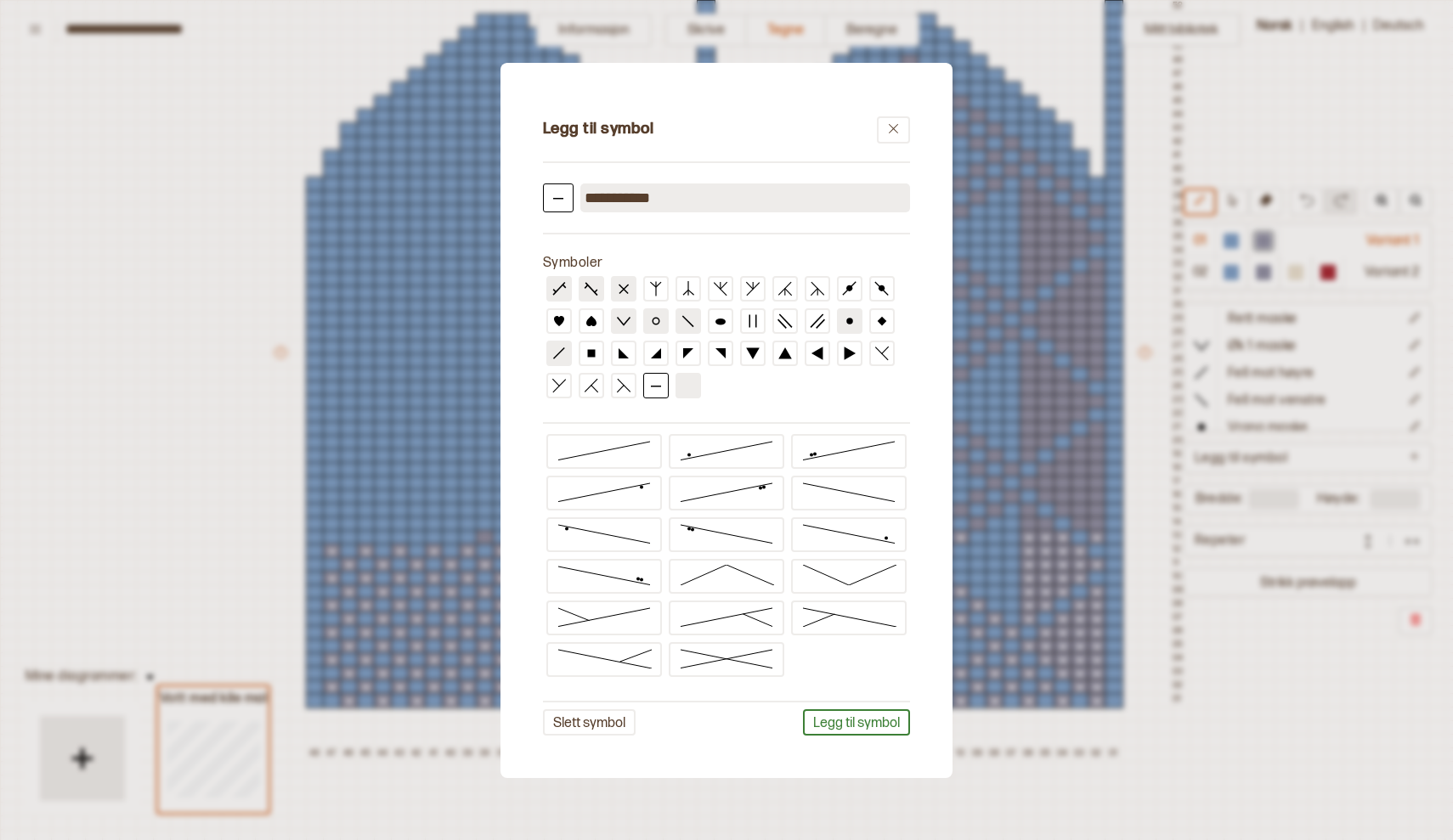
click at [671, 201] on input "**********" at bounding box center [745, 198] width 330 height 29
type input "*"
type input "**********"
click at [867, 719] on button "Legg til symbol" at bounding box center [857, 723] width 107 height 27
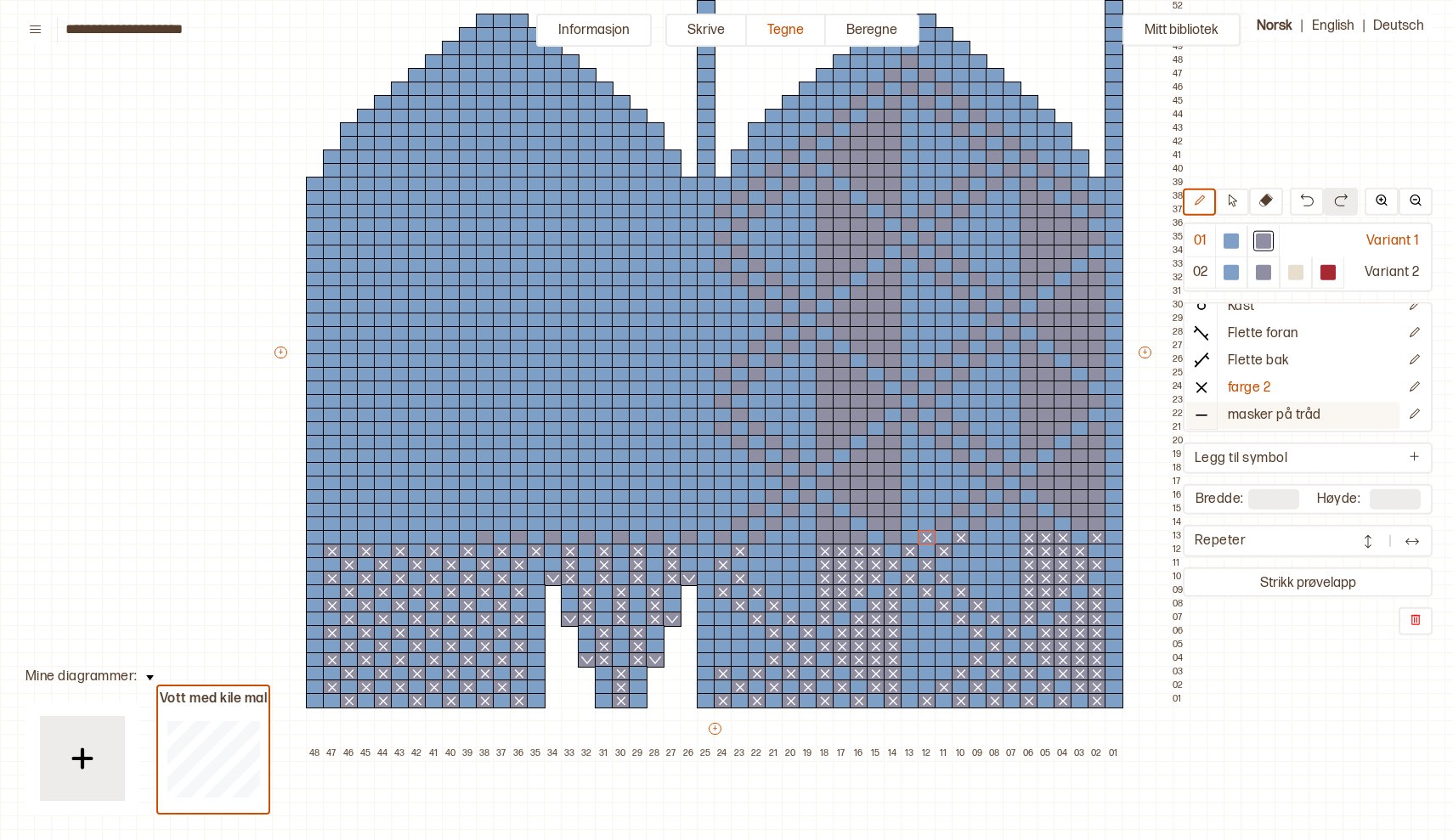
scroll to position [149, 0]
click at [1250, 412] on p "masker på tråd" at bounding box center [1274, 415] width 93 height 18
click at [655, 550] on div at bounding box center [656, 551] width 19 height 15
click at [614, 549] on div at bounding box center [621, 551] width 19 height 15
click at [622, 550] on icon at bounding box center [621, 551] width 17 height 13
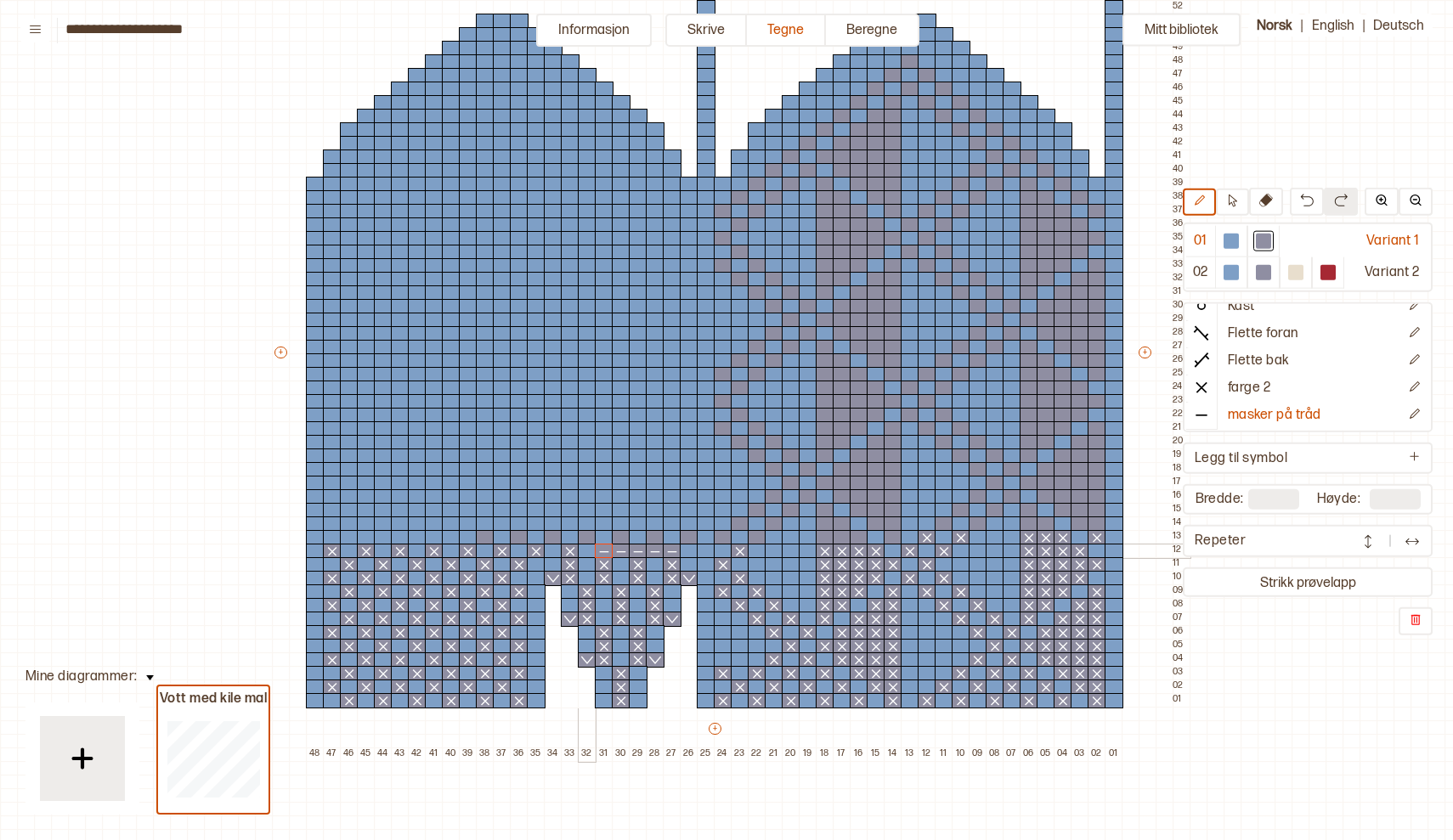
click at [585, 550] on div at bounding box center [587, 551] width 19 height 15
click at [553, 547] on div at bounding box center [554, 551] width 19 height 15
click at [686, 552] on div at bounding box center [689, 551] width 19 height 15
click at [1198, 389] on icon at bounding box center [1201, 388] width 17 height 17
click at [1096, 521] on div at bounding box center [1097, 524] width 19 height 15
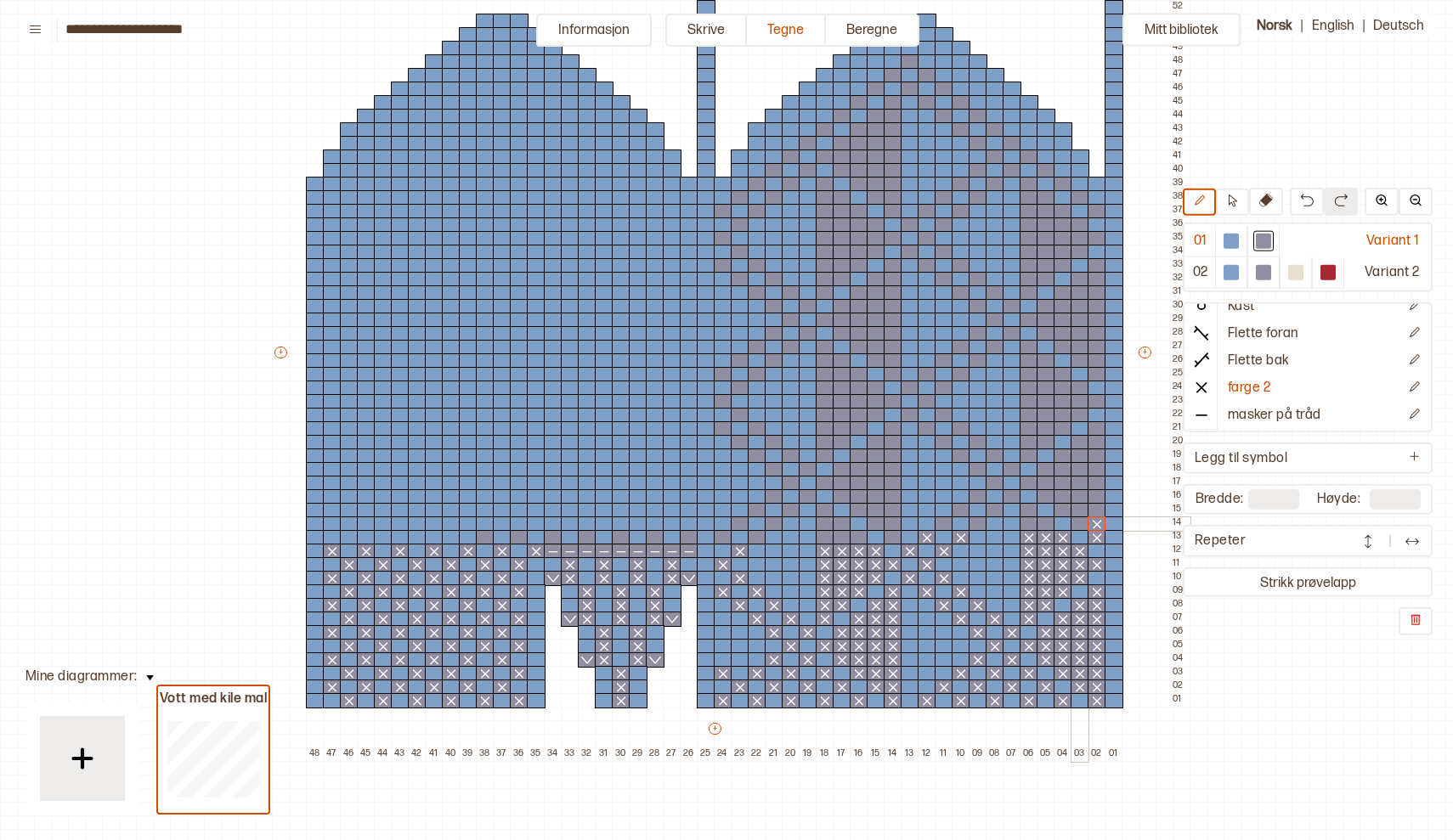
click at [1080, 526] on div at bounding box center [1080, 524] width 19 height 15
click at [1044, 529] on div at bounding box center [1046, 524] width 19 height 15
click at [1030, 527] on div at bounding box center [1029, 524] width 19 height 15
click at [976, 524] on div at bounding box center [979, 524] width 19 height 15
click at [945, 526] on div at bounding box center [944, 524] width 19 height 15
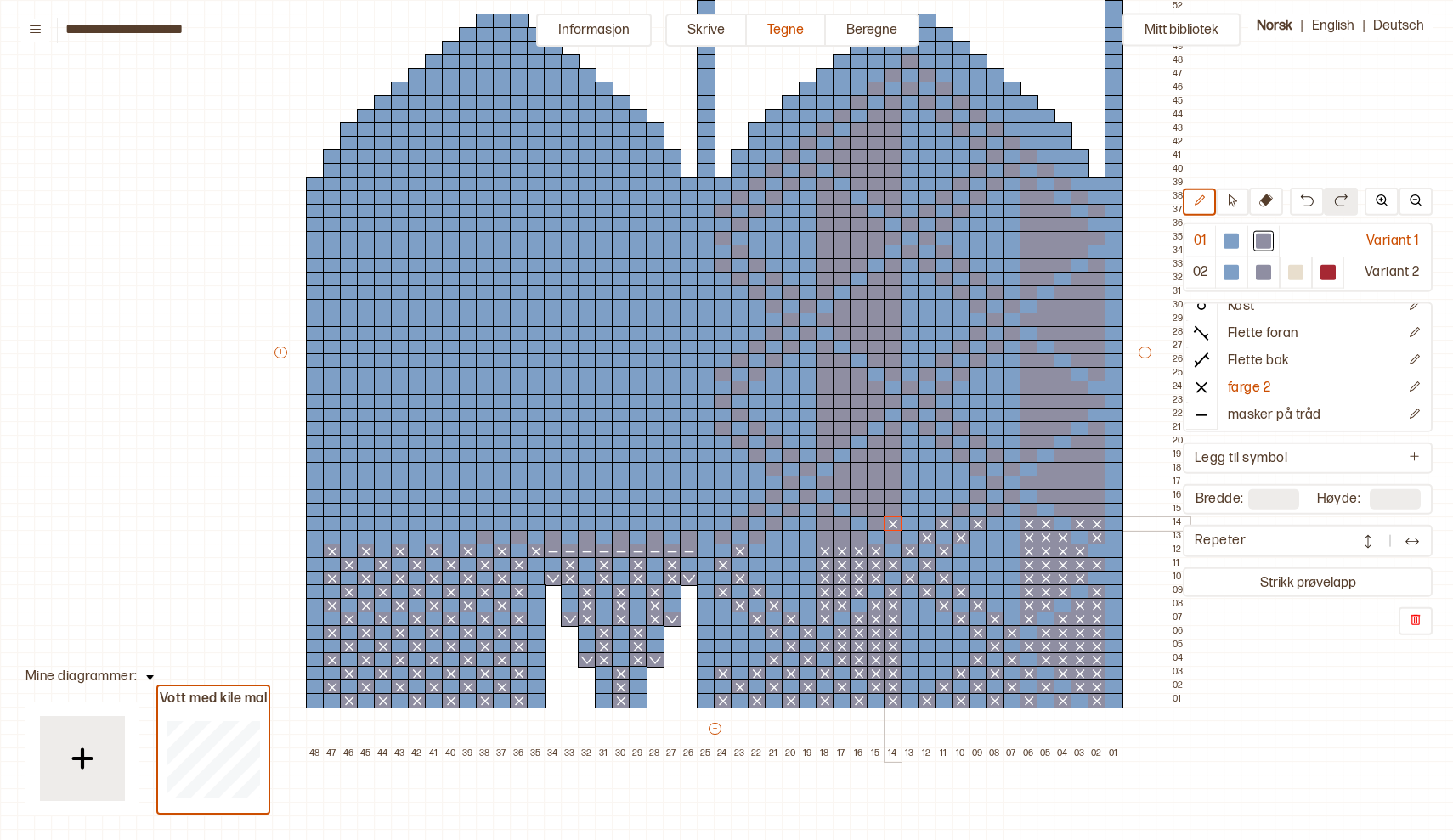
click at [897, 522] on div at bounding box center [893, 524] width 19 height 15
click at [876, 522] on div at bounding box center [877, 524] width 19 height 15
click at [859, 537] on div at bounding box center [859, 537] width 19 height 15
click at [889, 543] on div at bounding box center [893, 537] width 19 height 15
click at [1306, 198] on img at bounding box center [1306, 200] width 13 height 13
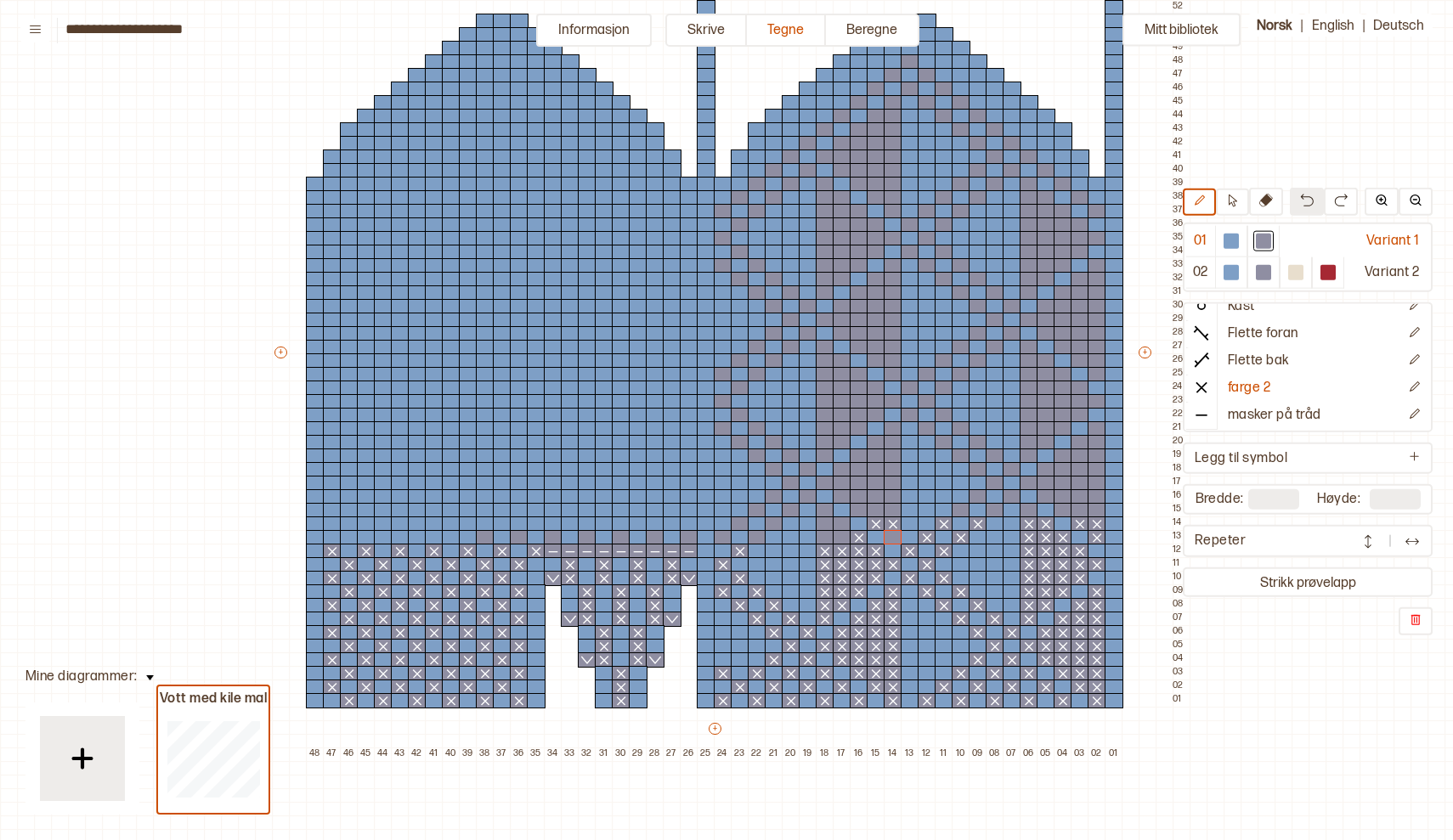
click at [1306, 198] on img at bounding box center [1306, 200] width 13 height 13
click at [690, 538] on div at bounding box center [689, 537] width 19 height 15
click at [657, 537] on div at bounding box center [656, 537] width 19 height 15
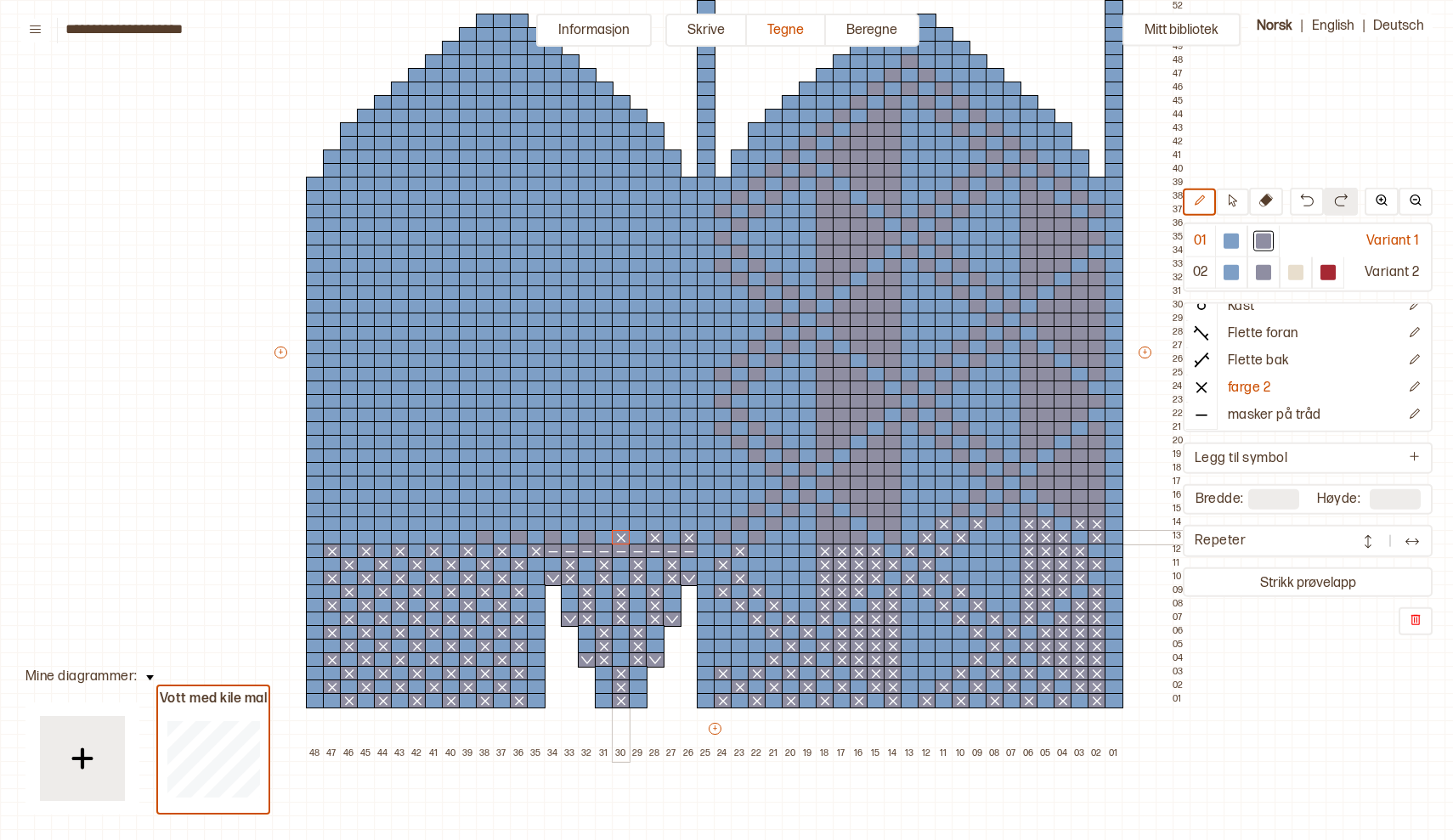
click at [626, 539] on div at bounding box center [621, 537] width 19 height 15
click at [587, 533] on div at bounding box center [587, 537] width 19 height 15
click at [555, 534] on div at bounding box center [554, 537] width 19 height 15
click at [522, 537] on div at bounding box center [519, 537] width 19 height 15
click at [491, 536] on div at bounding box center [485, 537] width 19 height 15
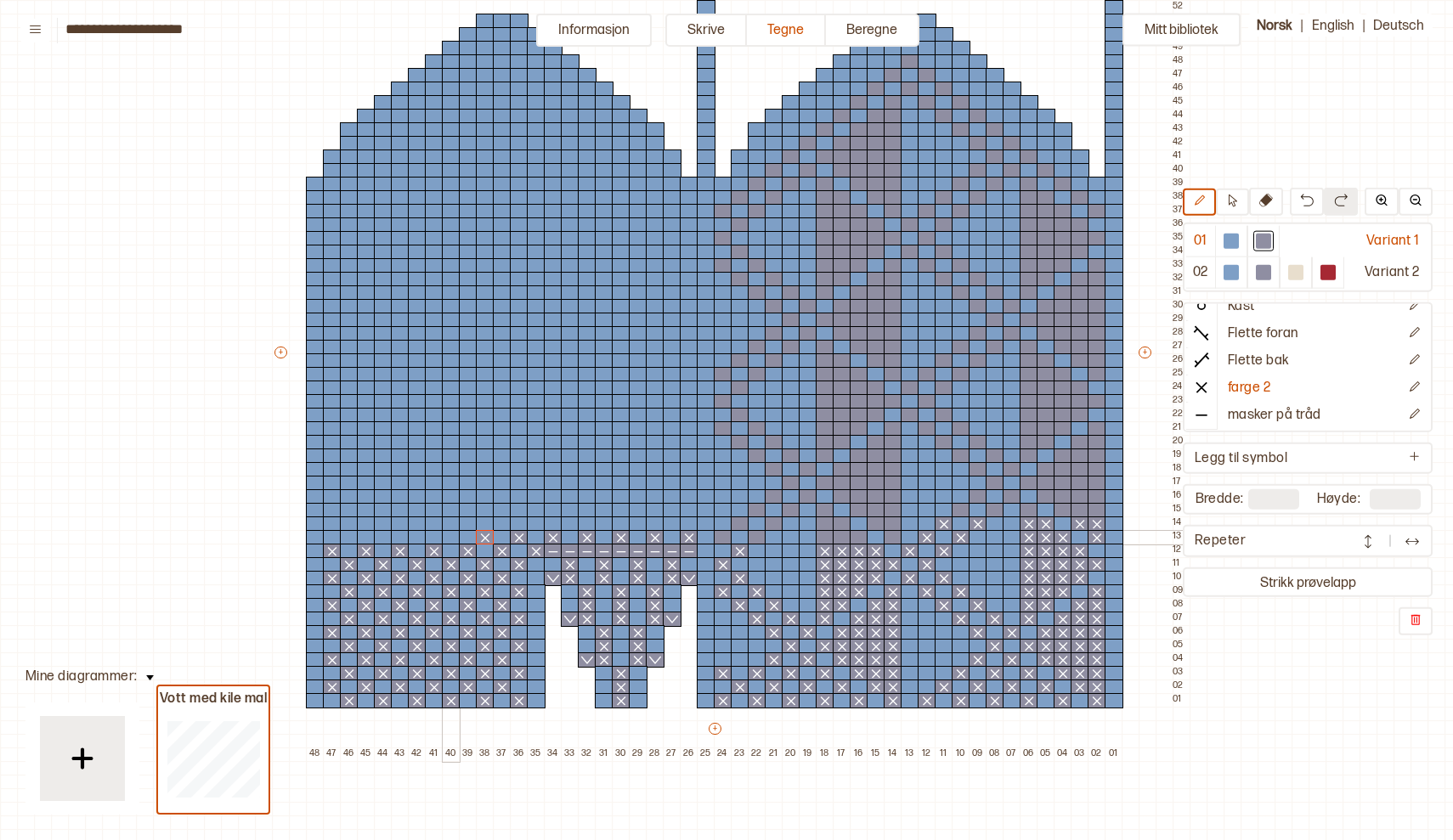
click at [451, 538] on div at bounding box center [452, 537] width 19 height 15
click at [422, 534] on div at bounding box center [417, 537] width 19 height 15
click at [385, 530] on div at bounding box center [383, 537] width 19 height 15
click at [349, 536] on div at bounding box center [350, 537] width 19 height 15
click at [721, 533] on div at bounding box center [723, 537] width 19 height 15
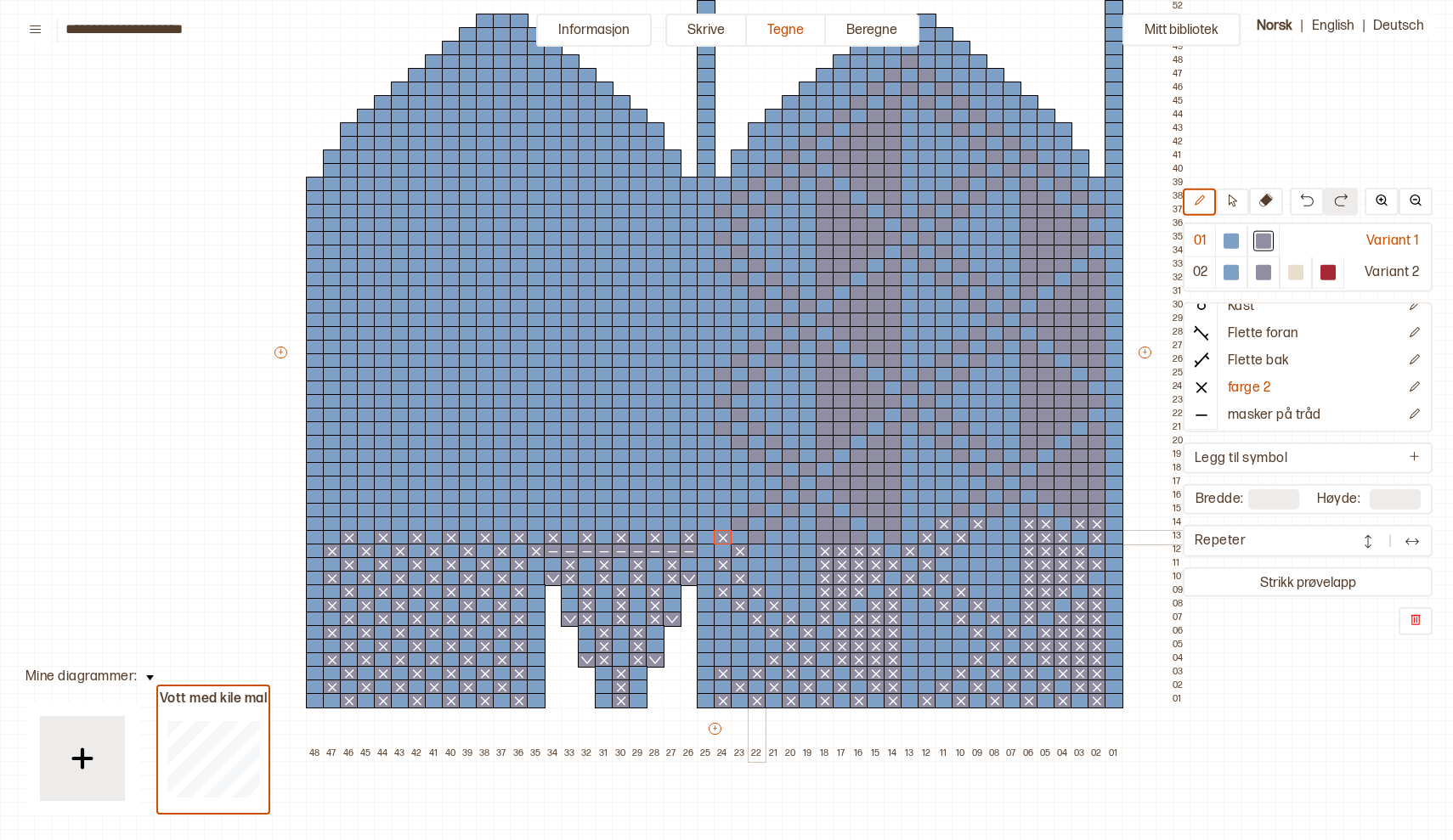
click at [757, 543] on div at bounding box center [757, 537] width 19 height 15
click at [825, 540] on div at bounding box center [825, 537] width 19 height 15
click at [839, 541] on div at bounding box center [842, 537] width 19 height 15
click at [858, 546] on icon at bounding box center [859, 551] width 17 height 13
click at [855, 533] on div at bounding box center [859, 537] width 19 height 15
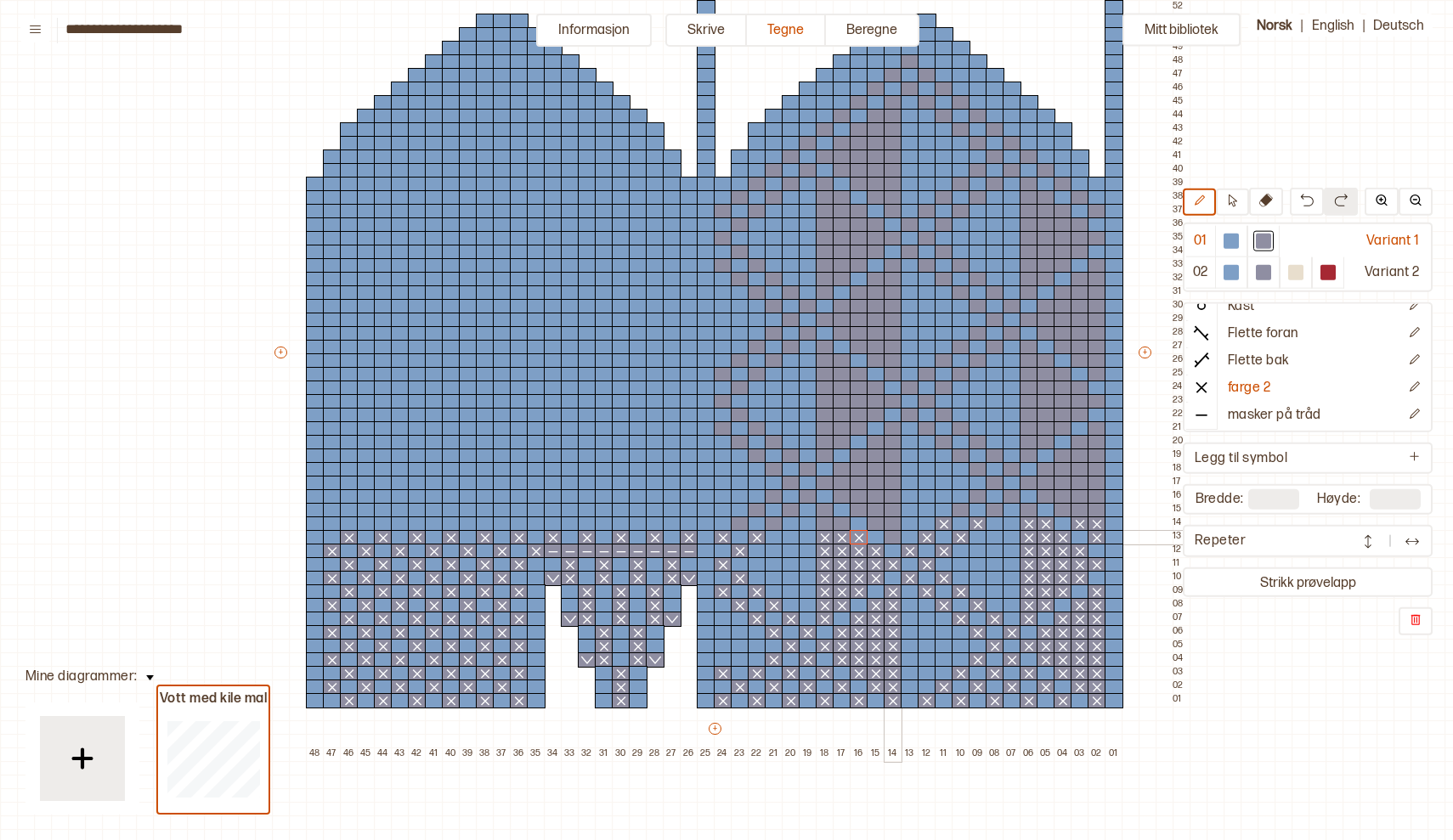
click at [891, 537] on div at bounding box center [893, 537] width 19 height 15
click at [890, 525] on div at bounding box center [893, 524] width 19 height 15
click at [878, 524] on div at bounding box center [877, 524] width 19 height 15
click at [839, 524] on div at bounding box center [842, 524] width 19 height 15
click at [824, 528] on div at bounding box center [825, 524] width 19 height 15
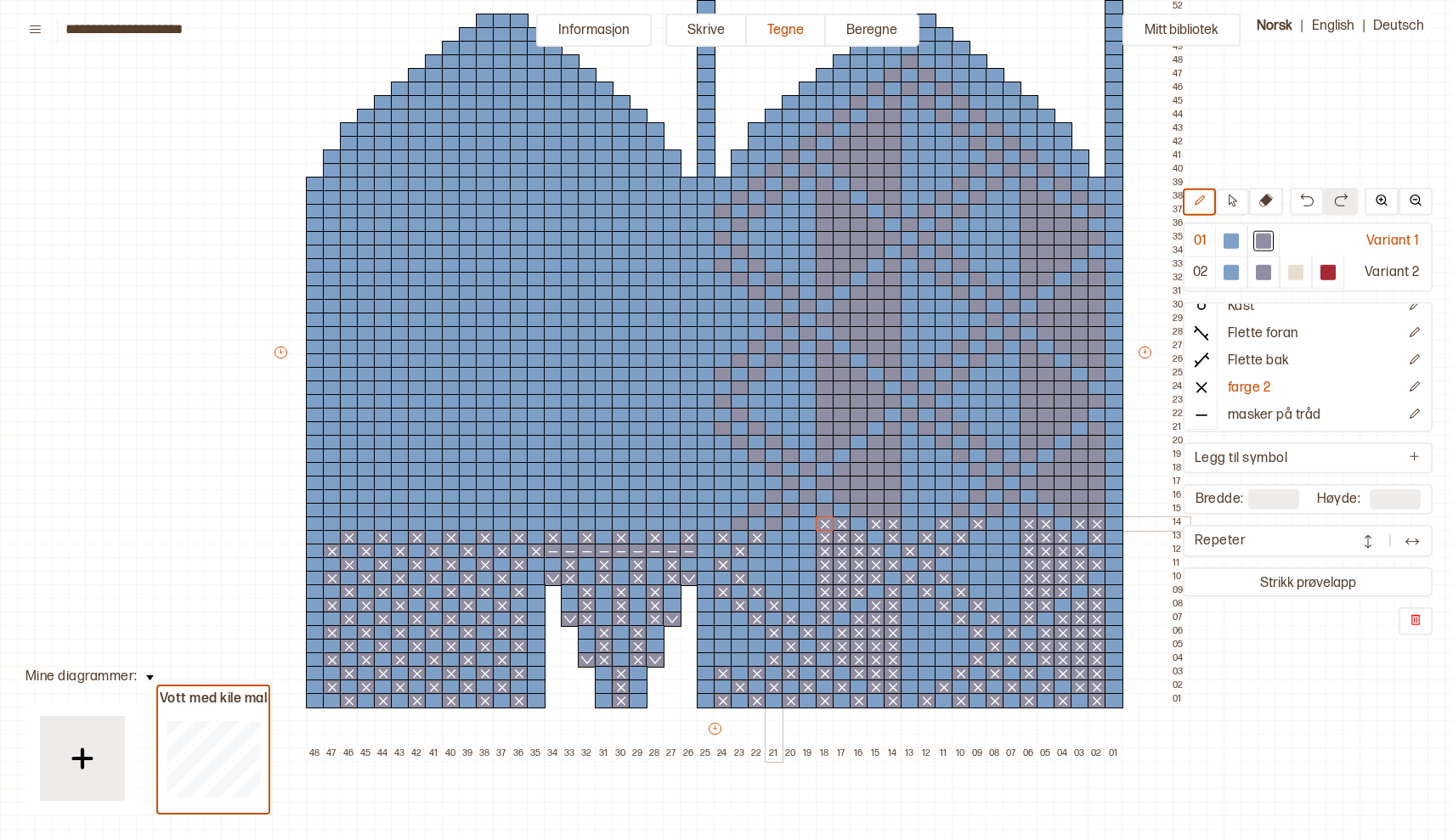
click at [775, 528] on div at bounding box center [775, 524] width 19 height 15
click at [740, 530] on div at bounding box center [740, 524] width 19 height 15
click at [671, 523] on div at bounding box center [673, 524] width 19 height 15
click at [638, 525] on div at bounding box center [638, 524] width 19 height 15
click at [604, 521] on div at bounding box center [604, 524] width 19 height 15
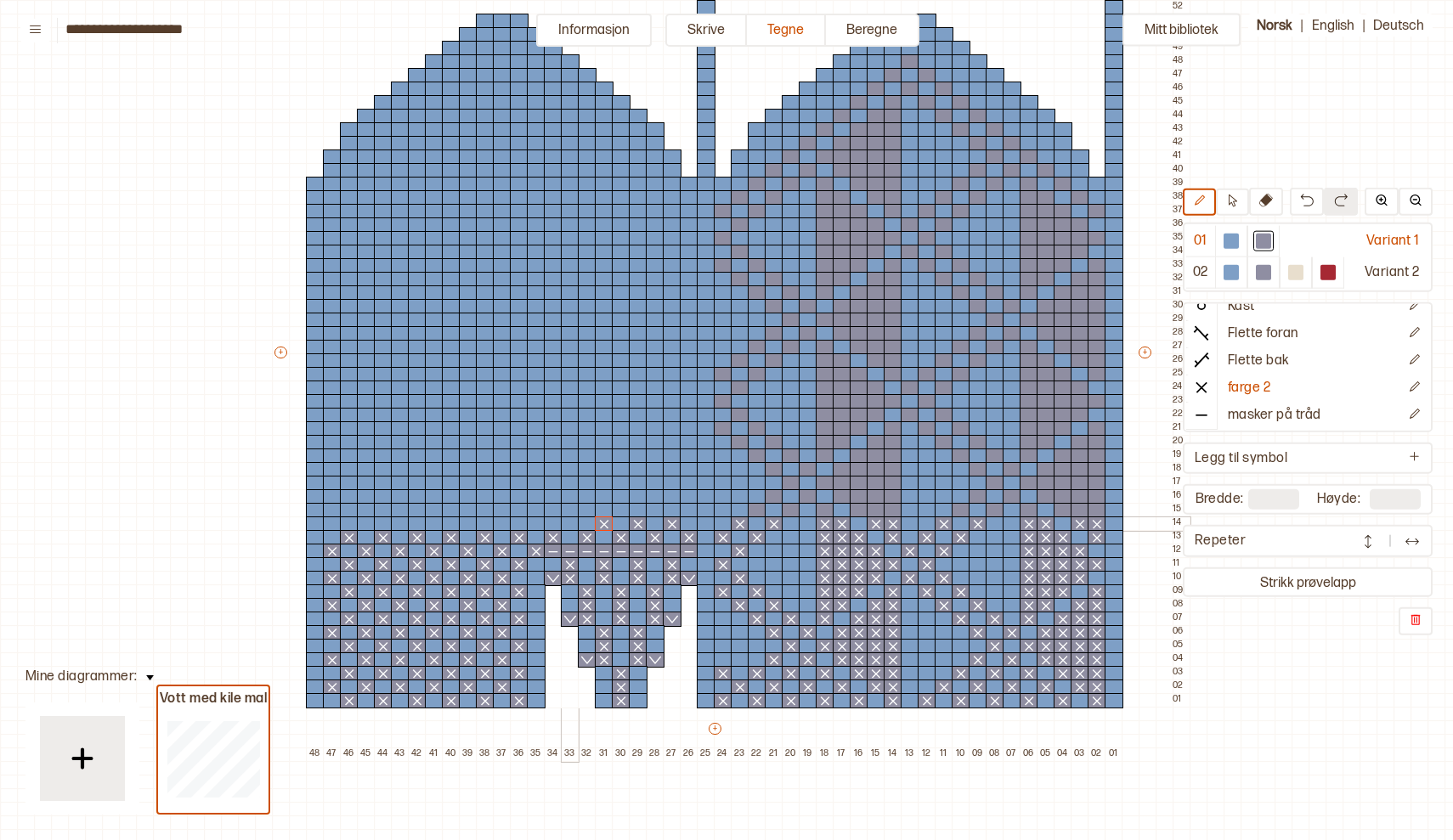
click at [569, 520] on div at bounding box center [571, 524] width 19 height 15
click at [537, 521] on div at bounding box center [536, 524] width 19 height 15
click at [501, 522] on div at bounding box center [502, 524] width 19 height 15
click at [469, 523] on div at bounding box center [469, 524] width 19 height 15
click at [434, 523] on div at bounding box center [434, 524] width 19 height 15
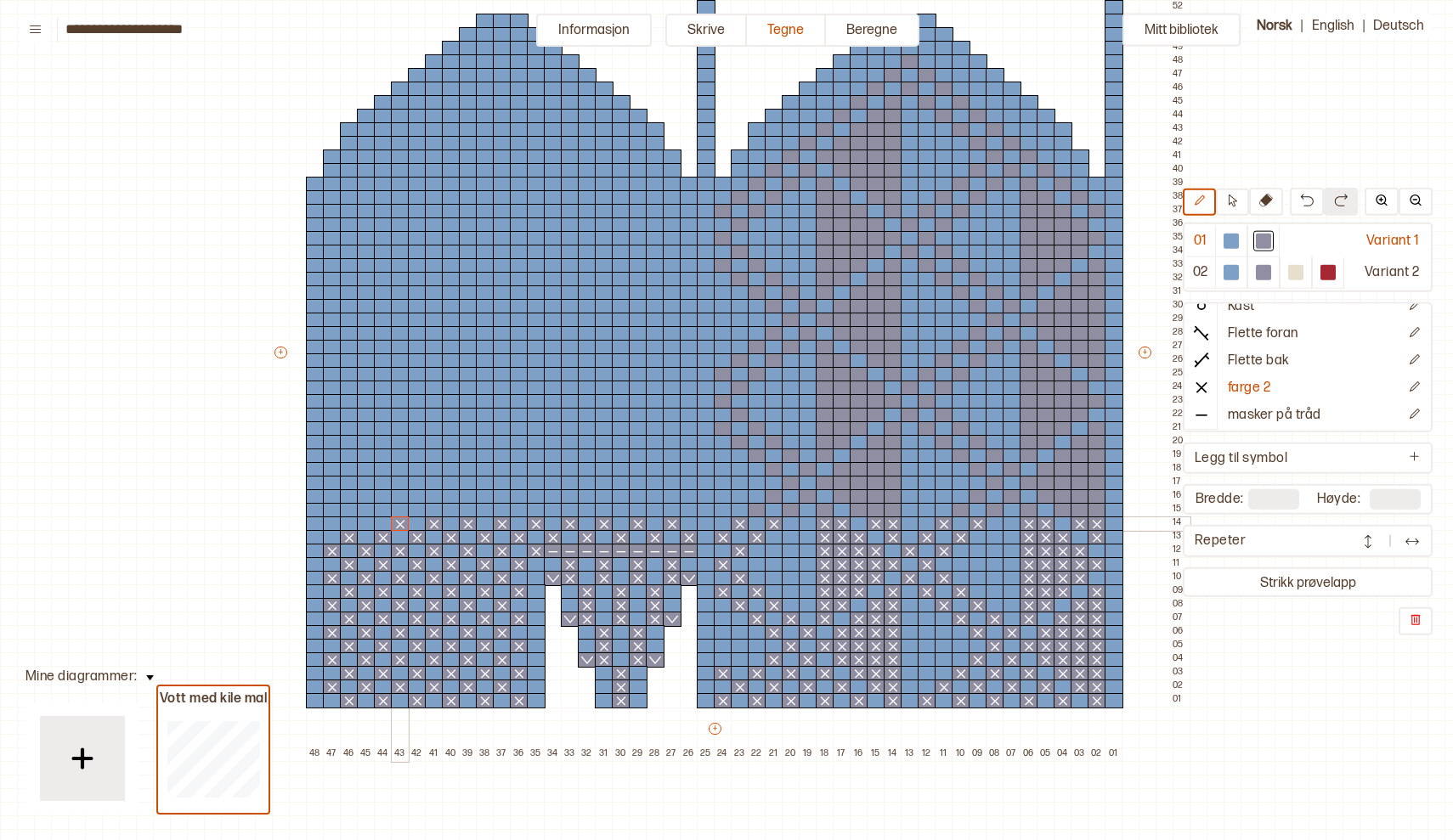
click at [396, 527] on div at bounding box center [400, 524] width 19 height 15
click at [366, 526] on div at bounding box center [367, 524] width 19 height 15
click at [329, 522] on div at bounding box center [333, 524] width 19 height 15
click at [1097, 510] on div at bounding box center [1097, 510] width 19 height 15
click at [1080, 510] on div at bounding box center [1080, 510] width 19 height 15
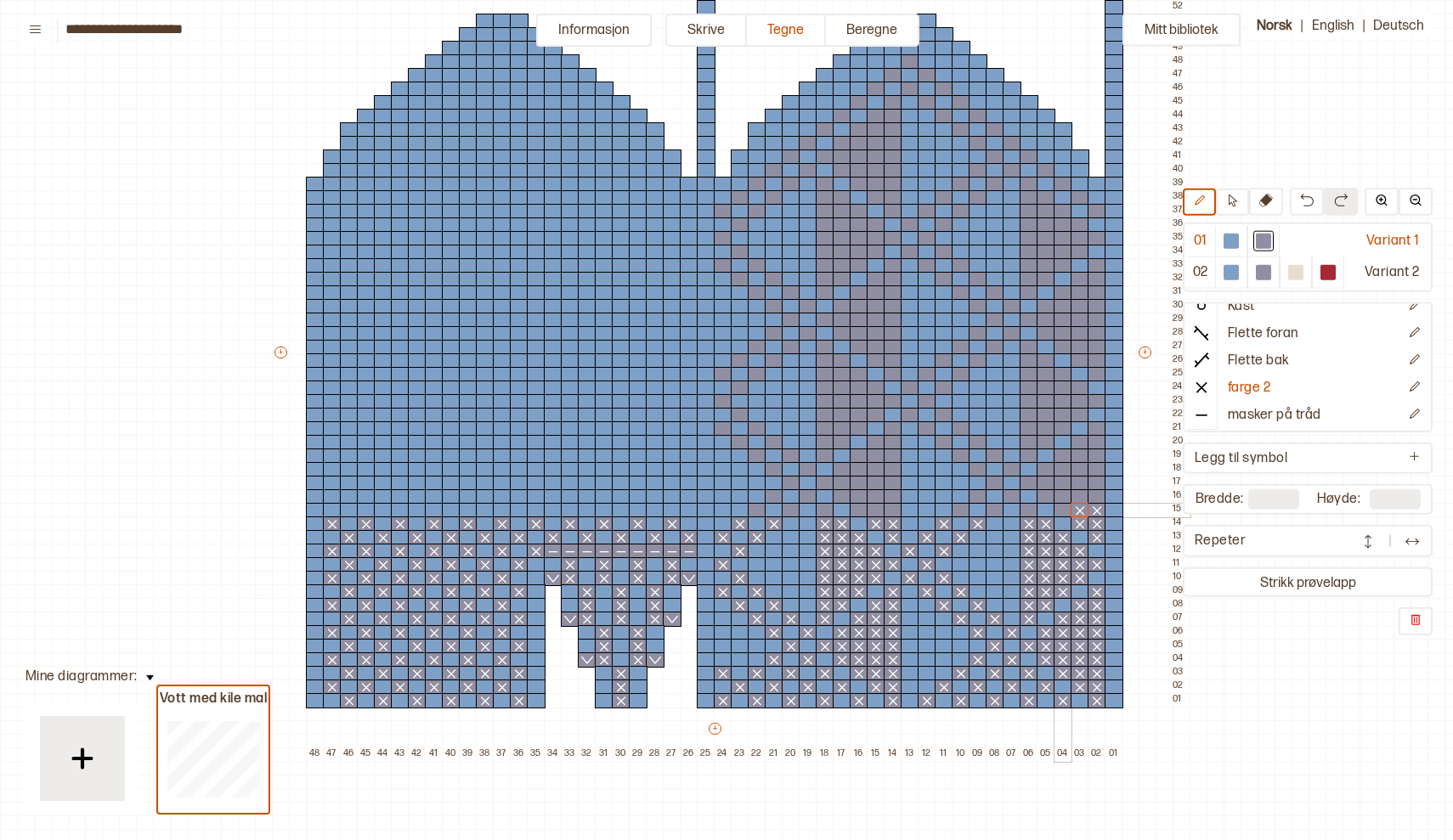
click at [1063, 510] on div at bounding box center [1063, 510] width 19 height 15
click at [1031, 511] on div at bounding box center [1029, 510] width 19 height 15
click at [996, 513] on div at bounding box center [995, 510] width 19 height 15
click at [959, 512] on div at bounding box center [961, 510] width 19 height 15
click at [900, 510] on div at bounding box center [910, 510] width 19 height 15
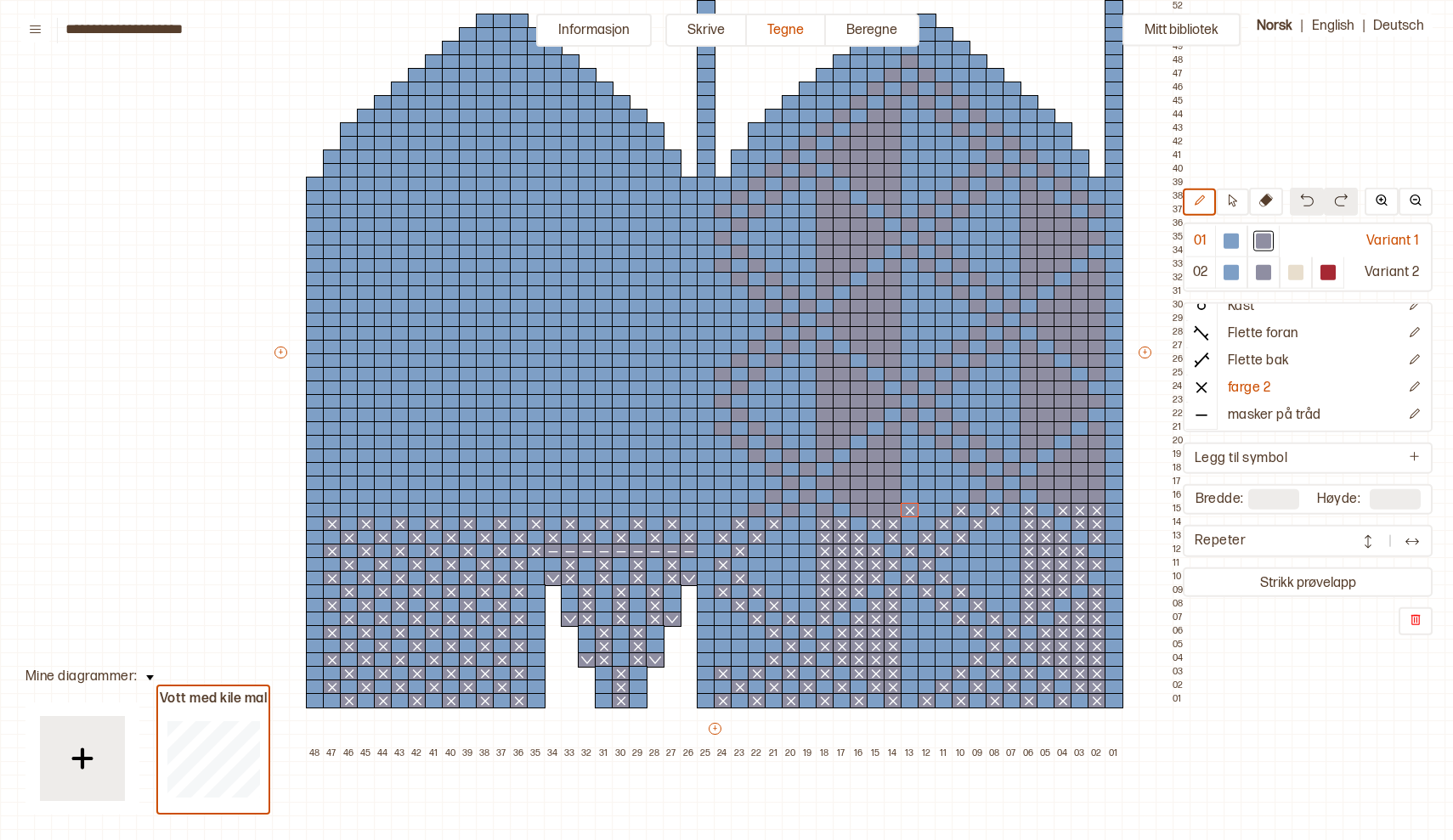
click at [1296, 197] on button at bounding box center [1307, 201] width 34 height 28
click at [891, 511] on div at bounding box center [893, 510] width 19 height 15
click at [878, 510] on div at bounding box center [877, 510] width 19 height 15
click at [858, 510] on div at bounding box center [859, 510] width 19 height 15
click at [825, 513] on div at bounding box center [825, 510] width 19 height 15
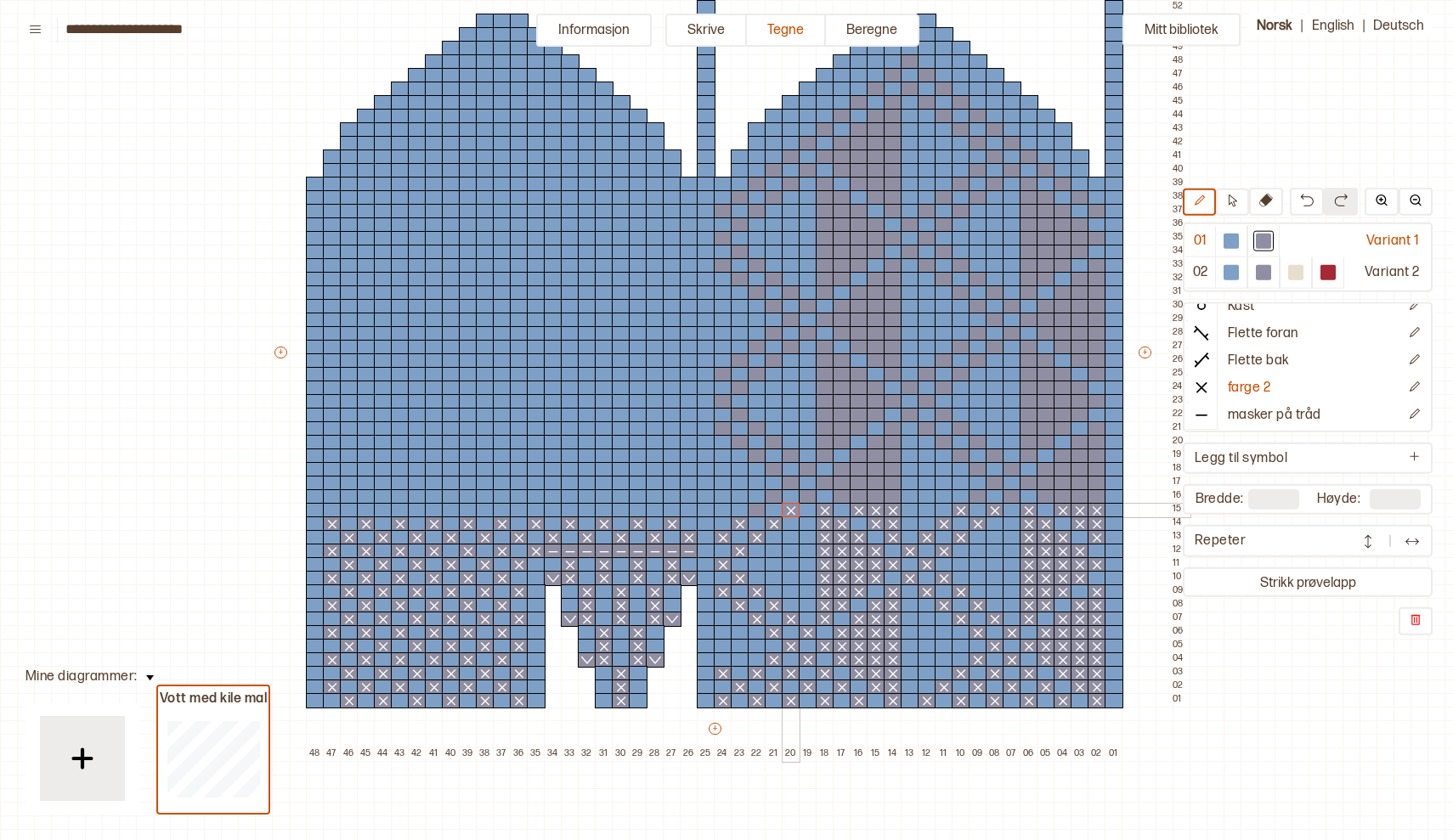
click at [791, 514] on div at bounding box center [791, 510] width 19 height 15
click at [754, 510] on div at bounding box center [757, 510] width 19 height 15
click at [687, 510] on div at bounding box center [689, 510] width 19 height 15
click at [656, 508] on div at bounding box center [656, 510] width 19 height 15
click at [619, 507] on div at bounding box center [621, 510] width 19 height 15
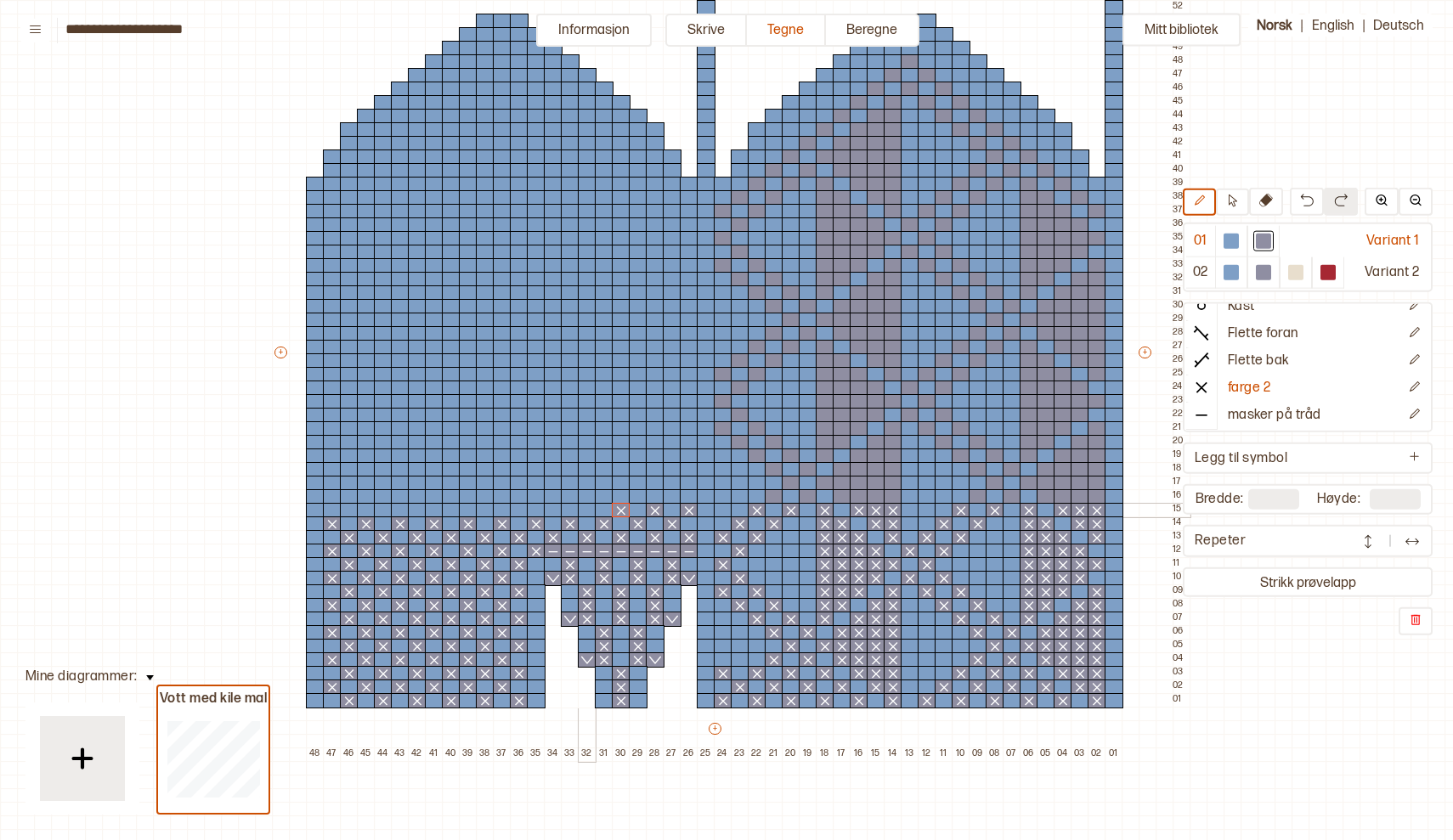
click at [586, 510] on div at bounding box center [587, 510] width 19 height 15
click at [555, 509] on div at bounding box center [554, 510] width 19 height 15
click at [519, 506] on div at bounding box center [519, 510] width 19 height 15
click at [488, 506] on div at bounding box center [485, 510] width 19 height 15
click at [454, 507] on div at bounding box center [452, 510] width 19 height 15
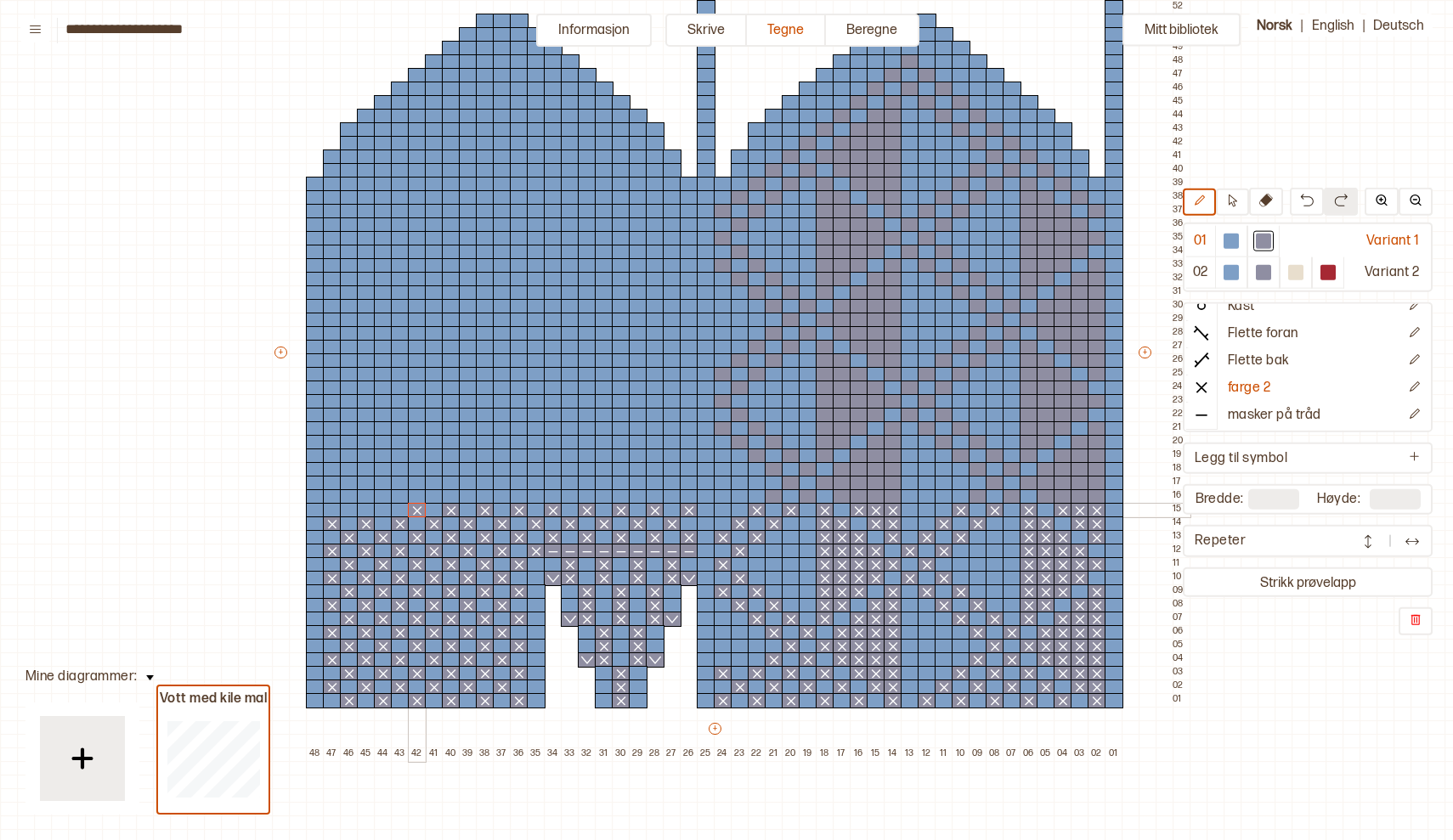
click at [419, 508] on div at bounding box center [417, 510] width 19 height 15
click at [386, 506] on div at bounding box center [383, 510] width 19 height 15
click at [349, 506] on div at bounding box center [350, 510] width 19 height 15
click at [1098, 497] on div at bounding box center [1097, 497] width 19 height 15
click at [1078, 498] on div at bounding box center [1080, 497] width 19 height 15
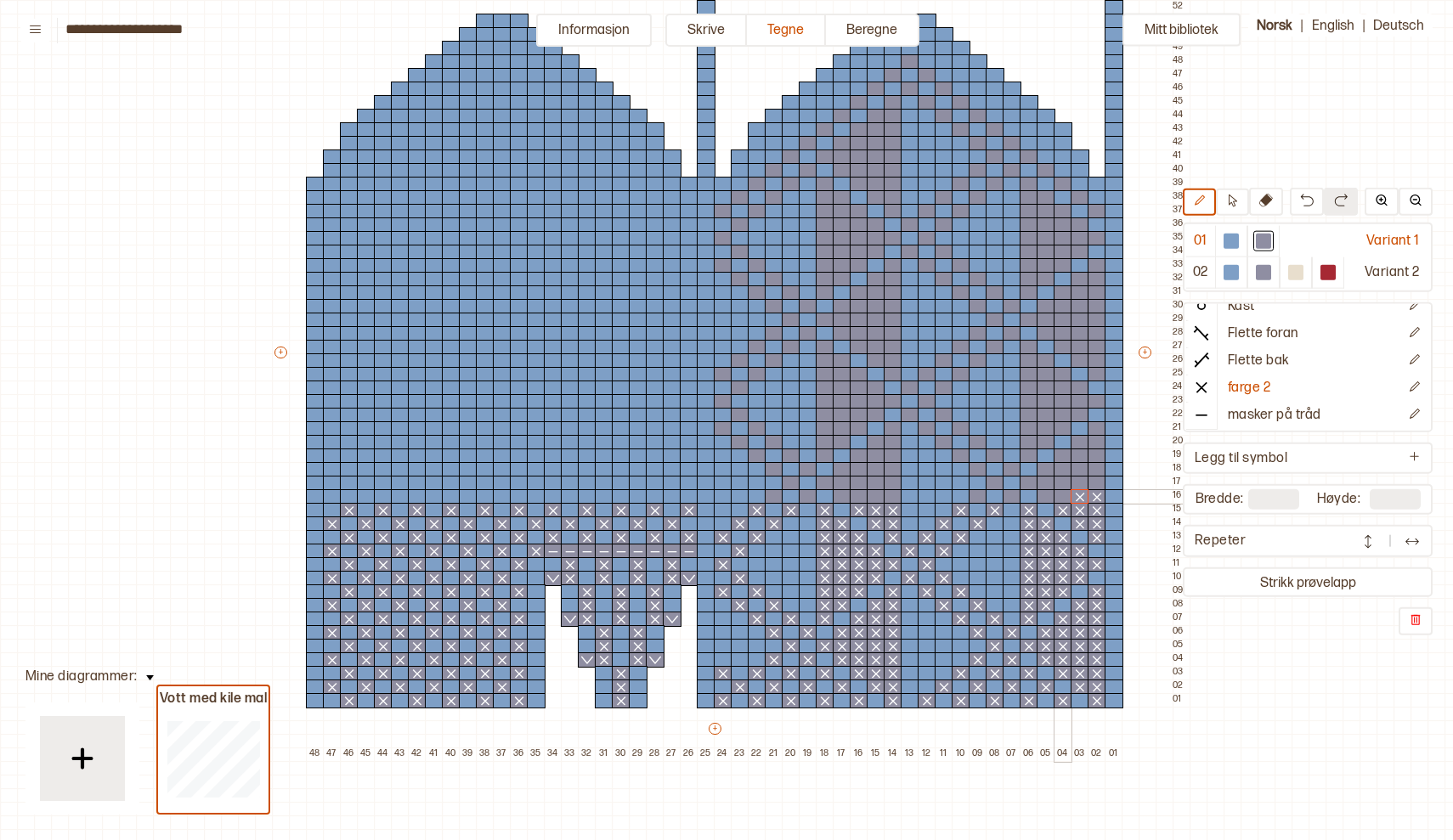
click at [1063, 497] on div at bounding box center [1063, 497] width 19 height 15
click at [1045, 496] on div at bounding box center [1046, 497] width 19 height 15
click at [1013, 498] on div at bounding box center [1012, 497] width 19 height 15
click at [977, 498] on div at bounding box center [979, 497] width 19 height 15
click at [892, 499] on div at bounding box center [893, 497] width 19 height 15
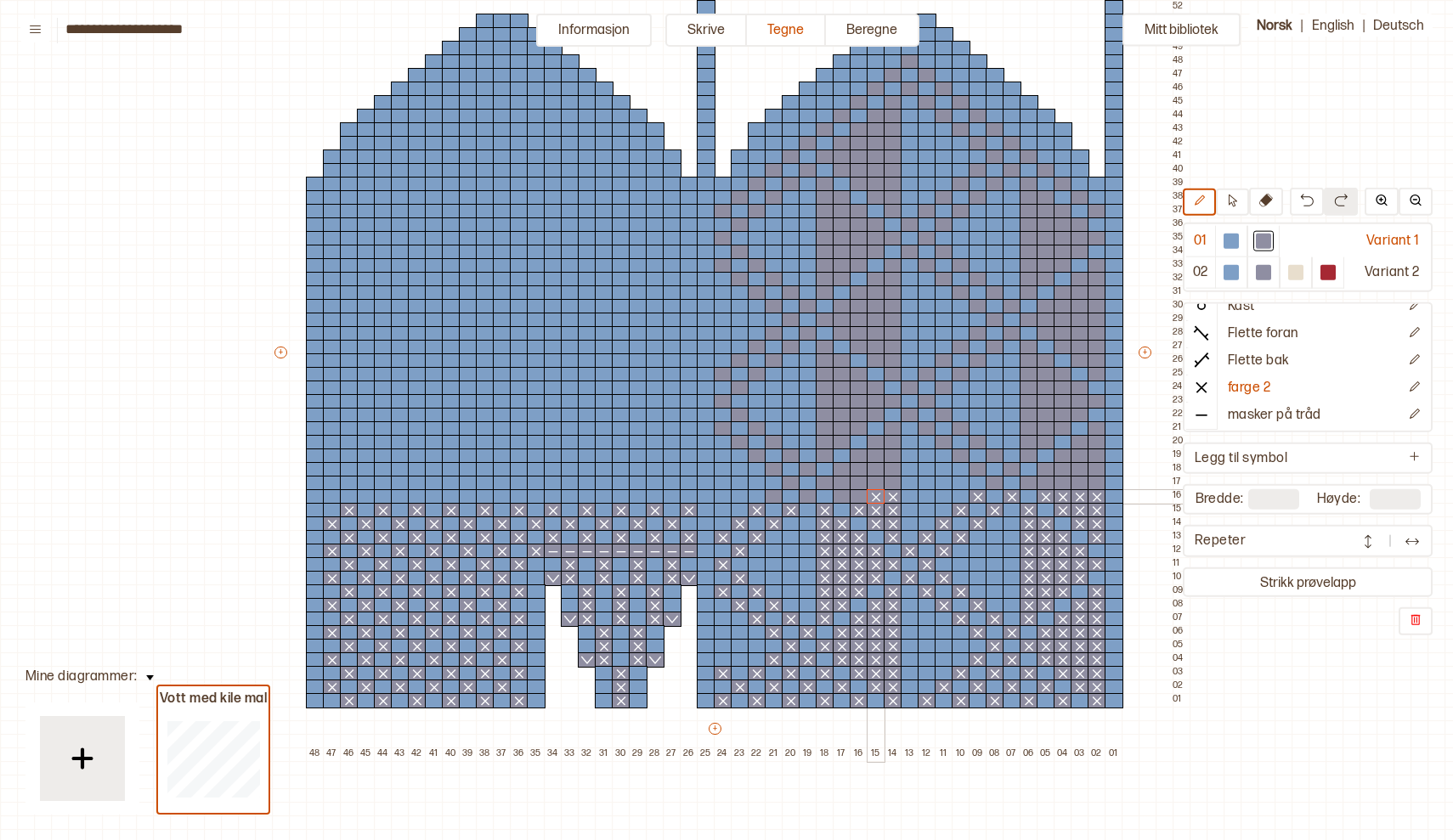
click at [874, 498] on div at bounding box center [877, 497] width 19 height 15
click at [855, 495] on div at bounding box center [859, 497] width 19 height 15
click at [837, 495] on div at bounding box center [842, 497] width 19 height 15
click at [805, 496] on div at bounding box center [808, 497] width 19 height 15
click at [773, 496] on div at bounding box center [775, 497] width 19 height 15
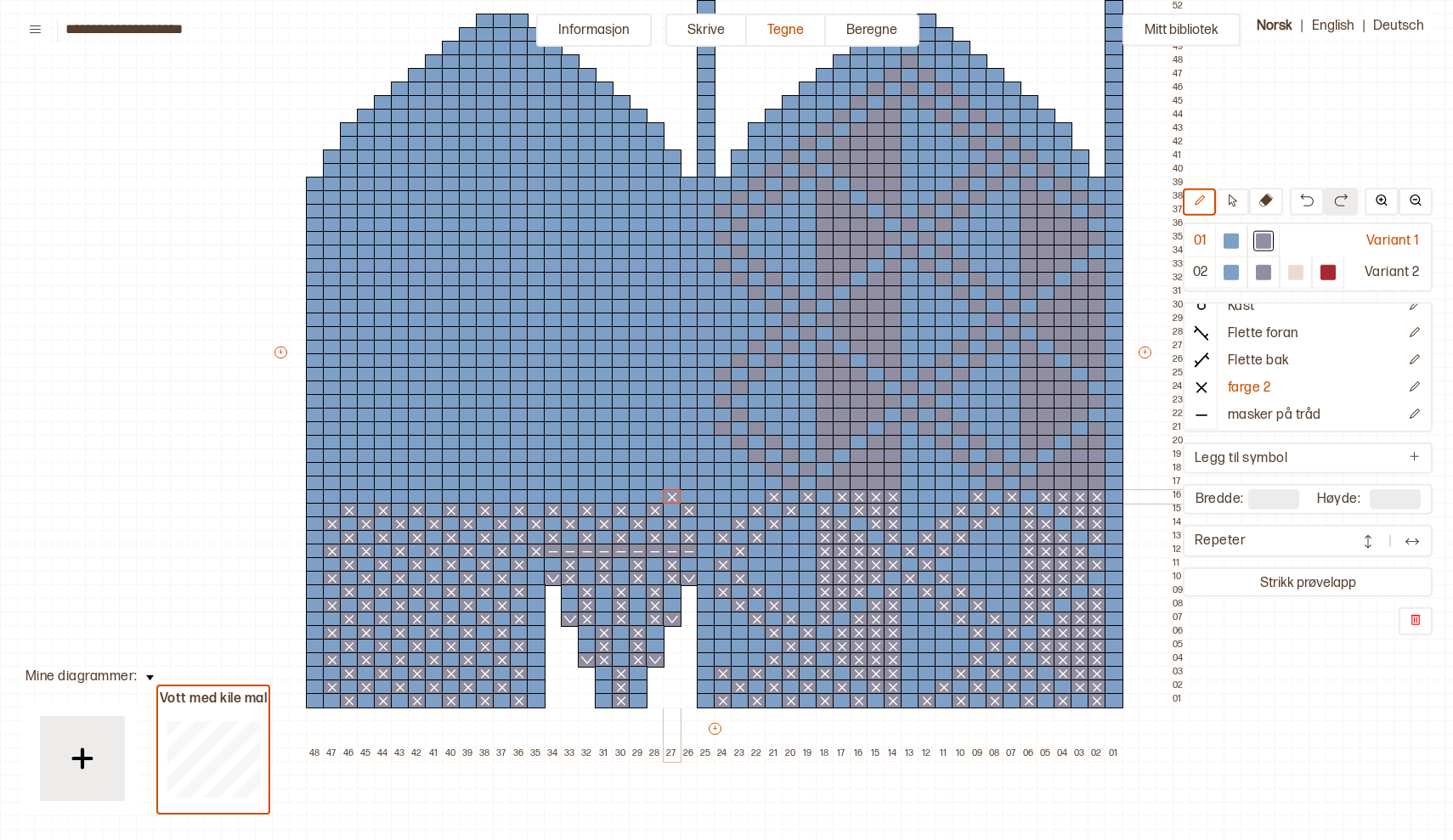
click at [672, 495] on div at bounding box center [673, 497] width 19 height 15
click at [637, 495] on div at bounding box center [638, 497] width 19 height 15
click at [608, 494] on div at bounding box center [604, 497] width 19 height 15
click at [571, 496] on div at bounding box center [571, 497] width 19 height 15
click at [534, 494] on div at bounding box center [536, 497] width 19 height 15
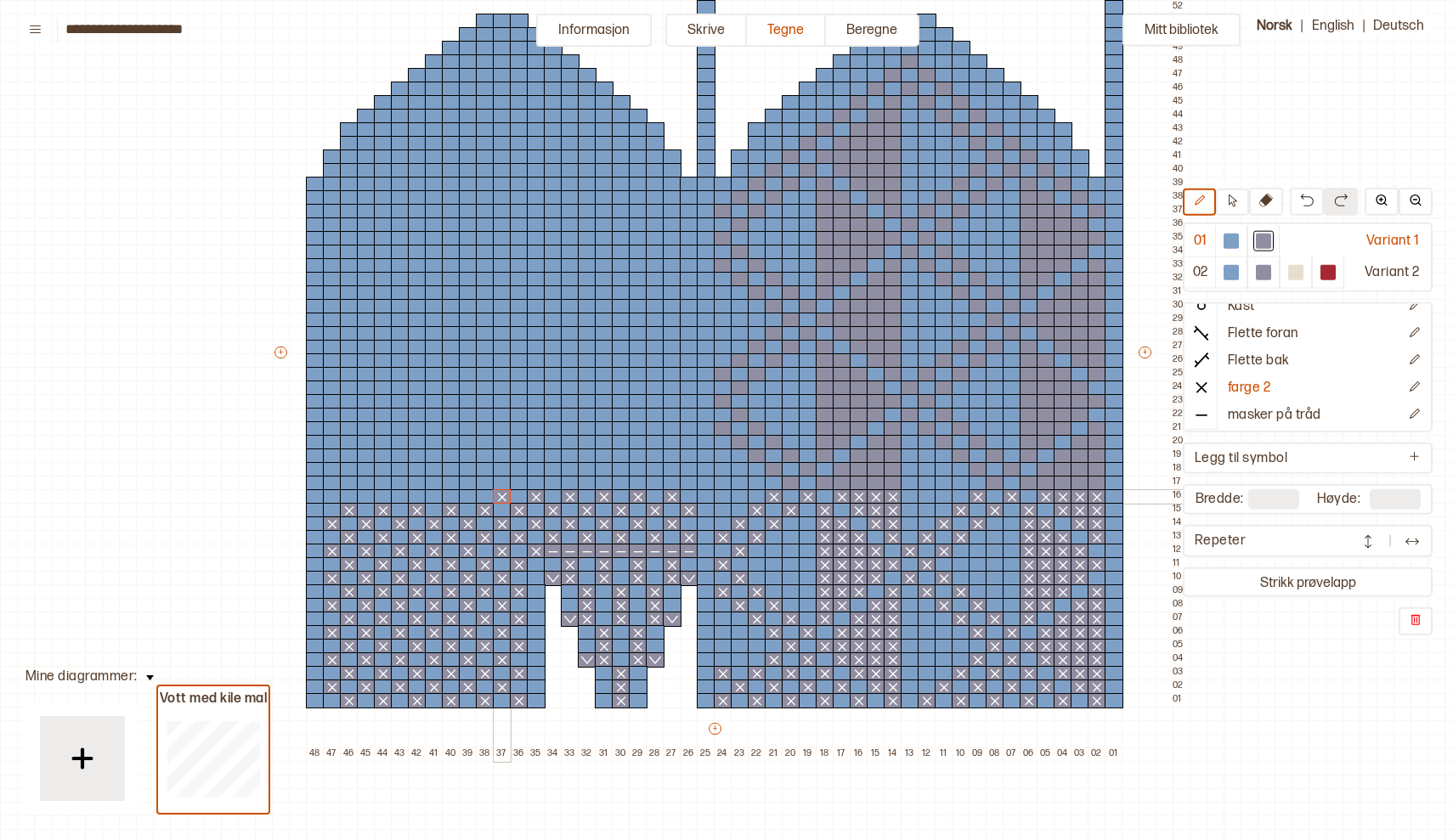
click at [501, 497] on div at bounding box center [502, 497] width 19 height 15
click at [471, 496] on div at bounding box center [469, 497] width 19 height 15
click at [431, 494] on div at bounding box center [434, 497] width 19 height 15
click at [399, 495] on div at bounding box center [400, 497] width 19 height 15
click at [366, 495] on div at bounding box center [367, 497] width 19 height 15
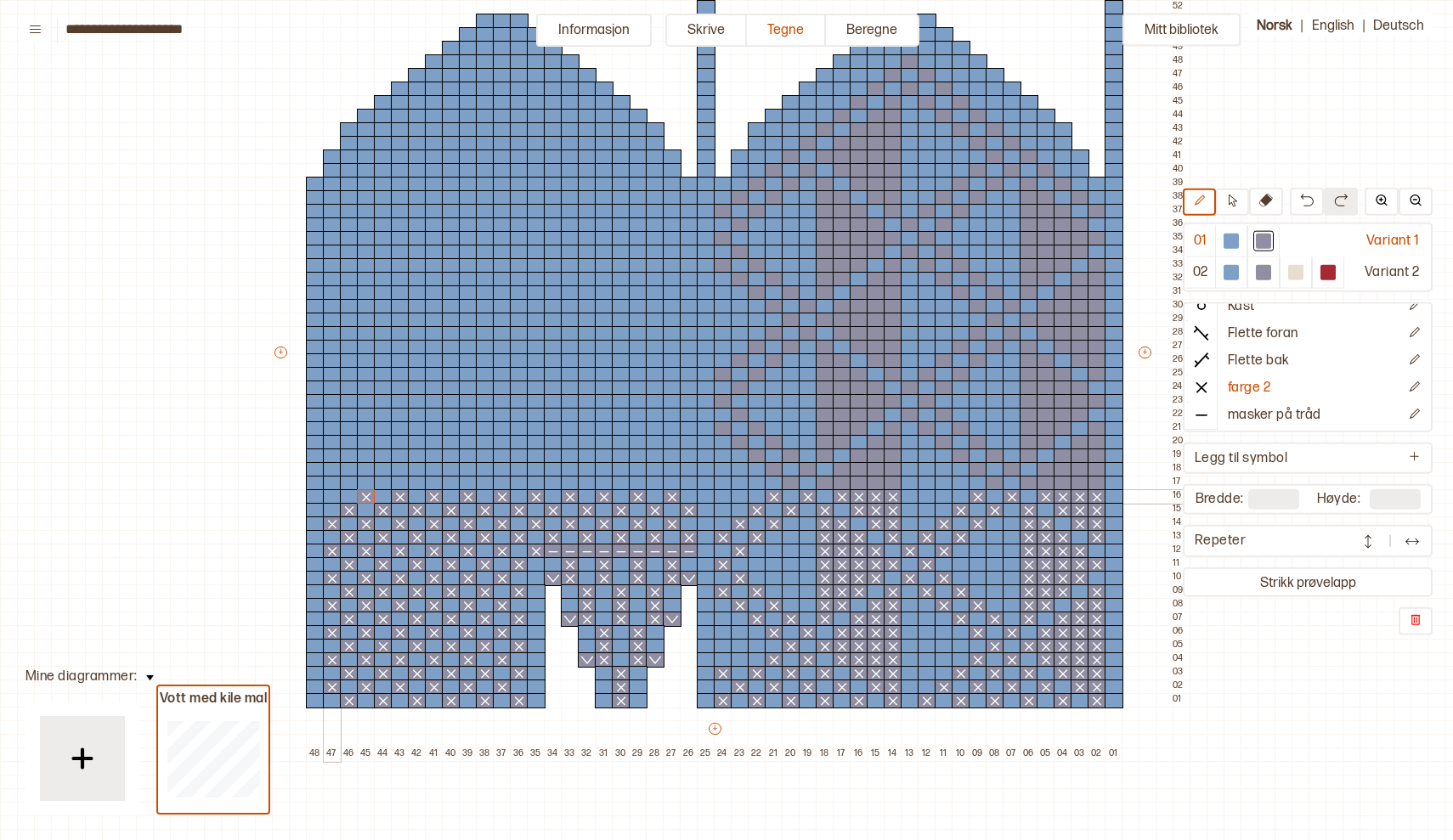
click at [333, 494] on div at bounding box center [333, 497] width 19 height 15
click at [1094, 487] on div at bounding box center [1097, 483] width 19 height 15
click at [1081, 487] on div at bounding box center [1080, 483] width 19 height 15
click at [1066, 486] on div at bounding box center [1063, 483] width 19 height 15
click at [1050, 486] on div at bounding box center [1046, 483] width 19 height 15
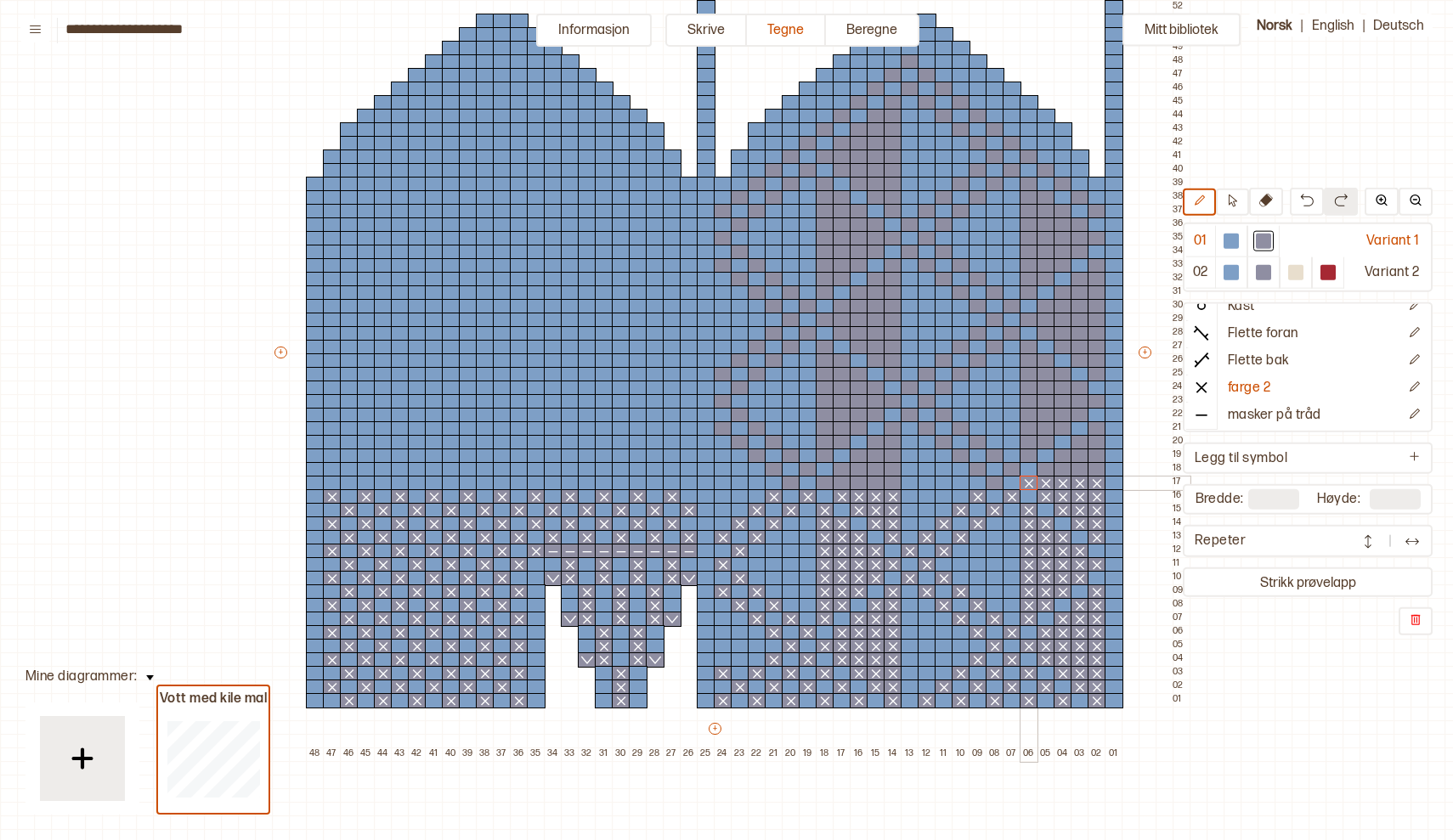
click at [1033, 484] on div at bounding box center [1029, 483] width 19 height 15
click at [993, 485] on div at bounding box center [995, 483] width 19 height 15
click at [893, 487] on div at bounding box center [893, 483] width 19 height 15
click at [875, 486] on div at bounding box center [877, 483] width 19 height 15
click at [858, 486] on div at bounding box center [859, 483] width 19 height 15
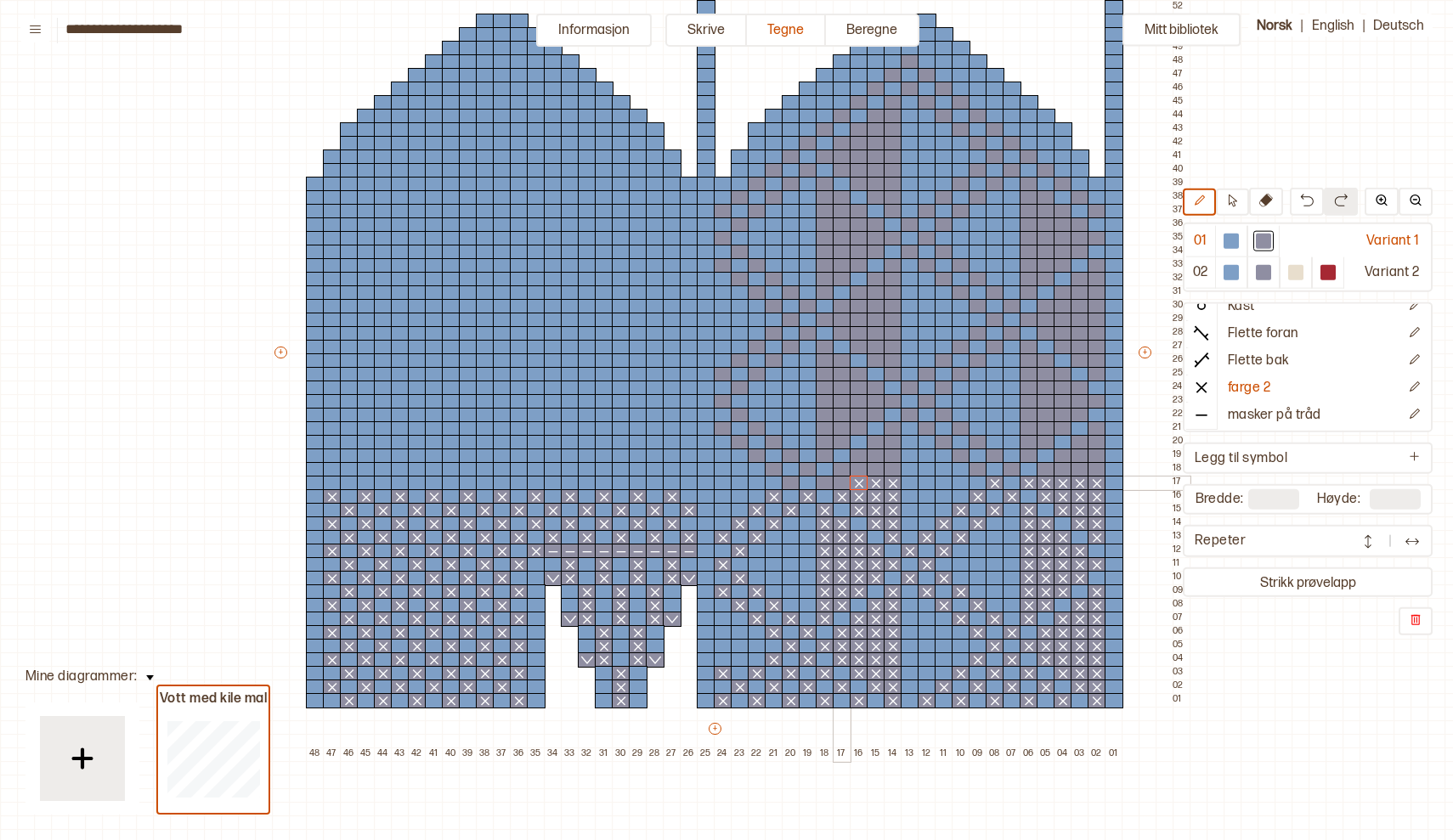
click at [838, 482] on div at bounding box center [842, 483] width 19 height 15
click at [820, 482] on div at bounding box center [825, 483] width 19 height 15
click at [792, 480] on div at bounding box center [791, 483] width 19 height 15
click at [688, 480] on div at bounding box center [689, 483] width 19 height 15
click at [656, 482] on div at bounding box center [656, 483] width 19 height 15
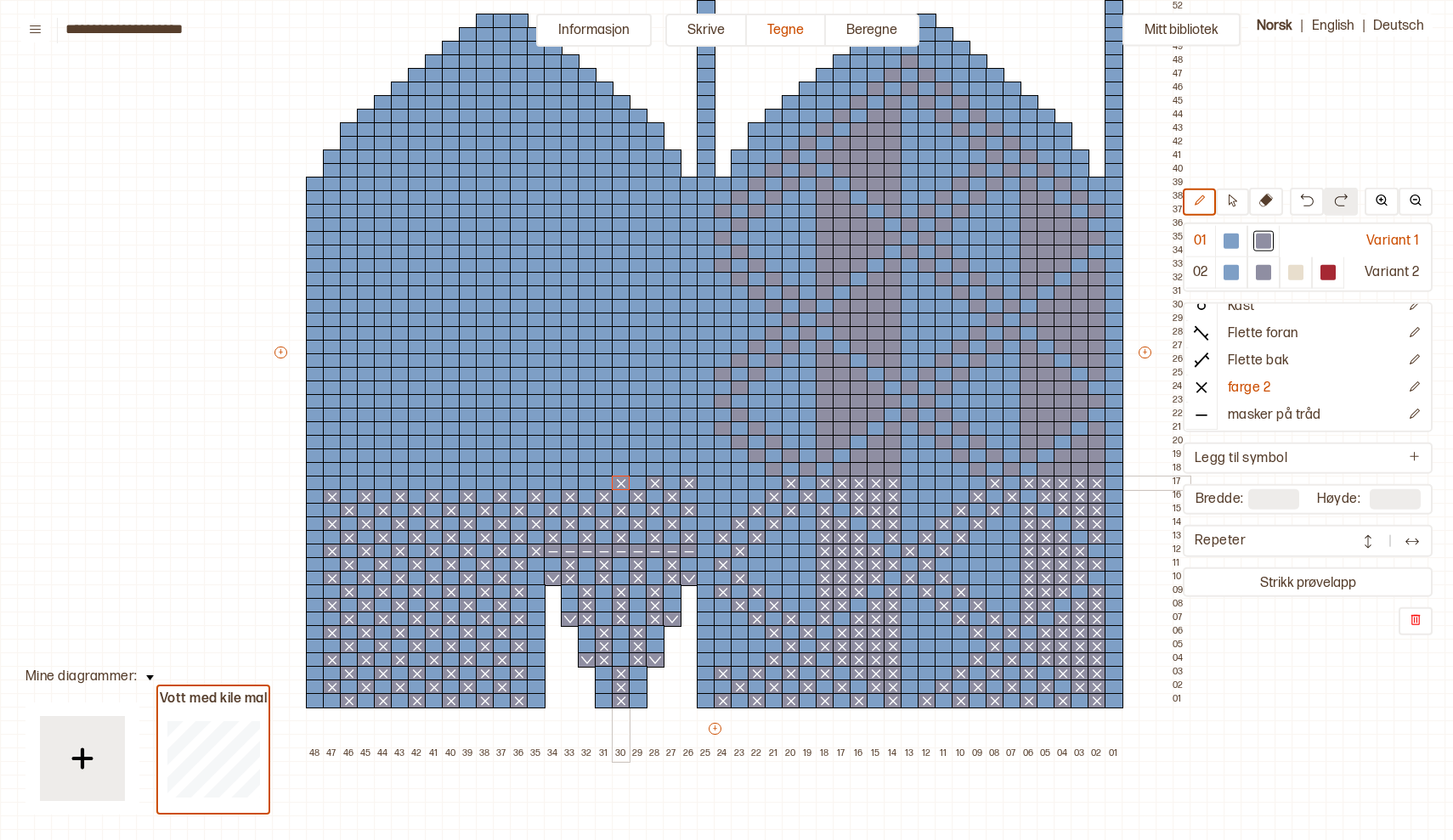
click at [623, 479] on div at bounding box center [621, 483] width 19 height 15
click at [588, 478] on div at bounding box center [587, 483] width 19 height 15
click at [556, 482] on div at bounding box center [554, 483] width 19 height 15
click at [521, 483] on div at bounding box center [519, 483] width 19 height 15
click at [482, 478] on div at bounding box center [485, 483] width 19 height 15
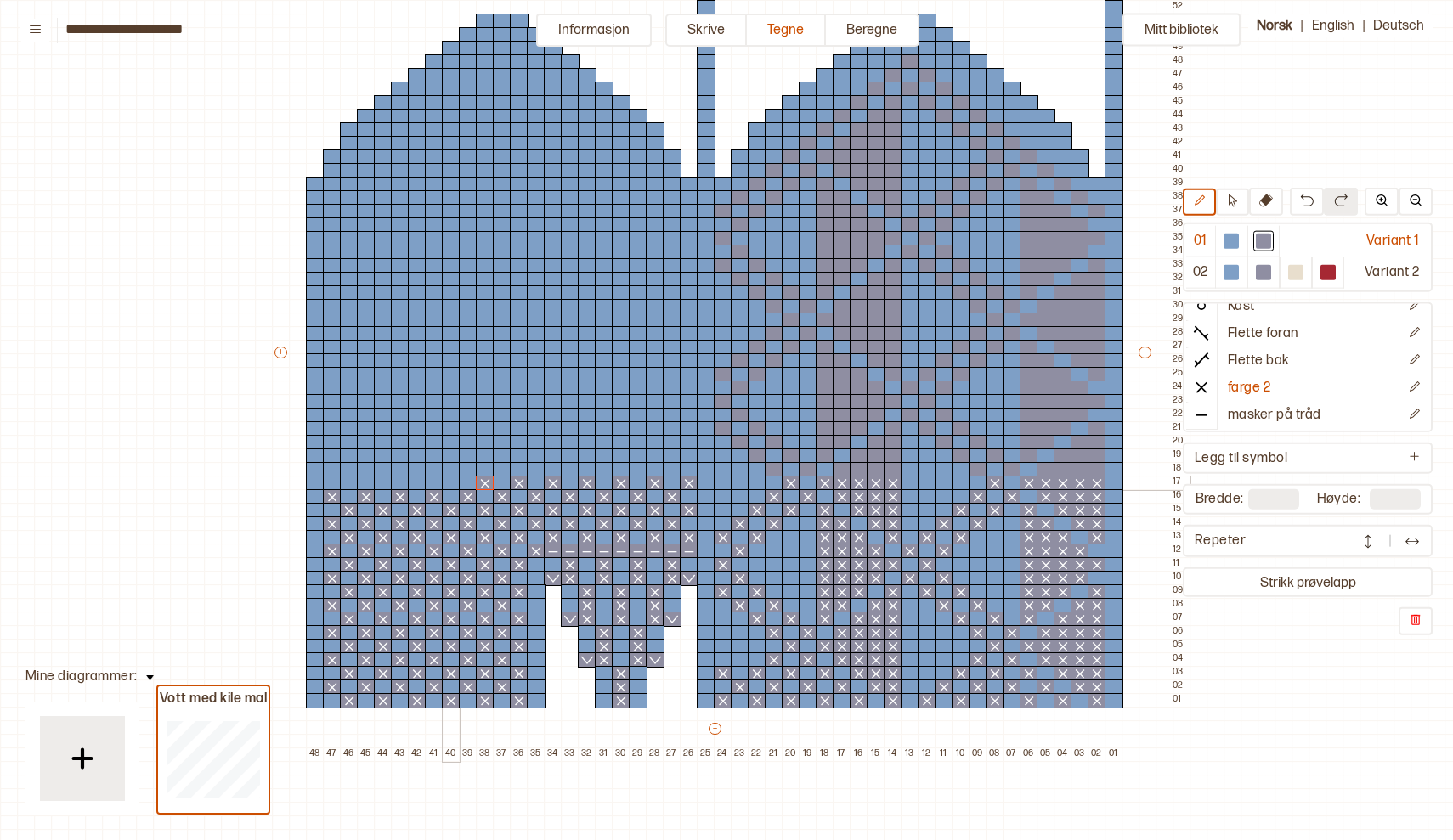
click at [449, 486] on div at bounding box center [452, 483] width 19 height 15
click at [415, 481] on div at bounding box center [417, 483] width 19 height 15
click at [384, 482] on div at bounding box center [383, 483] width 19 height 15
click at [349, 483] on div at bounding box center [350, 483] width 19 height 15
click at [1102, 470] on div at bounding box center [1097, 470] width 19 height 15
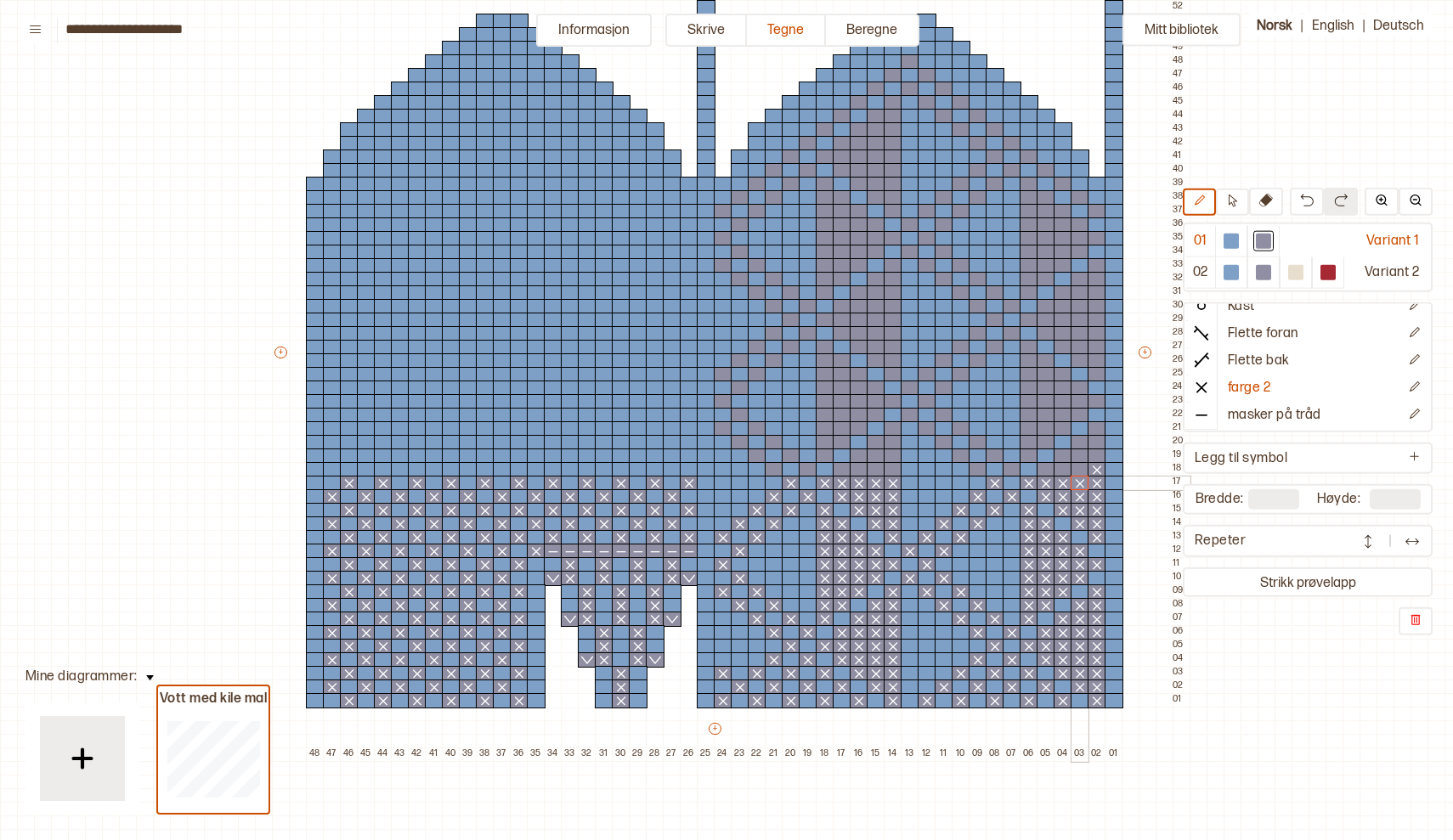
click at [1080, 475] on div at bounding box center [1080, 483] width 19 height 15
click at [1082, 472] on div at bounding box center [1080, 470] width 19 height 15
click at [1063, 469] on div at bounding box center [1063, 470] width 19 height 15
click at [1041, 469] on div at bounding box center [1046, 470] width 19 height 15
click at [1011, 467] on div at bounding box center [1012, 470] width 19 height 15
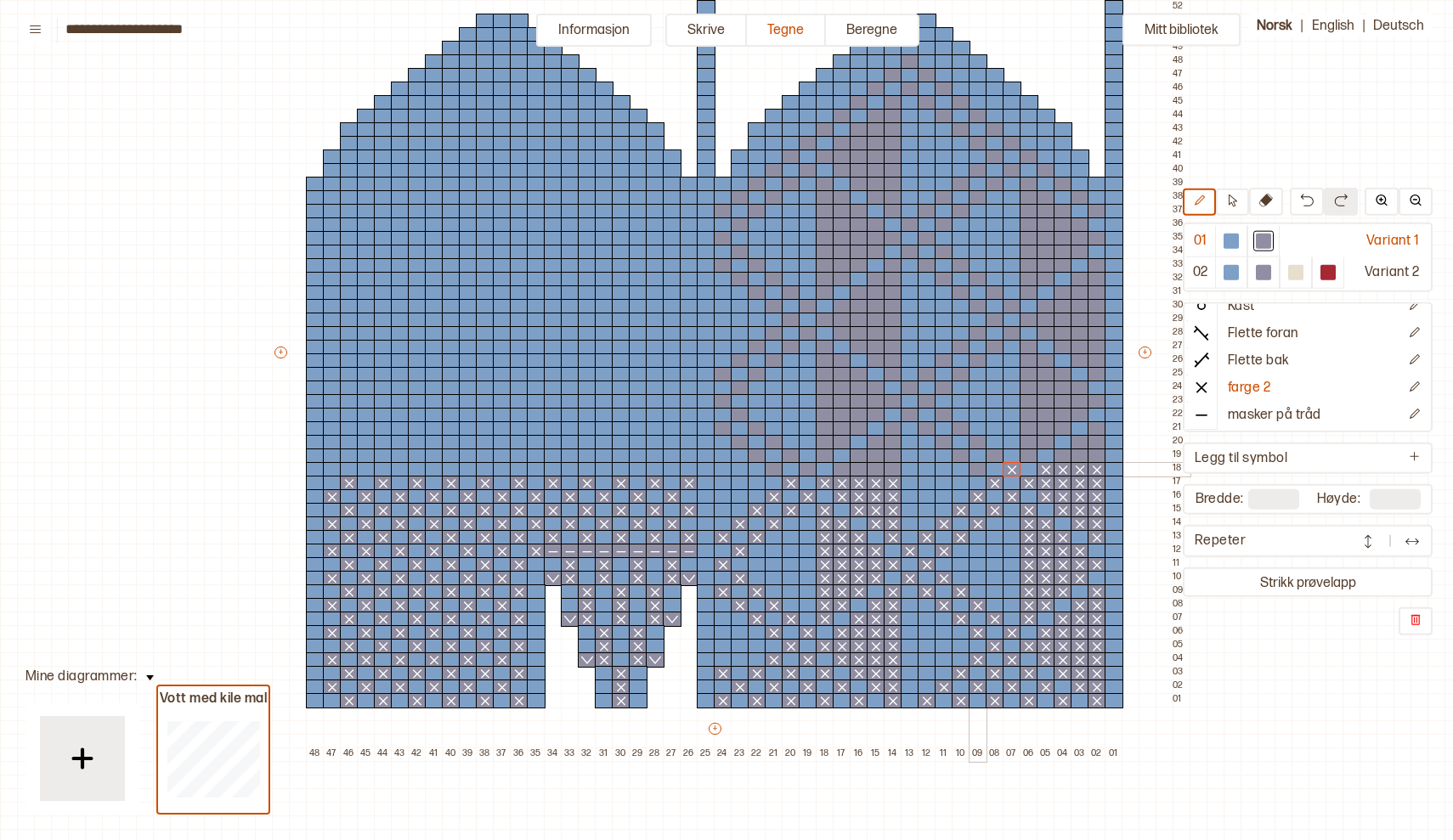
click at [979, 471] on div at bounding box center [979, 470] width 19 height 15
click at [893, 471] on div at bounding box center [893, 470] width 19 height 15
click at [878, 471] on div at bounding box center [877, 470] width 19 height 15
click at [861, 471] on div at bounding box center [859, 470] width 19 height 15
click at [843, 470] on div at bounding box center [842, 470] width 19 height 15
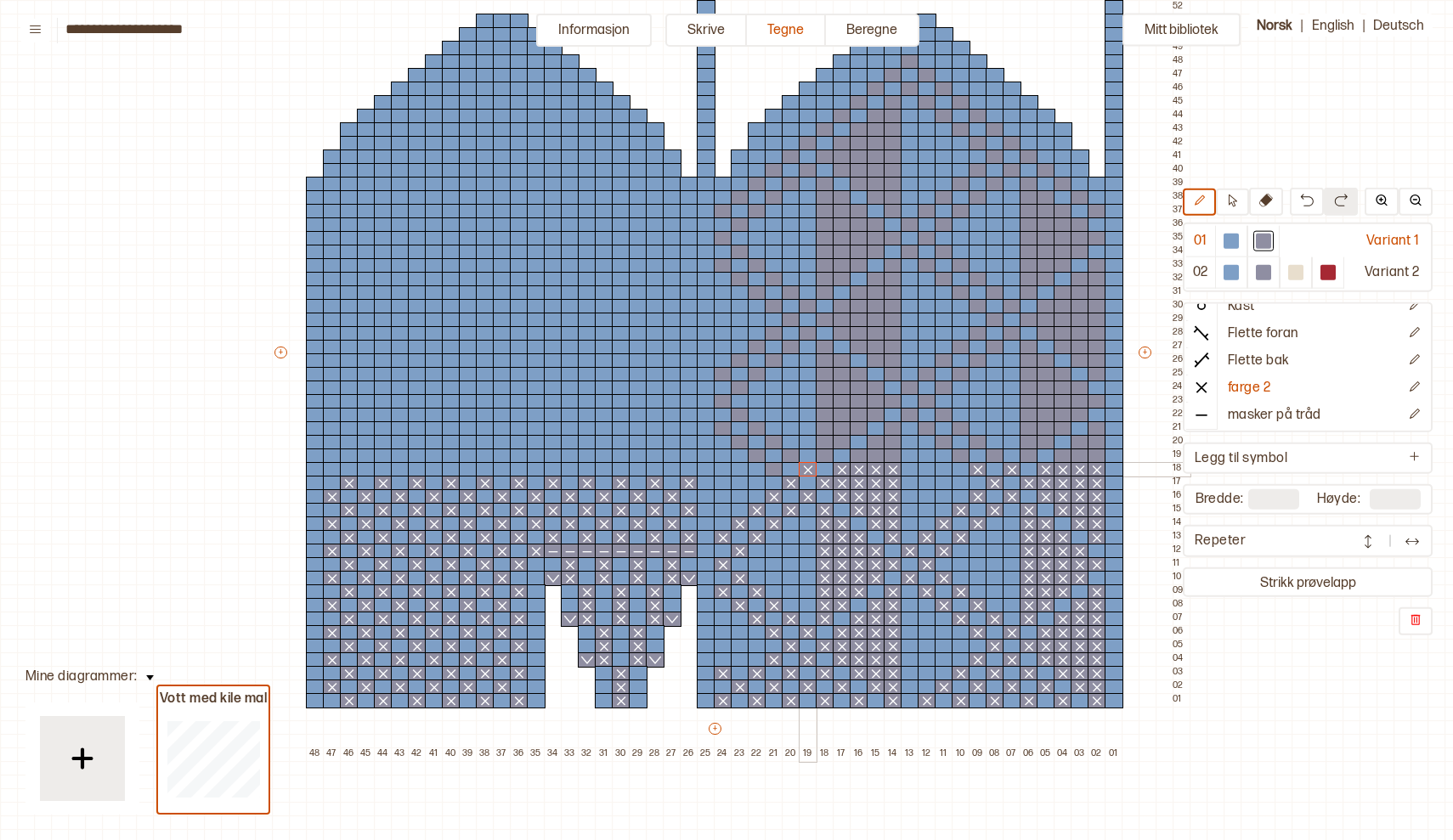
click at [808, 471] on div at bounding box center [808, 470] width 19 height 15
click at [772, 474] on div at bounding box center [775, 470] width 19 height 15
click at [671, 470] on div at bounding box center [673, 470] width 19 height 15
click at [641, 469] on div at bounding box center [638, 470] width 19 height 15
click at [608, 468] on div at bounding box center [604, 470] width 19 height 15
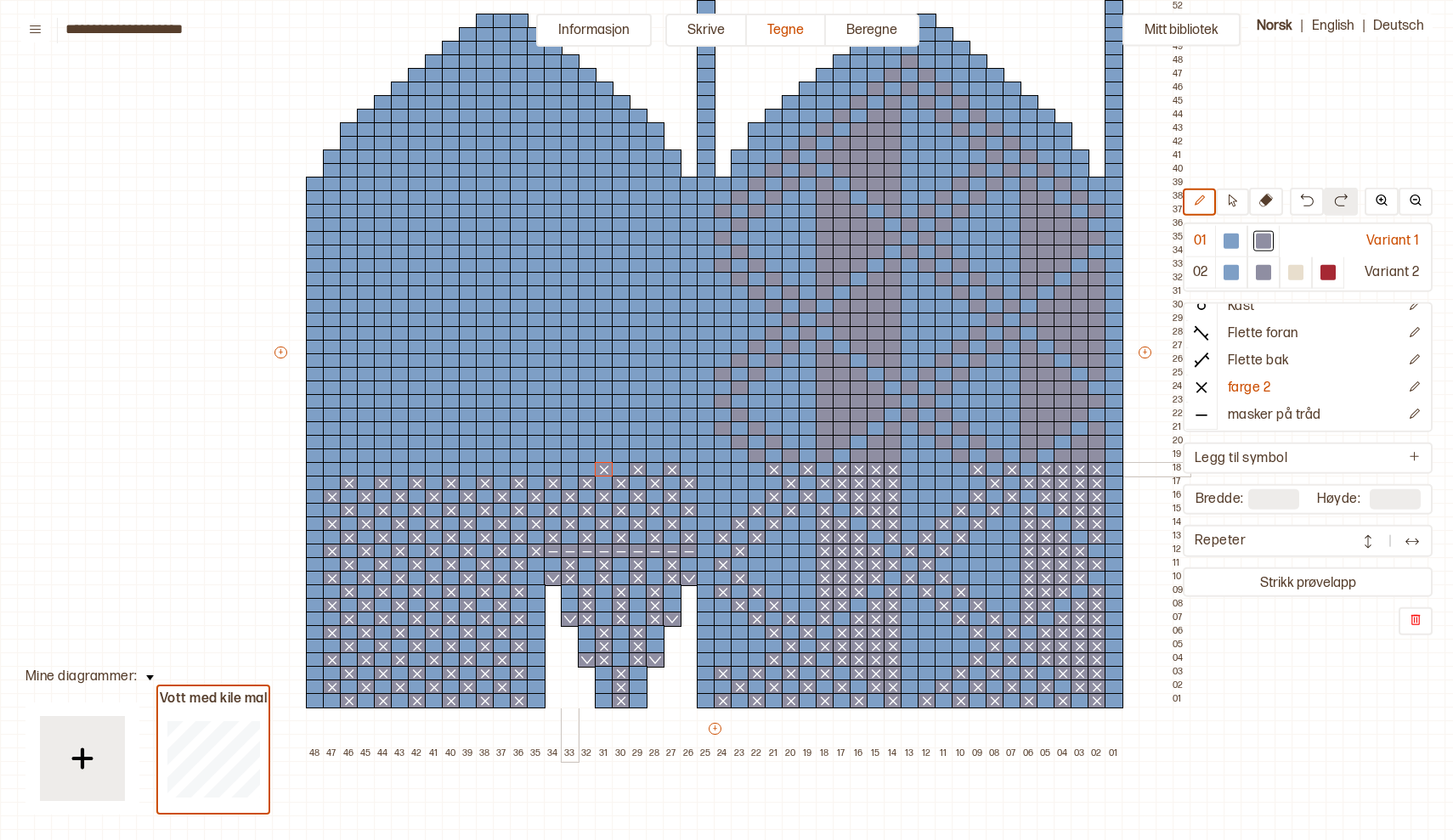
click at [570, 470] on div at bounding box center [571, 470] width 19 height 15
click at [538, 467] on div at bounding box center [536, 470] width 19 height 15
click at [503, 464] on div at bounding box center [502, 470] width 19 height 15
click at [469, 467] on div at bounding box center [469, 470] width 19 height 15
click at [436, 467] on div at bounding box center [434, 470] width 19 height 15
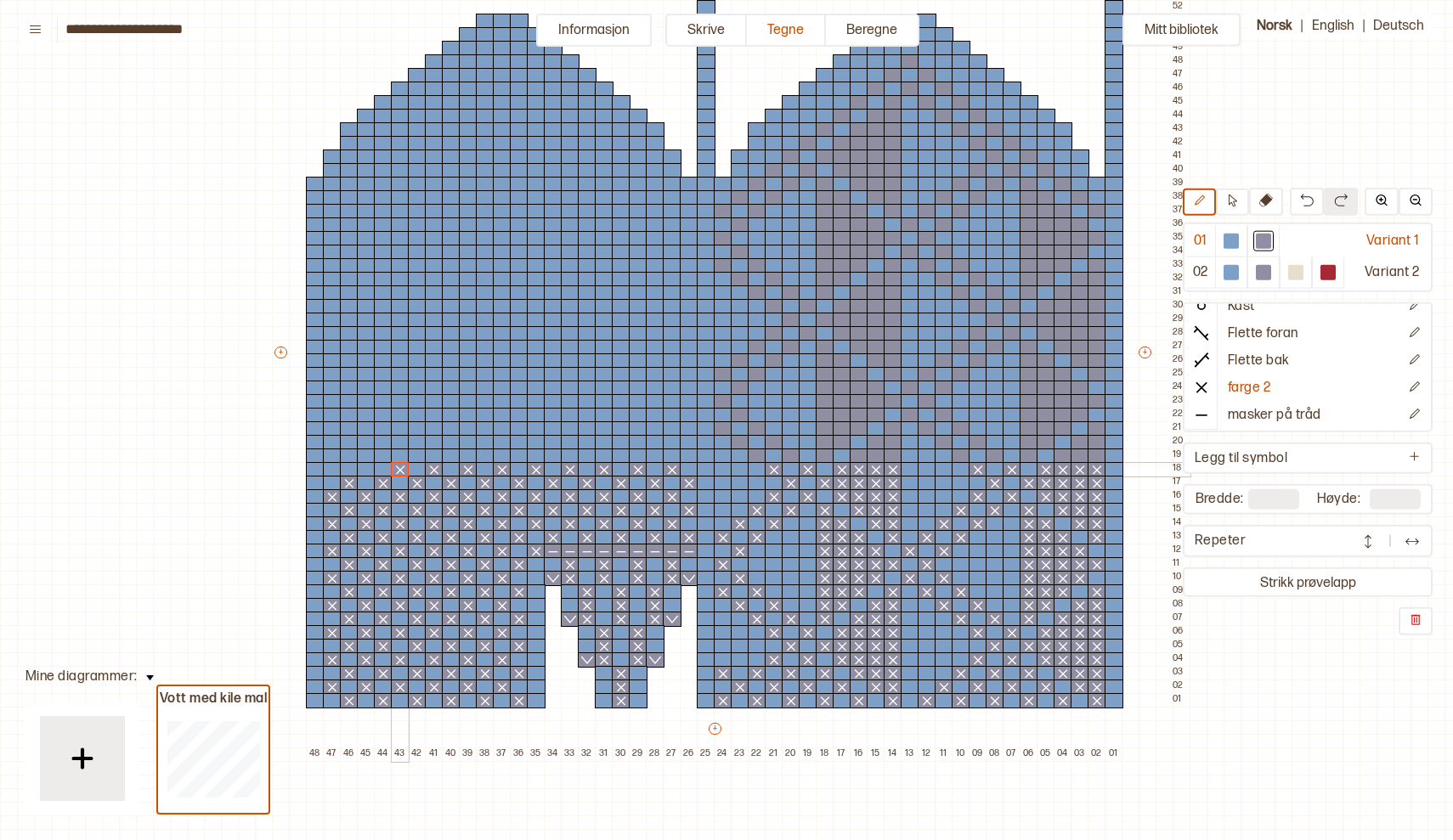
click at [398, 466] on div at bounding box center [400, 470] width 19 height 15
click at [368, 467] on div at bounding box center [367, 470] width 19 height 15
click at [333, 467] on div at bounding box center [333, 470] width 19 height 15
click at [1097, 463] on icon at bounding box center [1097, 470] width 17 height 13
click at [1095, 453] on div at bounding box center [1097, 456] width 19 height 15
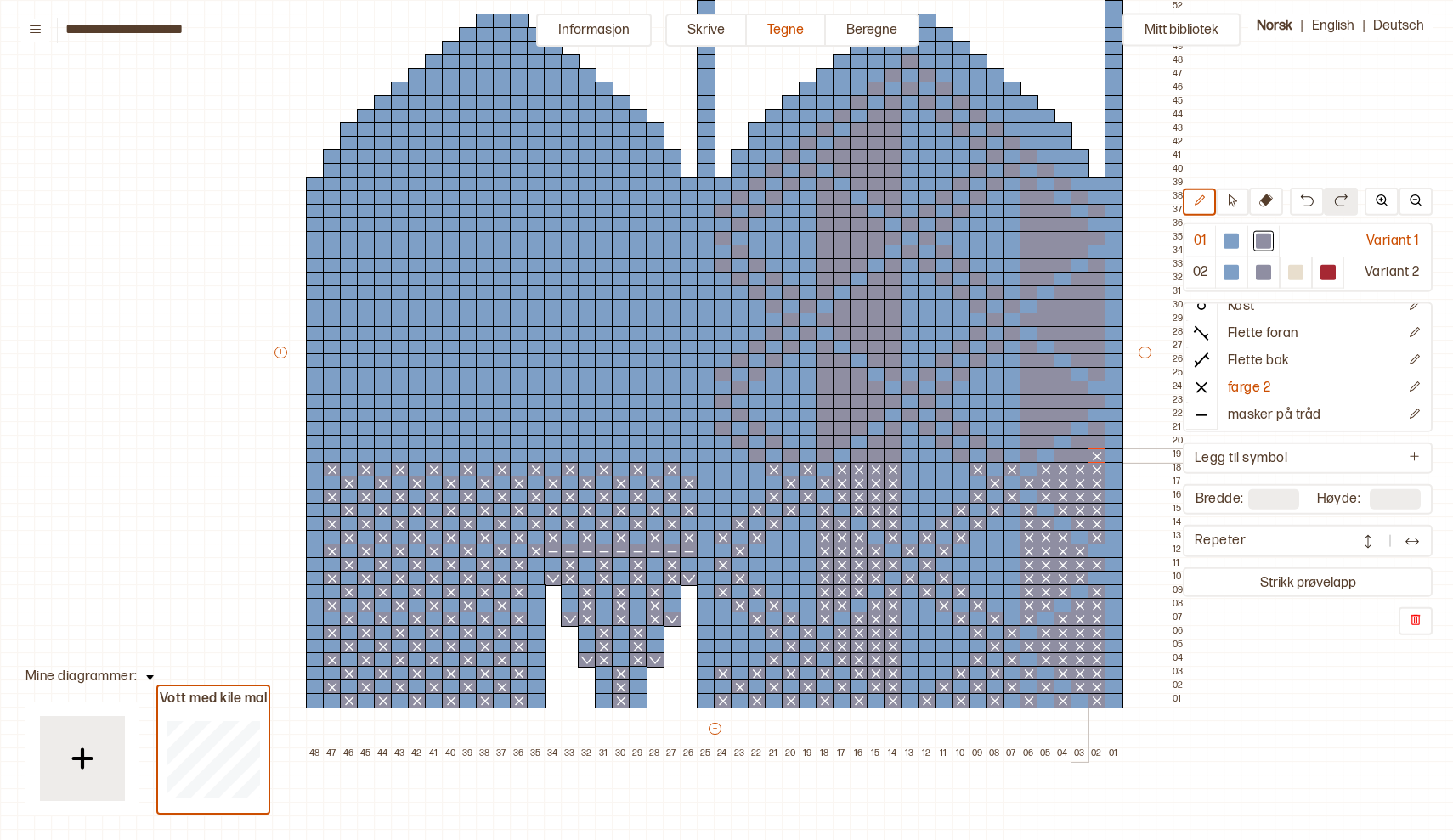
click at [1079, 453] on div at bounding box center [1080, 456] width 19 height 15
click at [1061, 457] on div at bounding box center [1063, 456] width 19 height 15
click at [1031, 454] on div at bounding box center [1029, 456] width 19 height 15
click at [959, 459] on div at bounding box center [961, 456] width 19 height 15
click at [992, 454] on div at bounding box center [995, 456] width 19 height 15
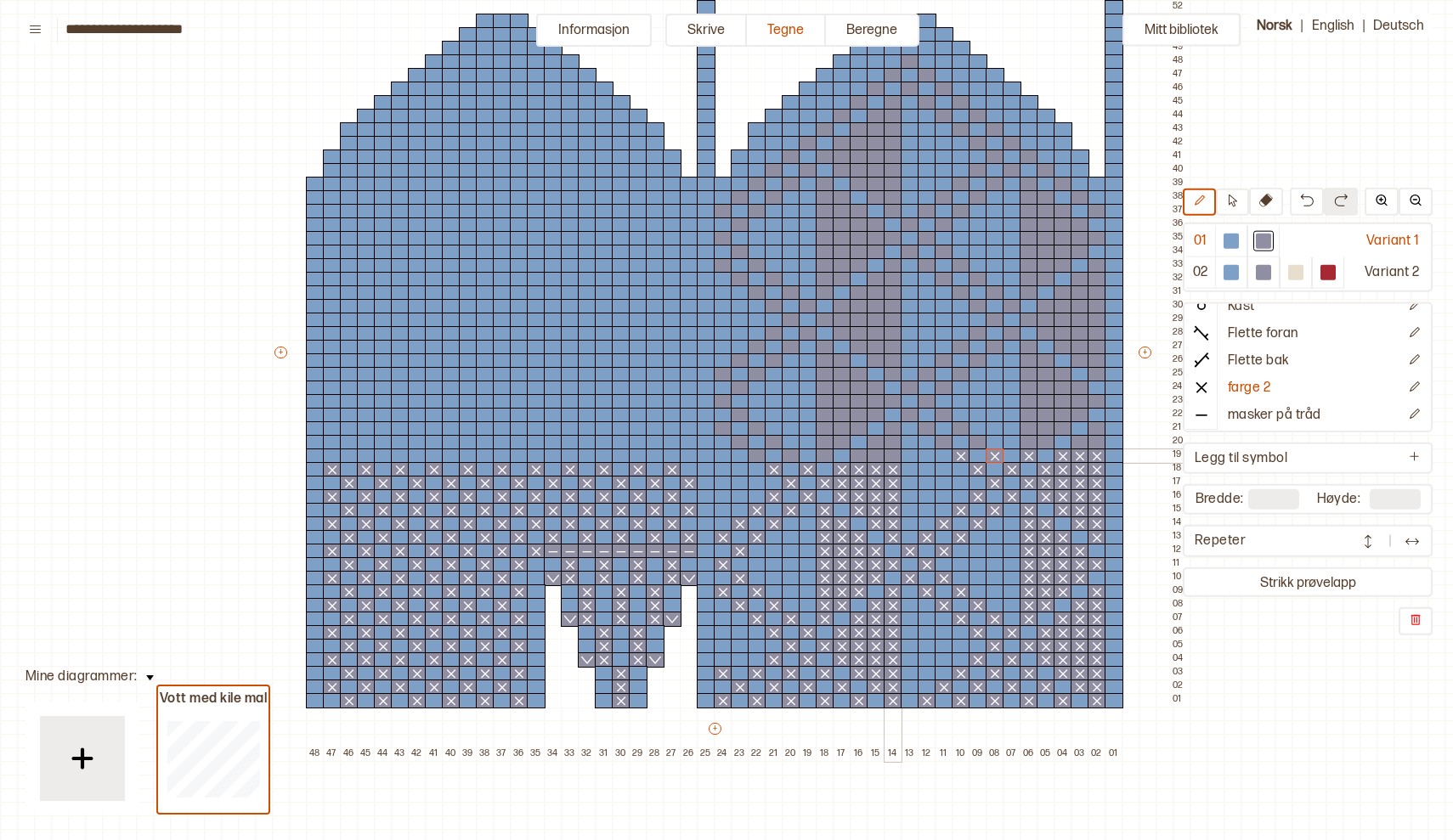
click at [893, 457] on div at bounding box center [893, 456] width 19 height 15
click at [881, 456] on div at bounding box center [877, 456] width 19 height 15
click at [859, 456] on div at bounding box center [859, 456] width 19 height 15
click at [830, 456] on div at bounding box center [825, 456] width 19 height 15
click at [790, 453] on div at bounding box center [791, 456] width 19 height 15
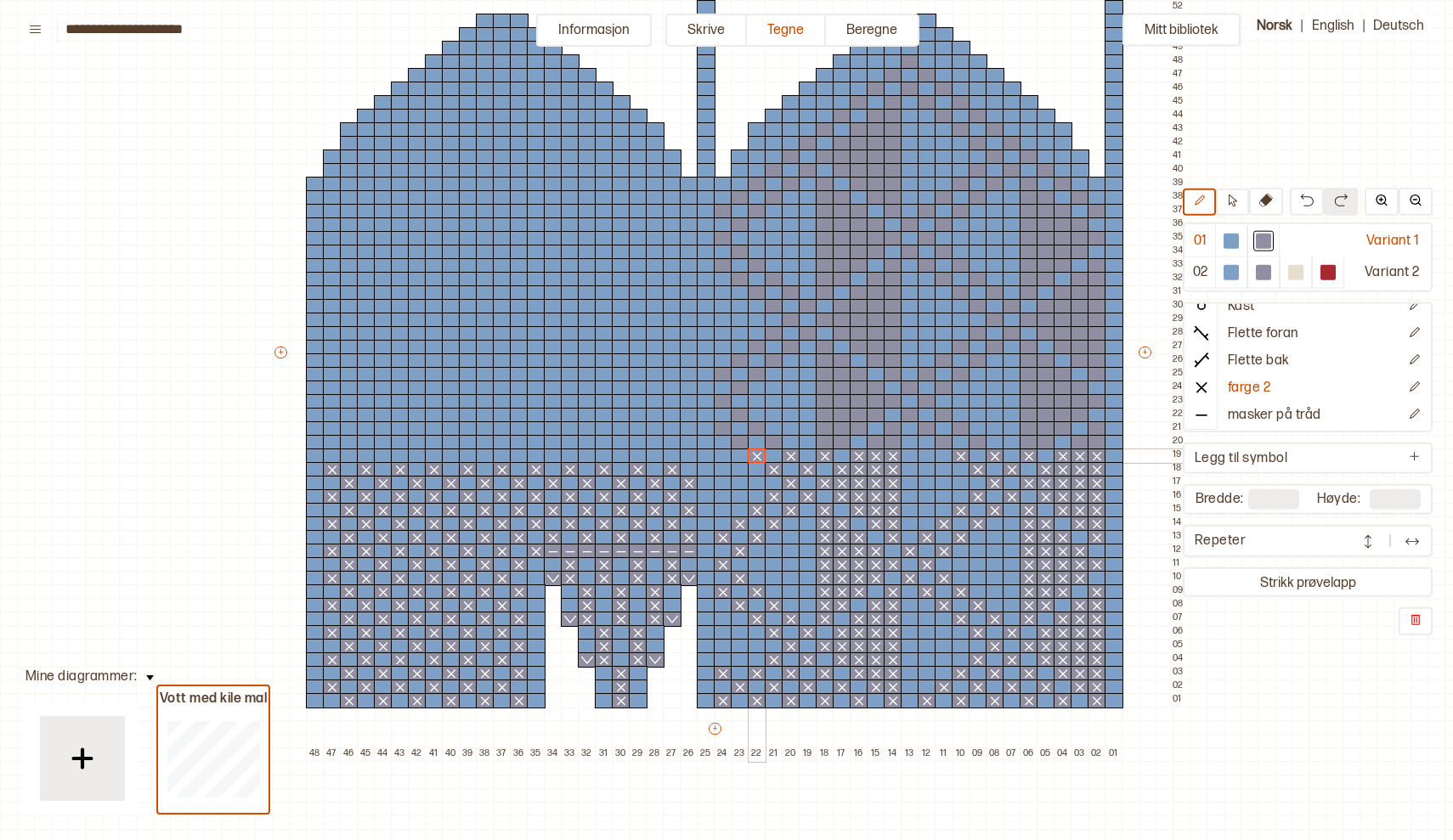
click at [763, 454] on div at bounding box center [757, 456] width 19 height 15
click at [685, 456] on div at bounding box center [689, 456] width 19 height 15
click at [654, 450] on div at bounding box center [656, 456] width 19 height 15
click at [617, 456] on div at bounding box center [621, 456] width 19 height 15
click at [591, 453] on div at bounding box center [587, 456] width 19 height 15
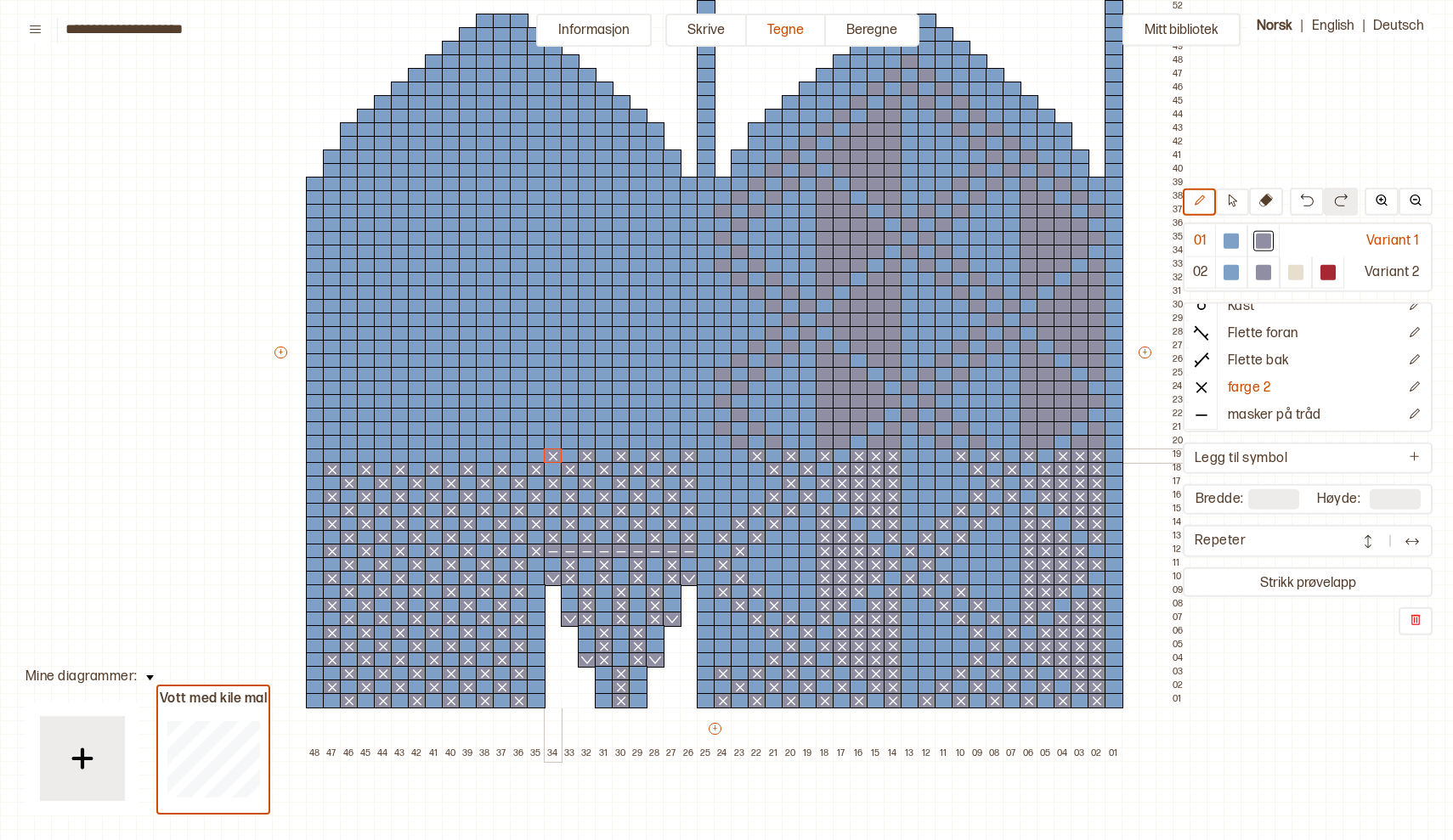
click at [555, 453] on div at bounding box center [554, 456] width 19 height 15
click at [517, 451] on div at bounding box center [519, 456] width 19 height 15
click at [482, 455] on div at bounding box center [485, 456] width 19 height 15
click at [453, 454] on div at bounding box center [452, 456] width 19 height 15
click at [414, 453] on div at bounding box center [417, 456] width 19 height 15
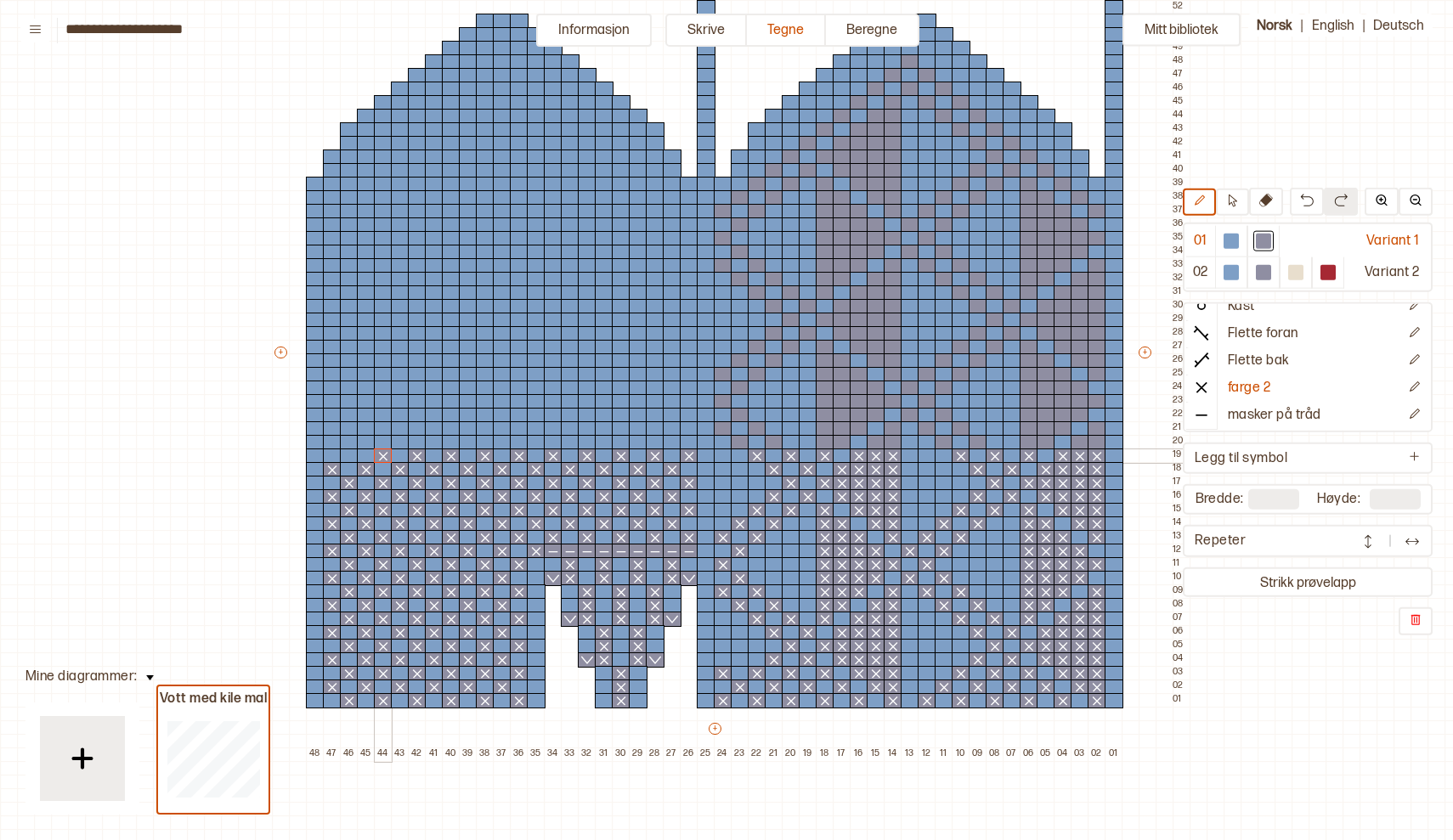
click at [384, 457] on div at bounding box center [383, 456] width 19 height 15
click at [353, 454] on div at bounding box center [350, 456] width 19 height 15
click at [1102, 443] on div at bounding box center [1097, 443] width 19 height 15
click at [1084, 442] on div at bounding box center [1080, 443] width 19 height 15
click at [1043, 443] on div at bounding box center [1046, 443] width 19 height 15
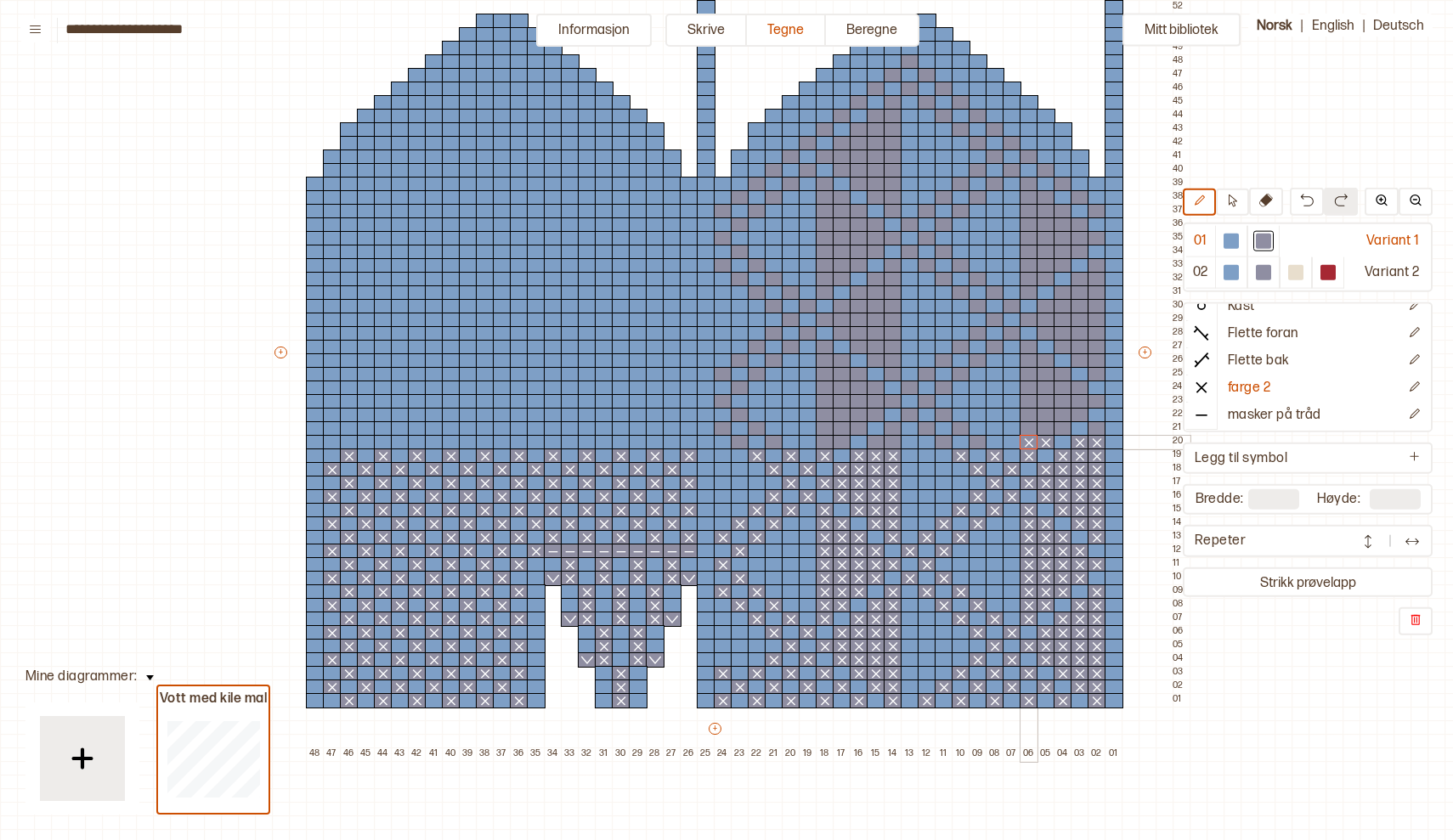
click at [1027, 444] on div at bounding box center [1029, 443] width 19 height 15
click at [983, 442] on div at bounding box center [979, 443] width 19 height 15
click at [946, 444] on div at bounding box center [944, 443] width 19 height 15
click at [895, 444] on div at bounding box center [893, 443] width 19 height 15
click at [878, 445] on div at bounding box center [877, 443] width 19 height 15
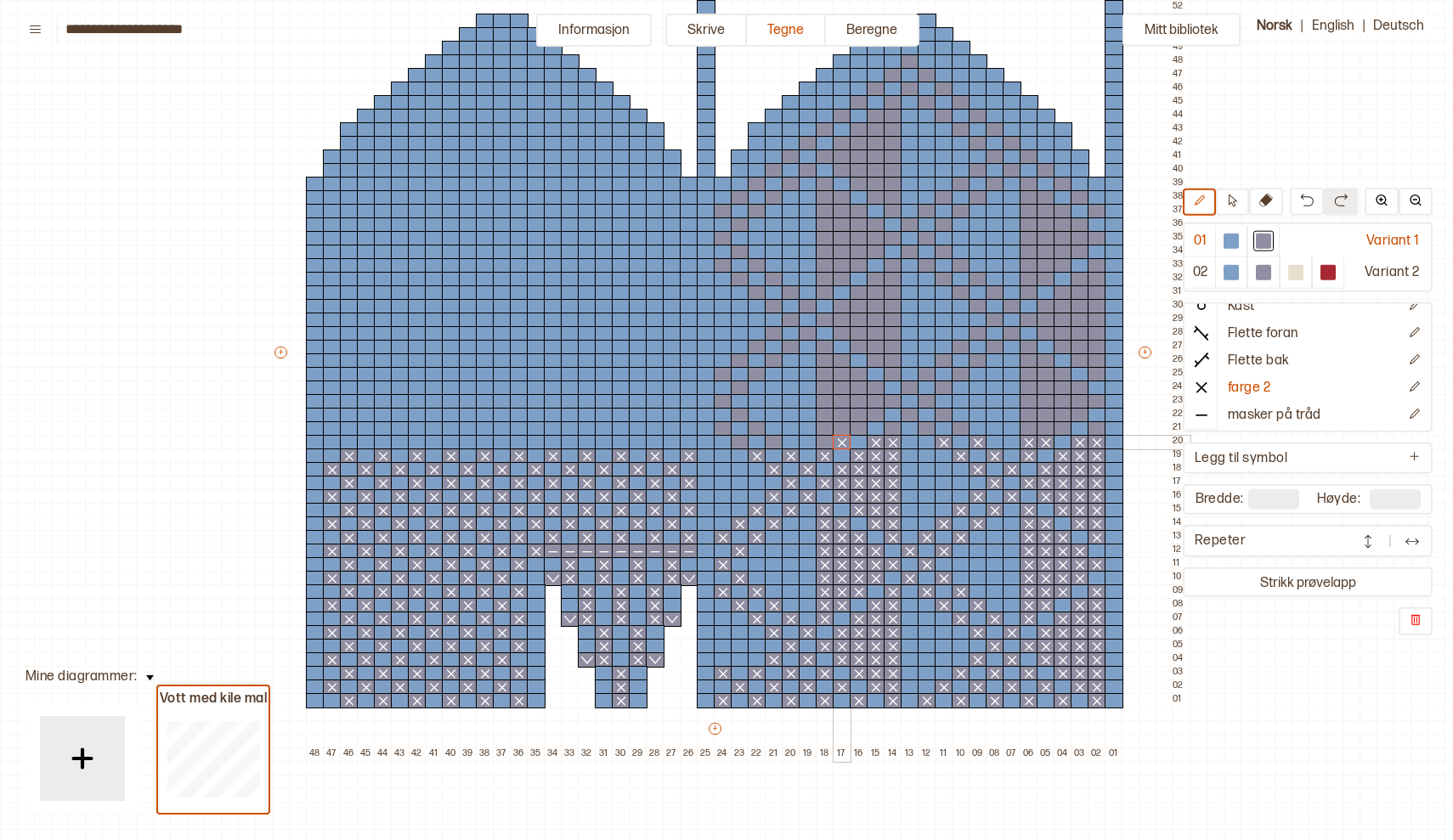
click at [843, 441] on div at bounding box center [842, 443] width 19 height 15
click at [826, 443] on div at bounding box center [825, 443] width 19 height 15
click at [776, 445] on div at bounding box center [775, 443] width 19 height 15
click at [743, 446] on div at bounding box center [740, 443] width 19 height 15
click at [676, 443] on div at bounding box center [673, 443] width 19 height 15
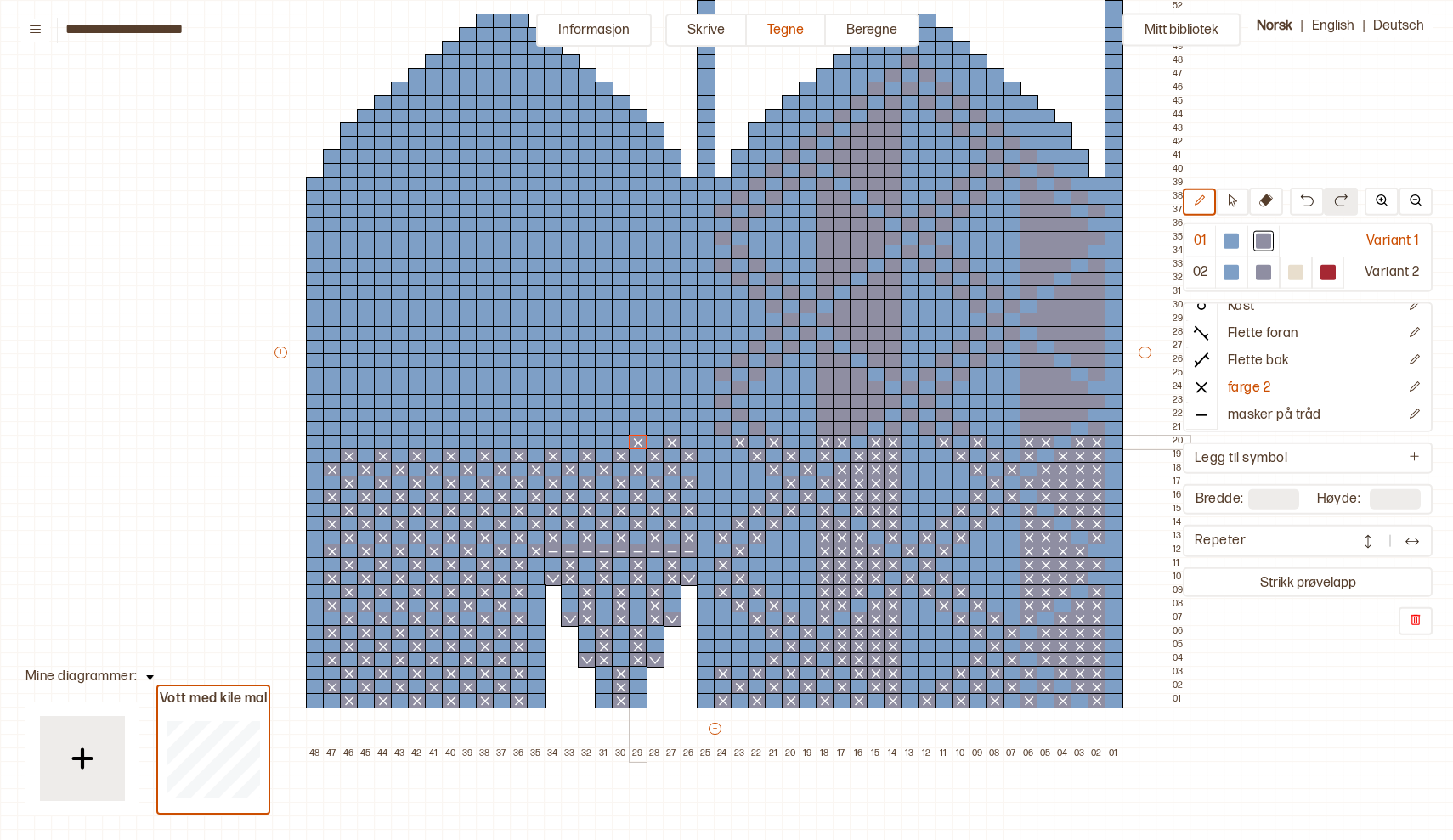
click at [634, 442] on div at bounding box center [638, 443] width 19 height 15
click at [607, 443] on div at bounding box center [604, 443] width 19 height 15
click at [570, 441] on div at bounding box center [571, 443] width 19 height 15
click at [535, 442] on div at bounding box center [536, 443] width 19 height 15
click at [503, 443] on div at bounding box center [502, 443] width 19 height 15
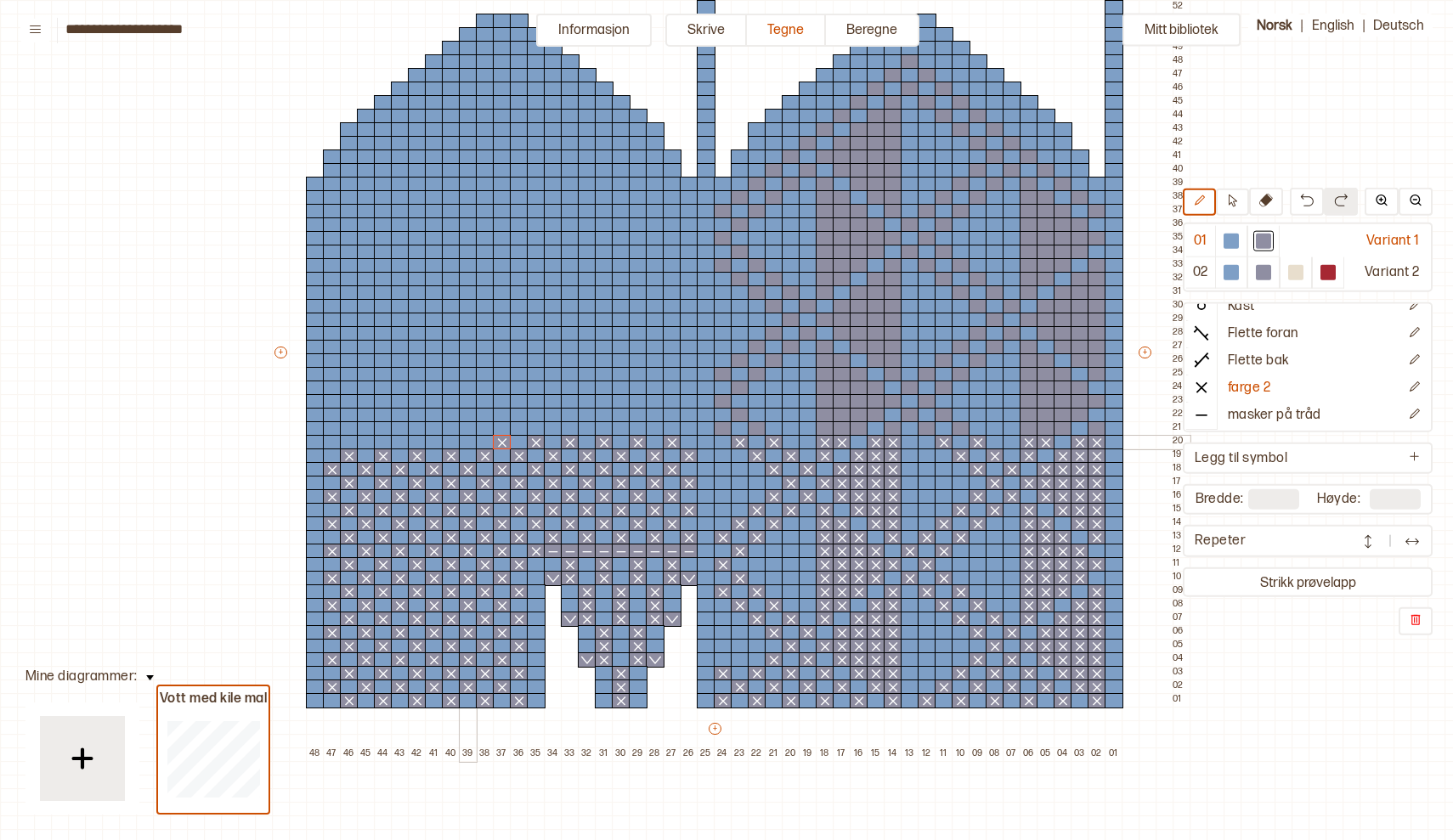
click at [469, 442] on div at bounding box center [469, 443] width 19 height 15
click at [435, 438] on div at bounding box center [434, 443] width 19 height 15
click at [402, 443] on div at bounding box center [400, 443] width 19 height 15
click at [365, 443] on div at bounding box center [367, 443] width 19 height 15
click at [333, 441] on div at bounding box center [333, 443] width 19 height 15
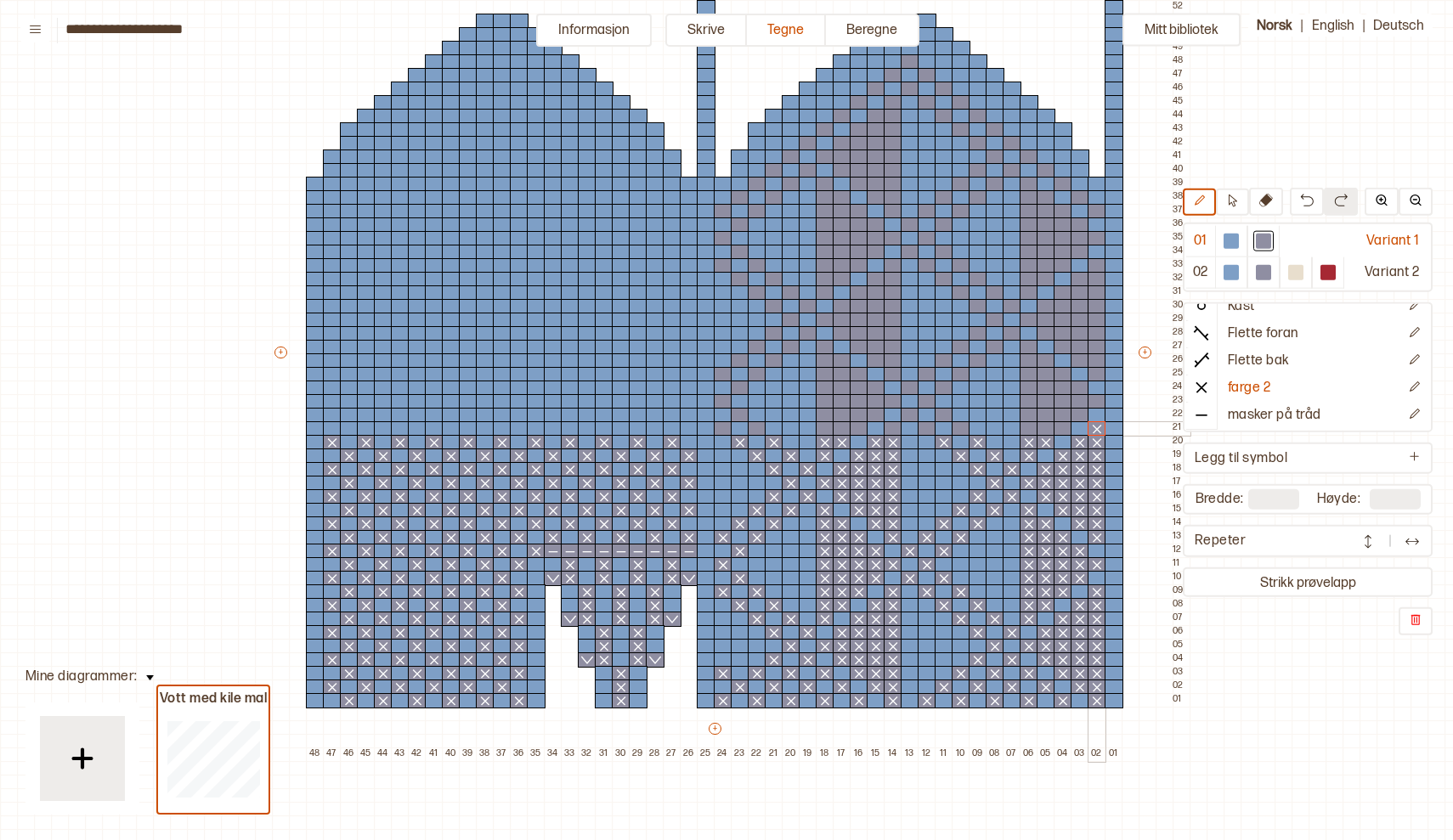
click at [1101, 433] on div at bounding box center [1097, 429] width 19 height 15
click at [1063, 433] on div at bounding box center [1063, 429] width 19 height 15
click at [1045, 430] on div at bounding box center [1046, 429] width 19 height 15
click at [1028, 431] on div at bounding box center [1029, 429] width 19 height 15
click at [964, 431] on div at bounding box center [961, 429] width 19 height 15
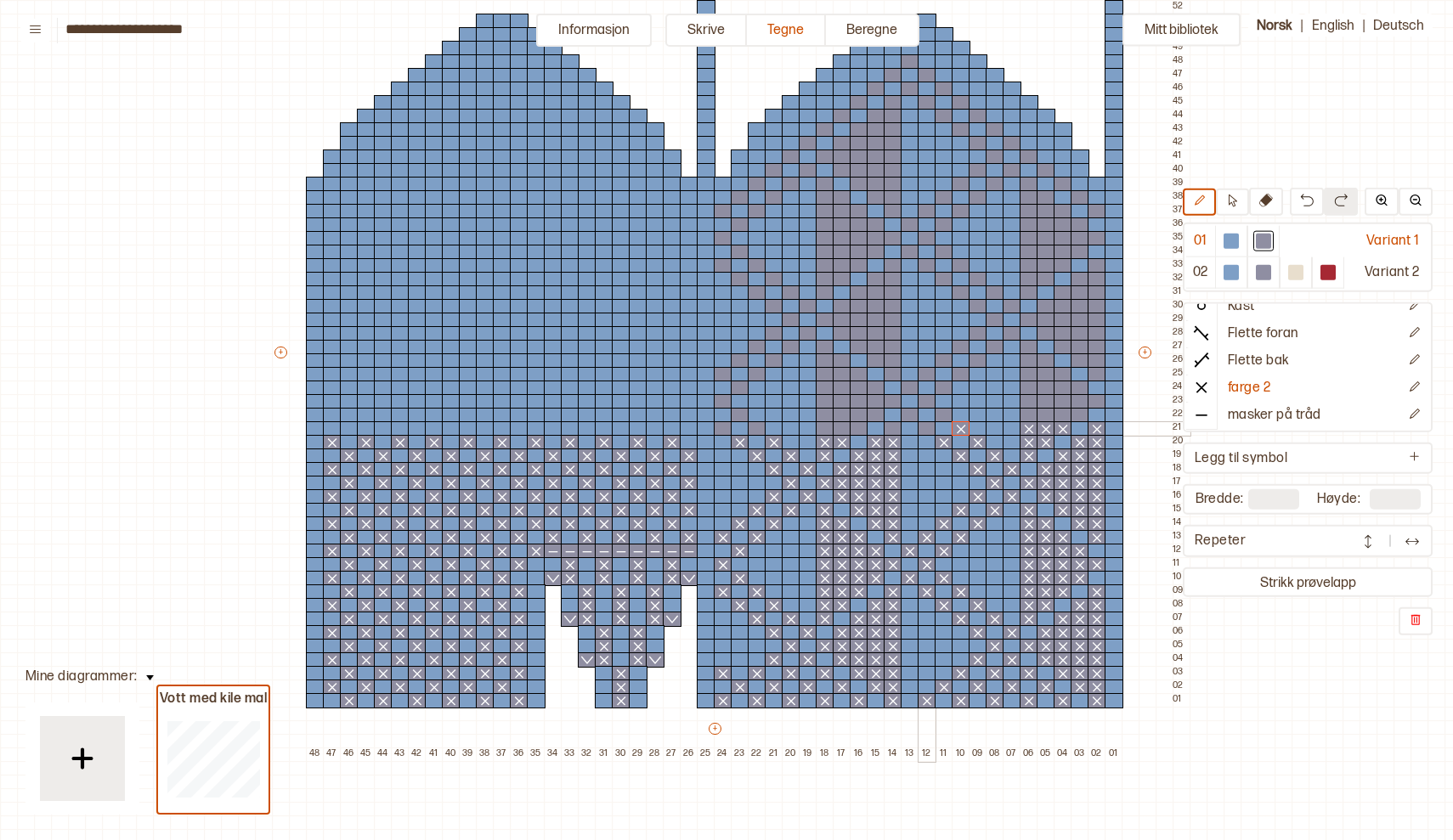
click at [931, 431] on div at bounding box center [927, 429] width 19 height 15
click at [888, 431] on div at bounding box center [893, 429] width 19 height 15
click at [858, 430] on div at bounding box center [859, 429] width 19 height 15
click at [842, 430] on div at bounding box center [842, 429] width 19 height 15
click at [828, 429] on div at bounding box center [825, 429] width 19 height 15
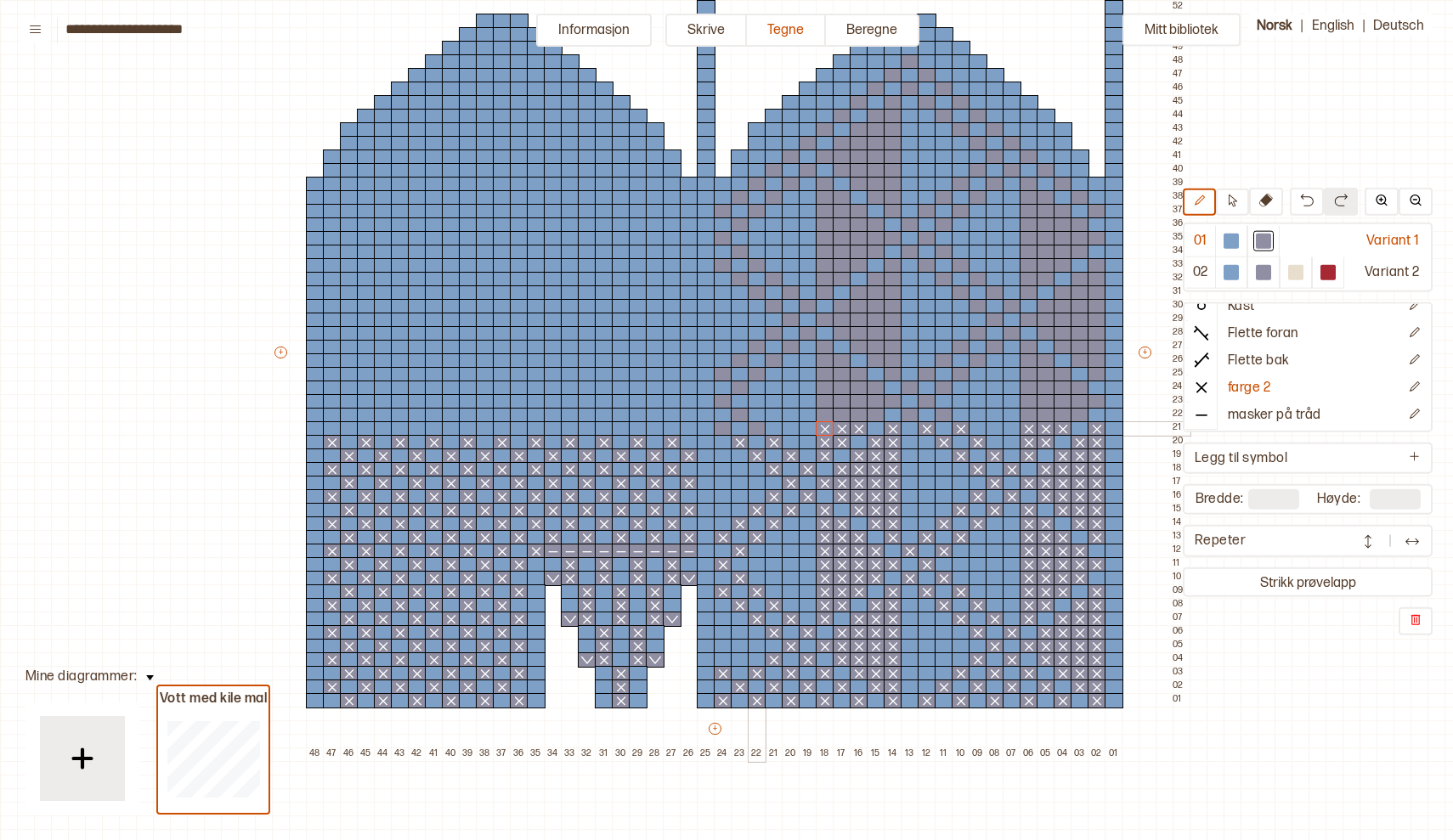
click at [759, 425] on div at bounding box center [757, 429] width 19 height 15
click at [718, 429] on div at bounding box center [723, 429] width 19 height 15
click at [687, 424] on div at bounding box center [689, 429] width 19 height 15
click at [661, 427] on div at bounding box center [656, 429] width 19 height 15
click at [624, 427] on div at bounding box center [621, 429] width 19 height 15
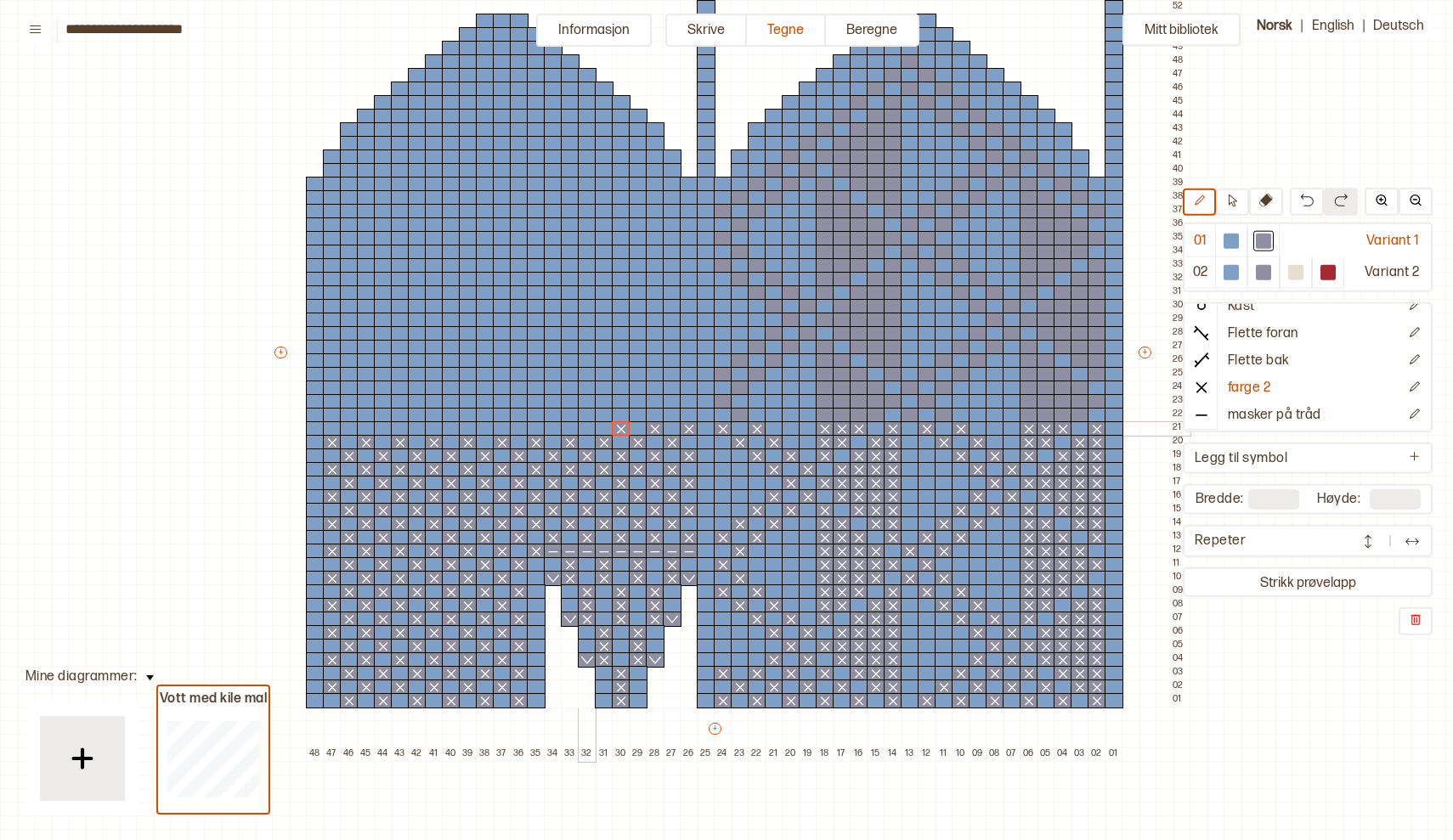
click at [589, 424] on div at bounding box center [587, 429] width 19 height 15
click at [555, 424] on div at bounding box center [554, 429] width 19 height 15
click at [519, 430] on div at bounding box center [519, 429] width 19 height 15
click at [491, 428] on div at bounding box center [485, 429] width 19 height 15
click at [451, 426] on div at bounding box center [452, 429] width 19 height 15
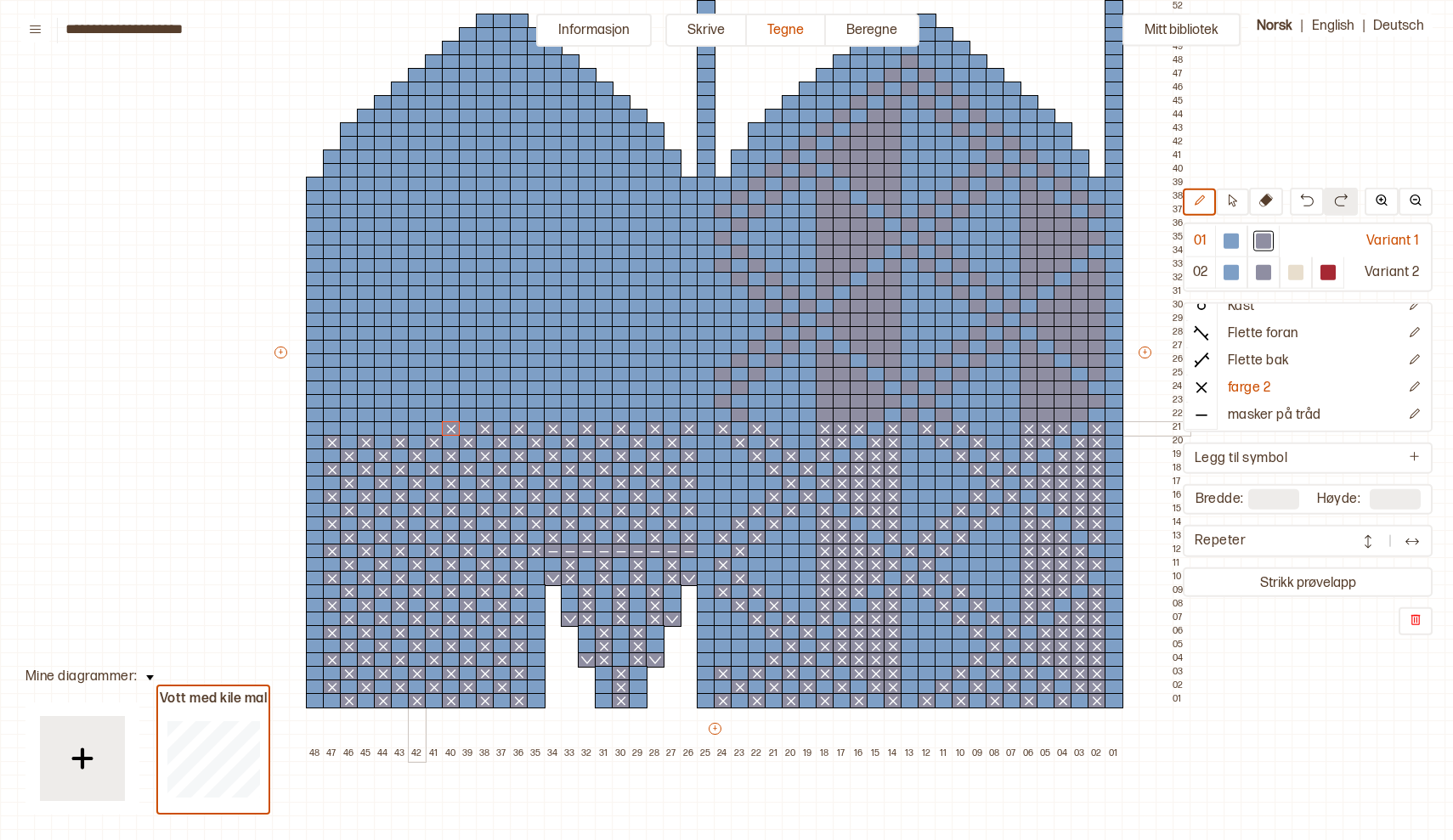
click at [421, 424] on div at bounding box center [417, 429] width 19 height 15
click at [387, 427] on div at bounding box center [383, 429] width 19 height 15
click at [354, 429] on div at bounding box center [350, 429] width 19 height 15
